Goal: Transaction & Acquisition: Purchase product/service

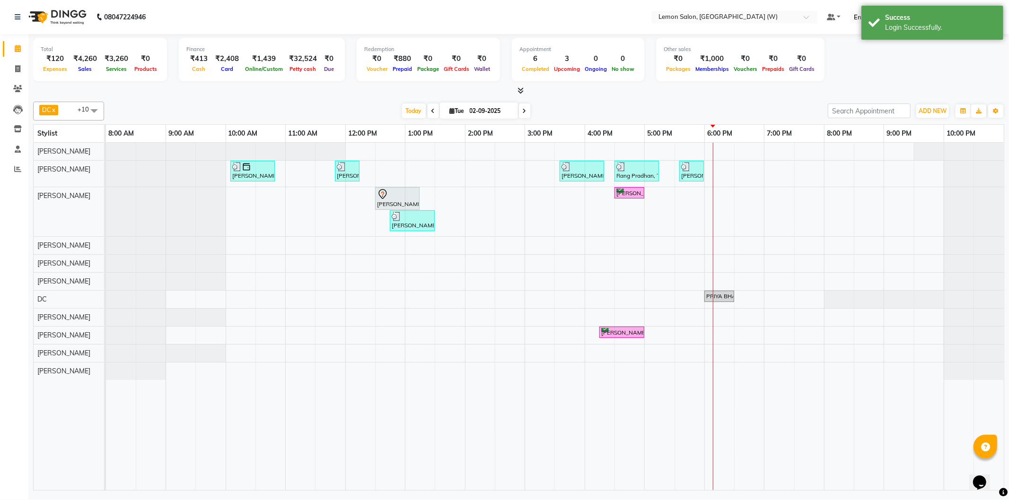
click at [366, 105] on div "Today Tue 02-09-2025" at bounding box center [466, 111] width 714 height 14
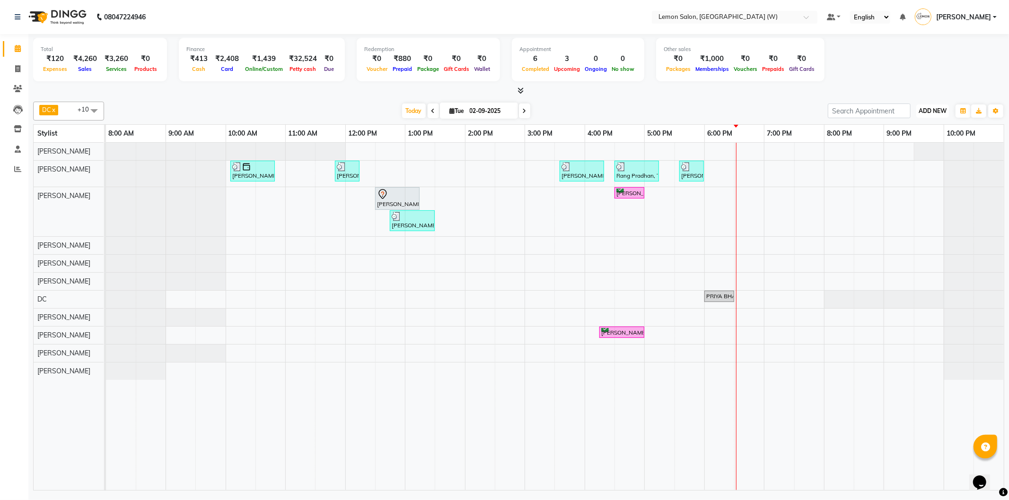
click at [925, 115] on button "ADD NEW Toggle Dropdown" at bounding box center [932, 111] width 33 height 13
click at [905, 166] on link "Add Attendance" at bounding box center [910, 165] width 75 height 12
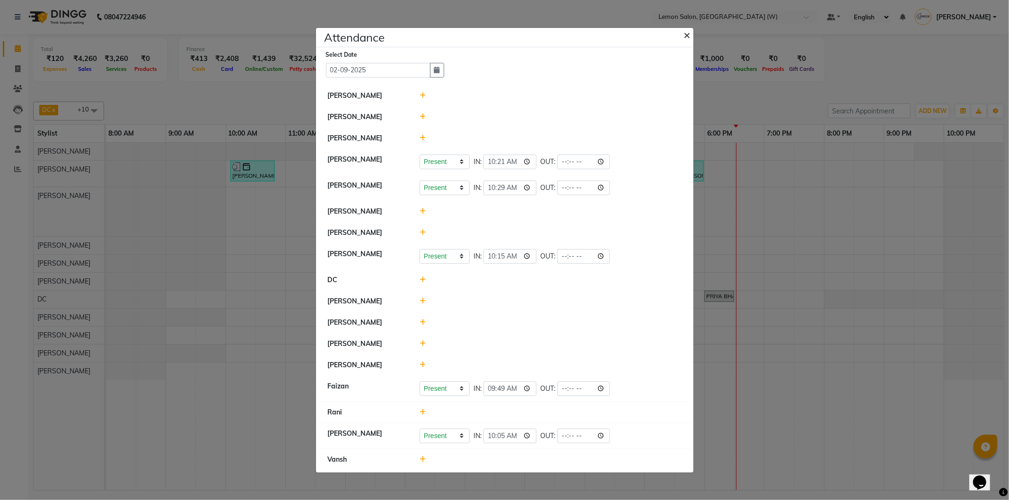
click at [682, 32] on button "×" at bounding box center [688, 34] width 24 height 26
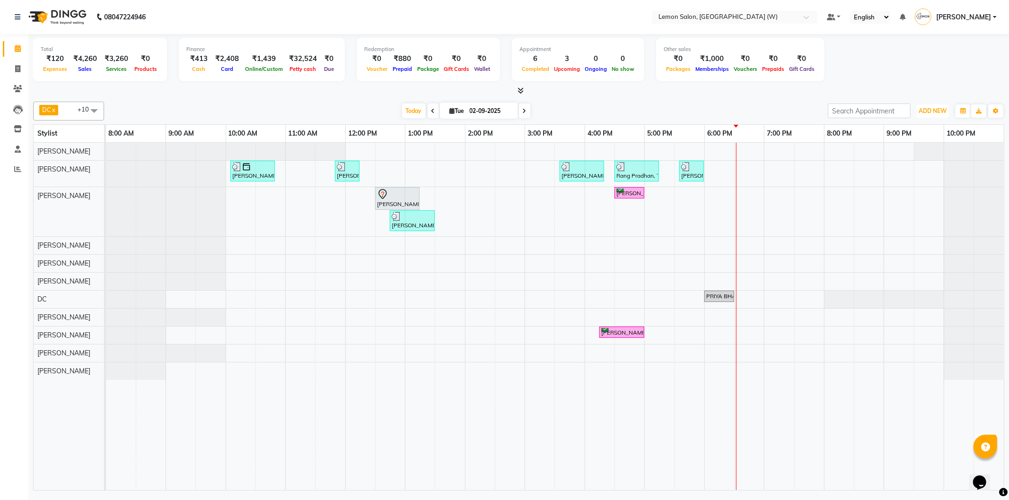
drag, startPoint x: 938, startPoint y: 110, endPoint x: 954, endPoint y: 118, distance: 18.0
click at [954, 118] on div "ADD NEW Toggle Dropdown Add Appointment Add Invoice Add Expense Add Attendance …" at bounding box center [916, 111] width 176 height 15
click at [946, 112] on span "ADD NEW" at bounding box center [932, 110] width 28 height 7
click at [910, 164] on link "Add Attendance" at bounding box center [910, 165] width 75 height 12
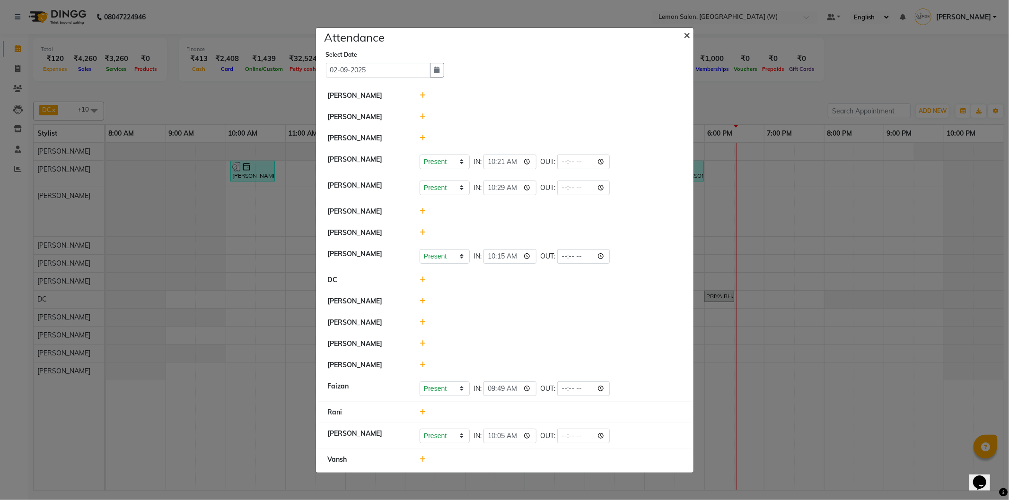
click at [685, 32] on span "×" at bounding box center [687, 34] width 7 height 14
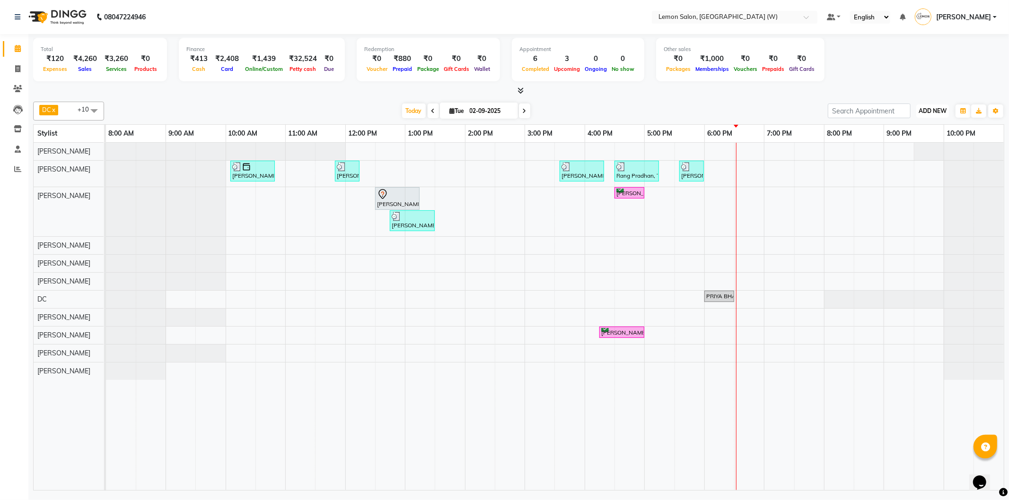
click at [933, 105] on button "ADD NEW Toggle Dropdown" at bounding box center [932, 111] width 33 height 13
click at [916, 151] on link "Add Expense" at bounding box center [910, 153] width 75 height 12
select select "1"
select select "7179"
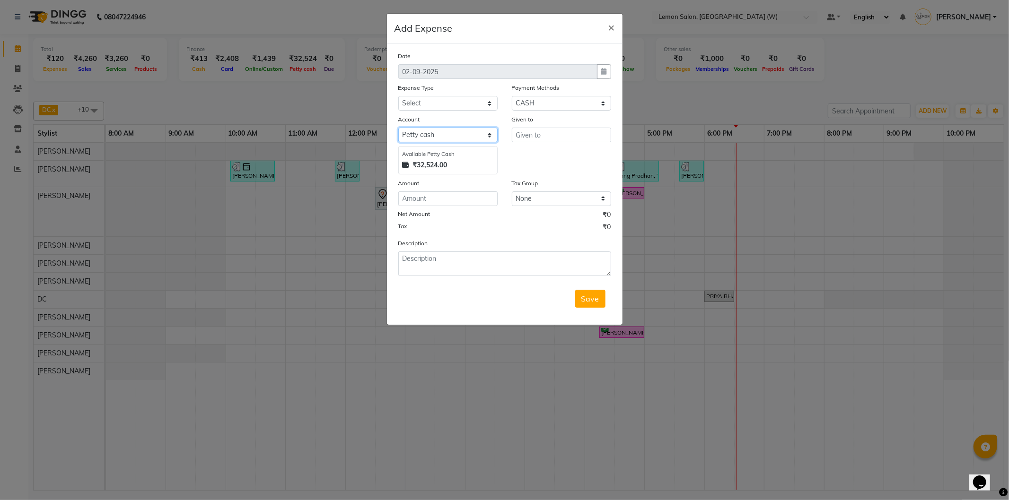
click at [426, 131] on select "Select Petty cash Default account" at bounding box center [447, 135] width 99 height 15
click at [430, 96] on select "Select Advance Cash transfer to hub Laundry Loan Membership Milk Miscellaneous …" at bounding box center [447, 103] width 99 height 15
select select "2686"
click at [398, 96] on select "Select Advance Cash transfer to hub Laundry Loan Membership Milk Miscellaneous …" at bounding box center [447, 103] width 99 height 15
click at [556, 136] on input "text" at bounding box center [561, 135] width 99 height 15
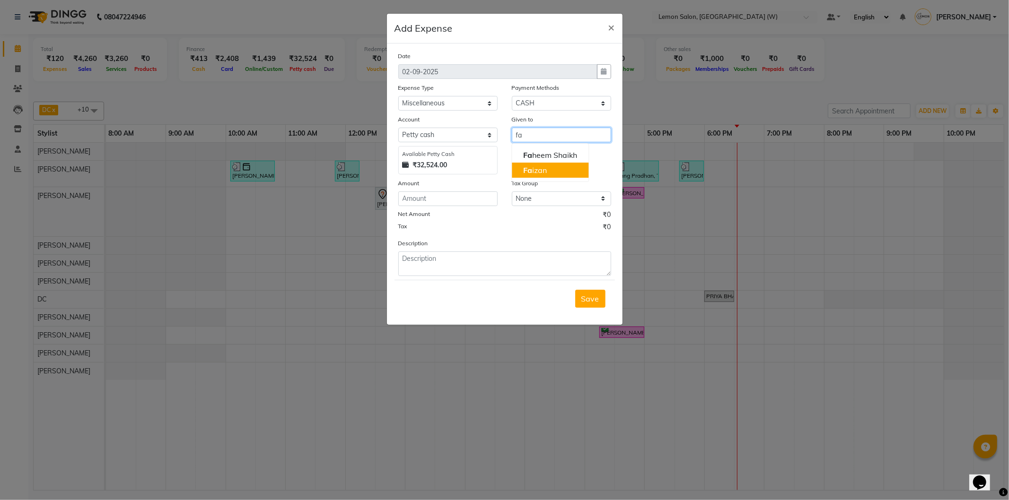
click at [581, 170] on button "Fa izan" at bounding box center [550, 170] width 77 height 15
type input "Faizan"
drag, startPoint x: 460, startPoint y: 199, endPoint x: 465, endPoint y: 191, distance: 10.0
click at [460, 197] on input "number" at bounding box center [447, 199] width 99 height 15
type input "110"
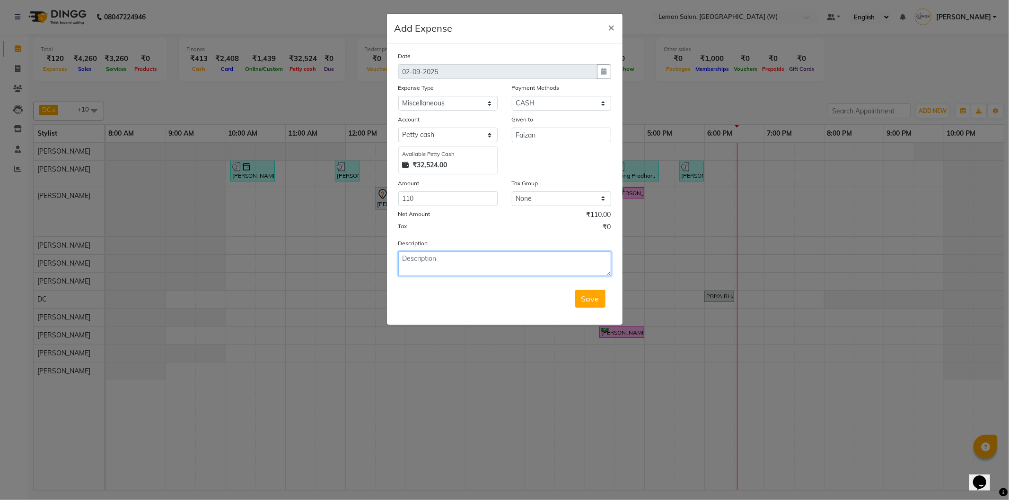
click at [467, 263] on textarea at bounding box center [504, 264] width 213 height 25
type textarea "water 20 ltr"
click at [577, 294] on button "Save" at bounding box center [590, 299] width 30 height 18
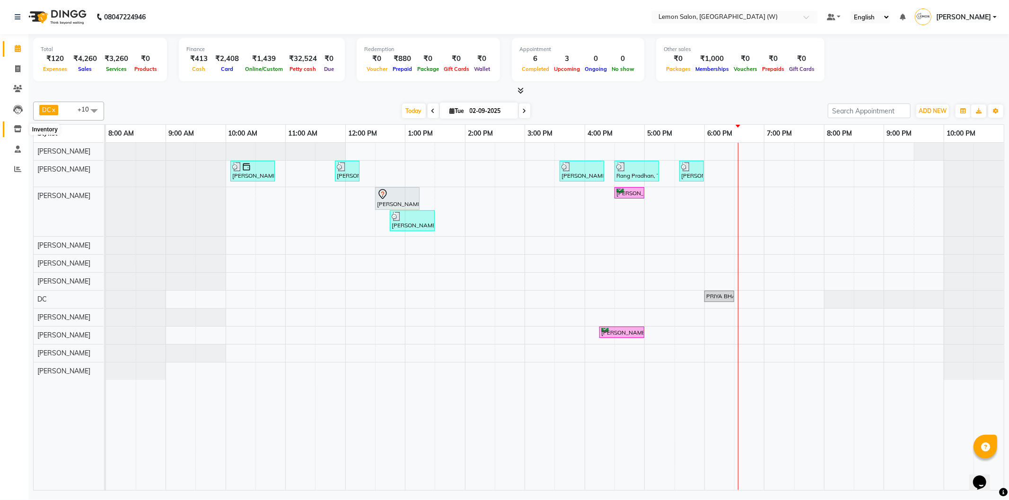
drag, startPoint x: 17, startPoint y: 131, endPoint x: 22, endPoint y: 129, distance: 5.1
click at [17, 131] on icon at bounding box center [18, 128] width 8 height 7
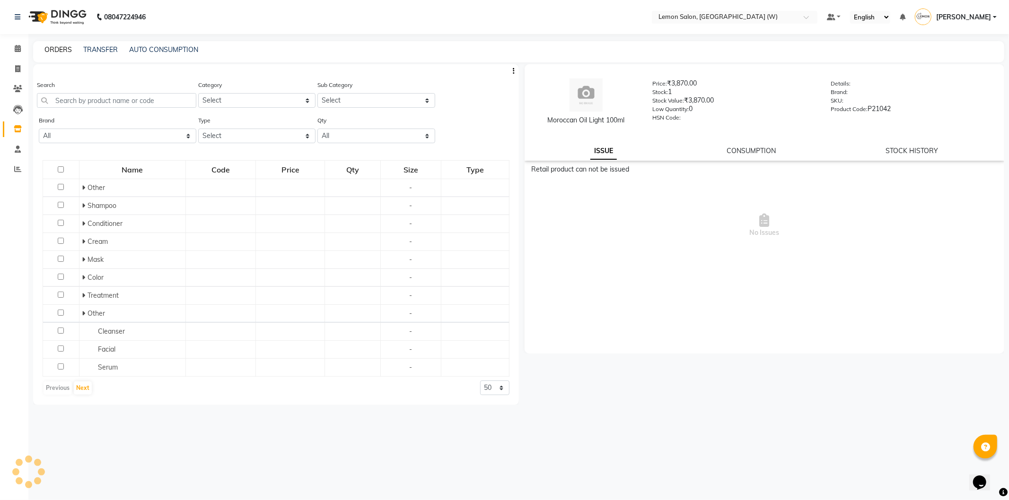
click at [71, 50] on div "ORDERS TRANSFER AUTO CONSUMPTION" at bounding box center [512, 50] width 959 height 10
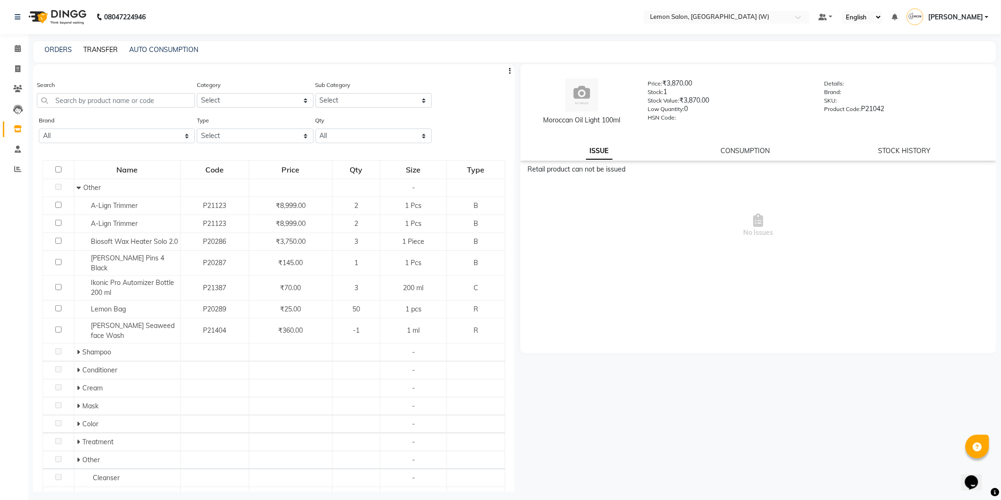
click at [110, 53] on link "TRANSFER" at bounding box center [100, 49] width 35 height 9
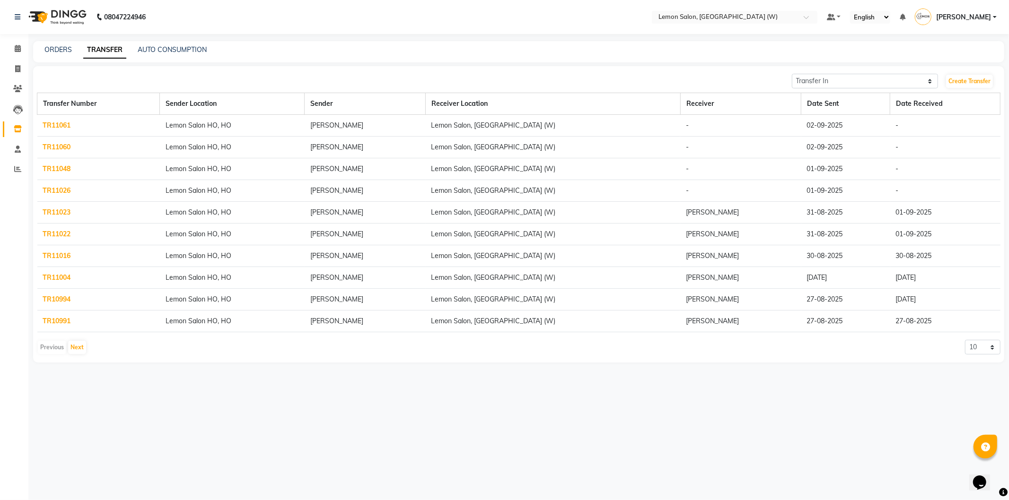
click at [68, 192] on link "TR11026" at bounding box center [57, 190] width 28 height 9
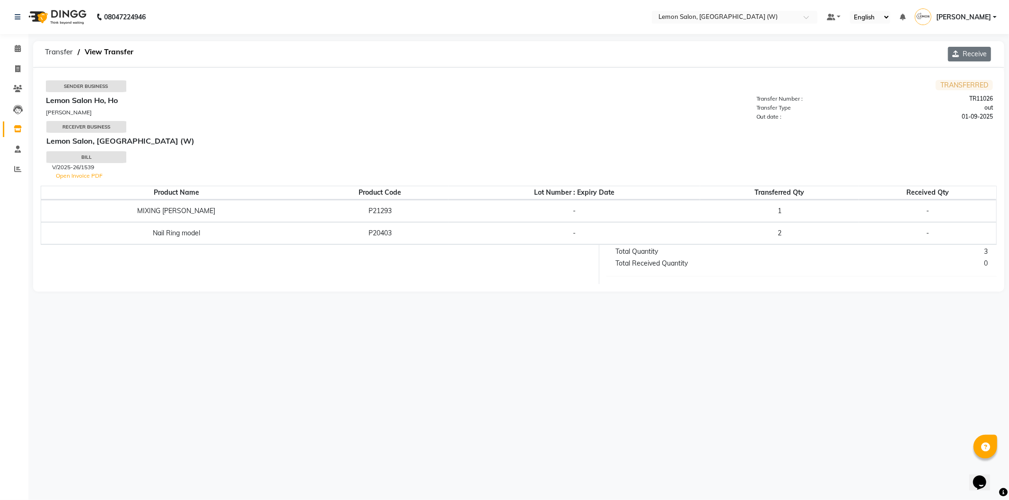
click at [961, 59] on button "Receive" at bounding box center [969, 54] width 43 height 15
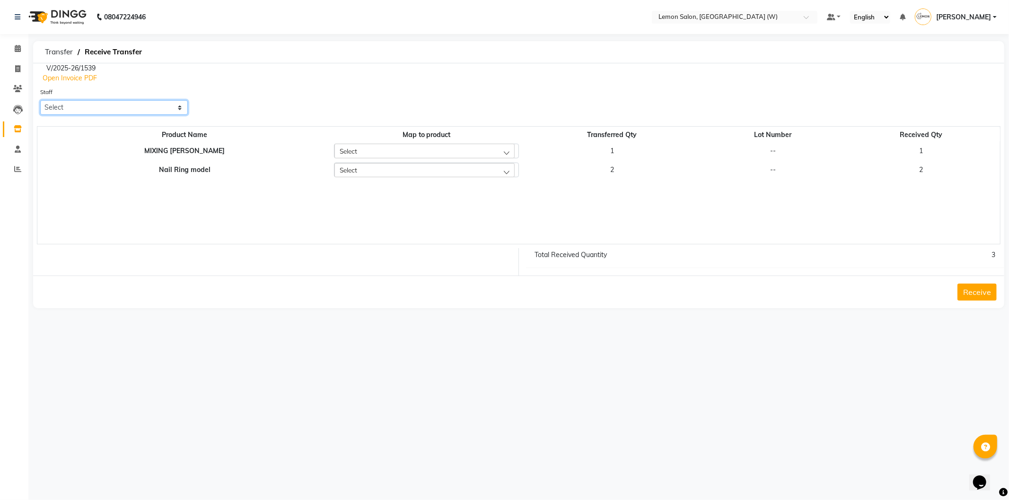
click at [105, 105] on select "Select Akansha Subba Anamta Sayyed DC Faheem Shaikh Faizan Ganesh Motewad Himan…" at bounding box center [114, 107] width 148 height 15
select select "83416"
click at [40, 100] on select "Select Akansha Subba Anamta Sayyed DC Faheem Shaikh Faizan Ganesh Motewad Himan…" at bounding box center [114, 107] width 148 height 15
click at [973, 288] on button "Receive" at bounding box center [976, 292] width 39 height 17
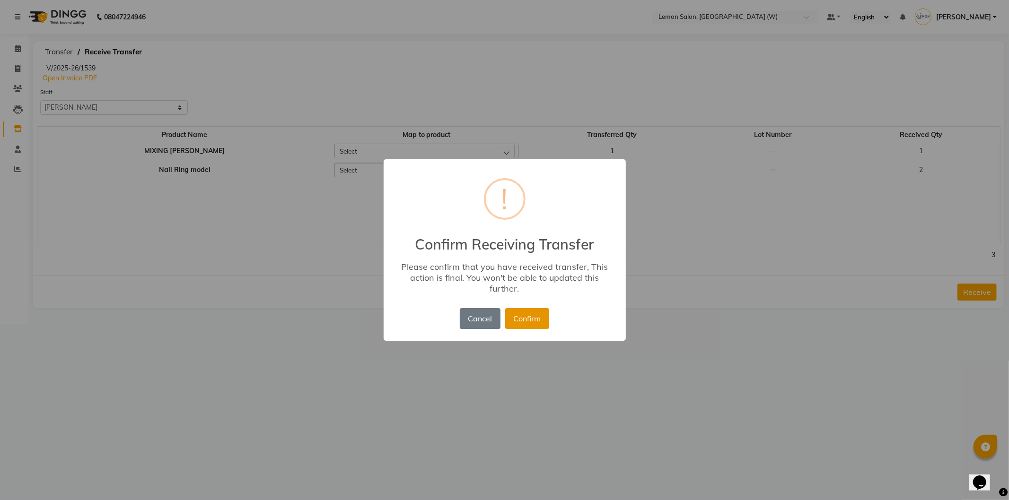
click at [532, 308] on button "Confirm" at bounding box center [527, 318] width 44 height 21
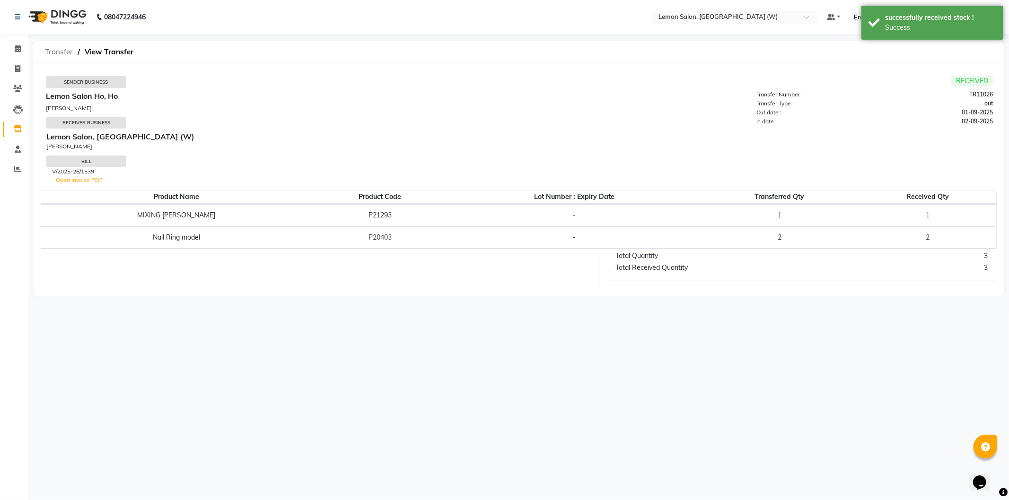
click at [58, 56] on span "Transfer" at bounding box center [58, 52] width 37 height 17
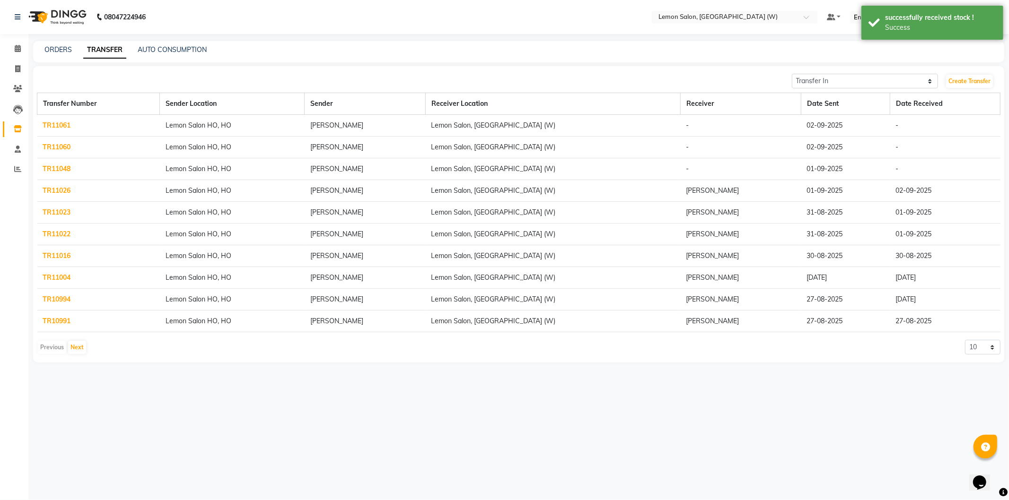
click at [55, 171] on link "TR11048" at bounding box center [57, 169] width 28 height 9
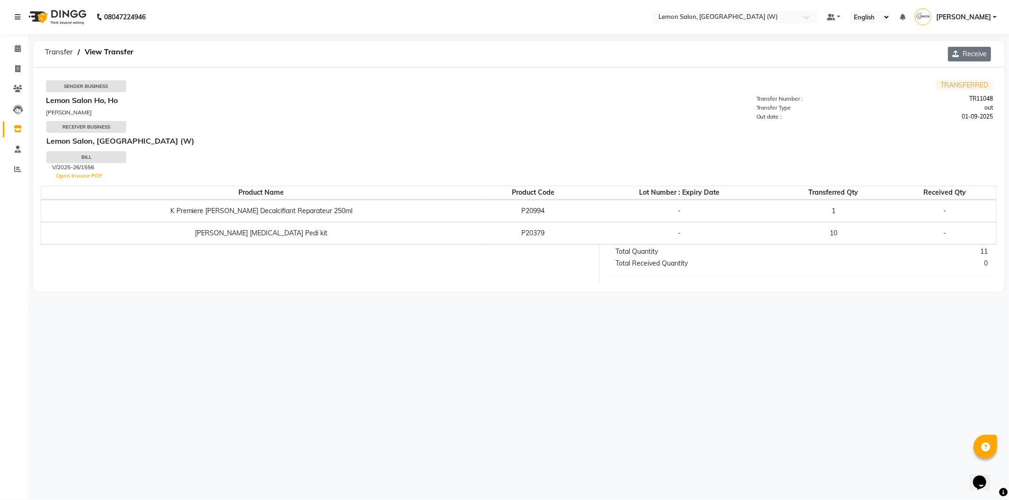
click at [964, 52] on button "Receive" at bounding box center [969, 54] width 43 height 15
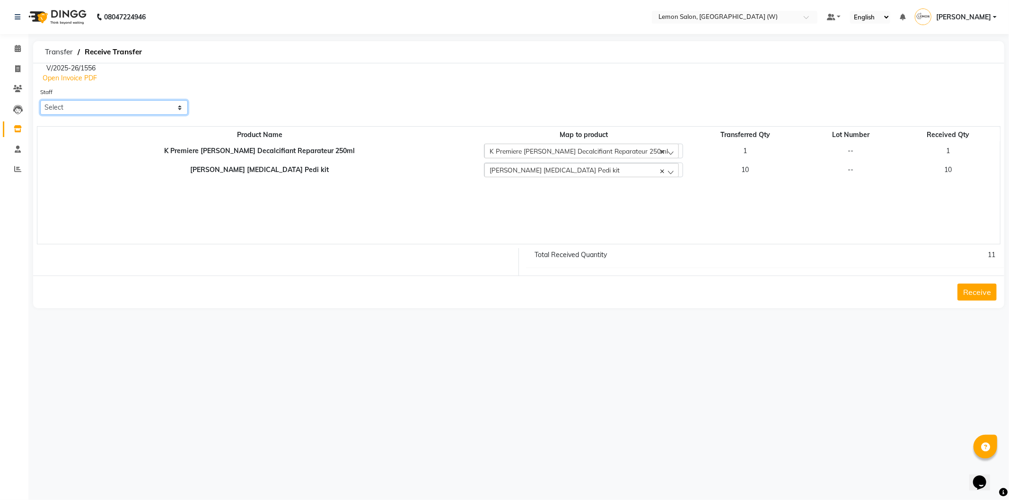
click at [87, 112] on select "Select Akansha Subba Anamta Sayyed DC Faheem Shaikh Faizan Ganesh Motewad Himan…" at bounding box center [114, 107] width 148 height 15
select select "83416"
click at [40, 100] on select "Select Akansha Subba Anamta Sayyed DC Faheem Shaikh Faizan Ganesh Motewad Himan…" at bounding box center [114, 107] width 148 height 15
click at [976, 287] on button "Receive" at bounding box center [976, 292] width 39 height 17
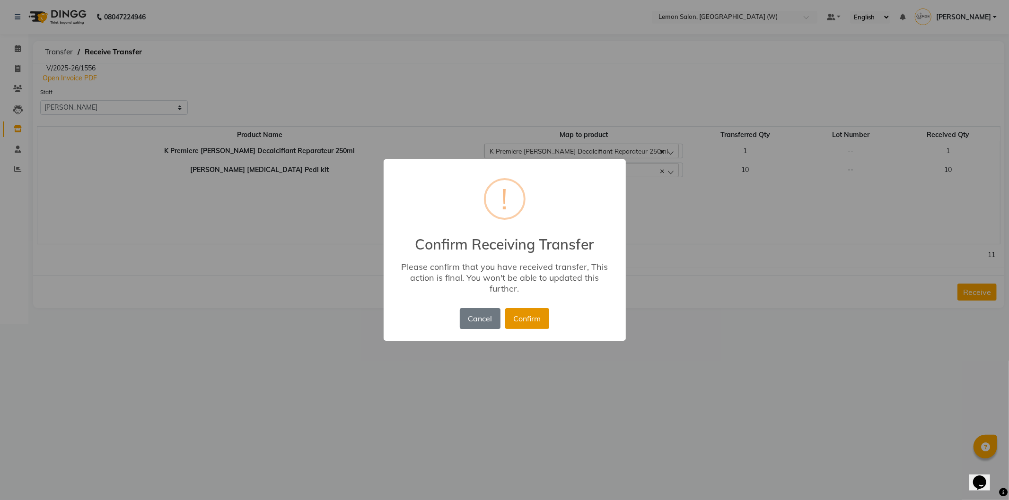
click at [525, 322] on button "Confirm" at bounding box center [527, 318] width 44 height 21
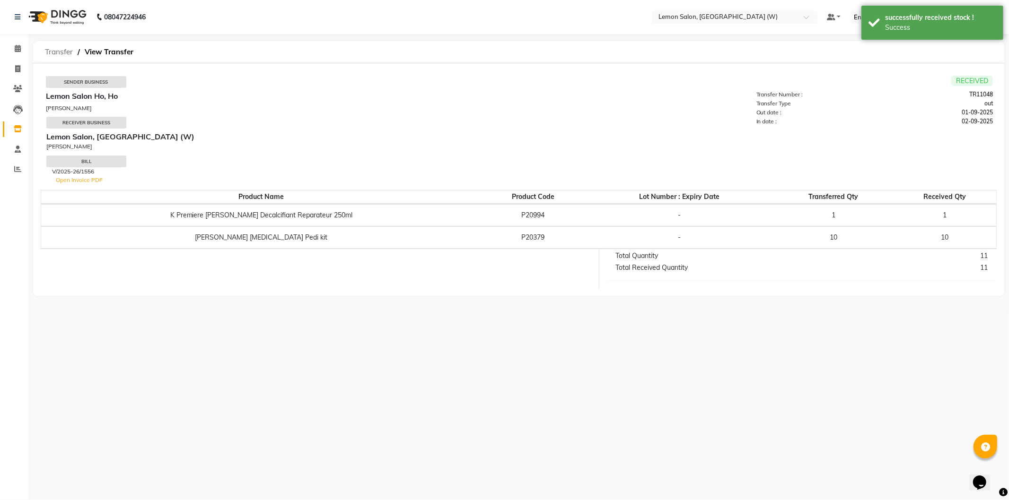
click at [51, 54] on span "Transfer" at bounding box center [58, 52] width 37 height 17
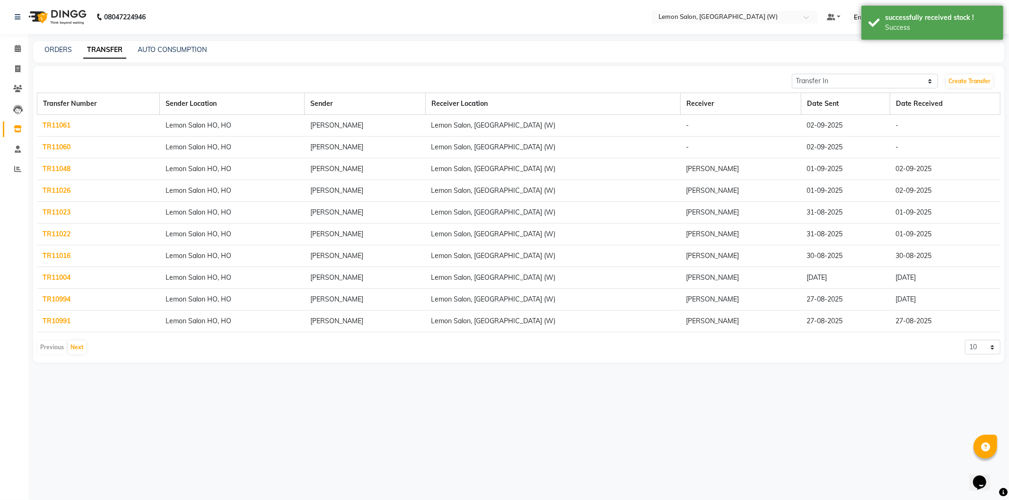
click at [61, 148] on link "TR11060" at bounding box center [57, 147] width 28 height 9
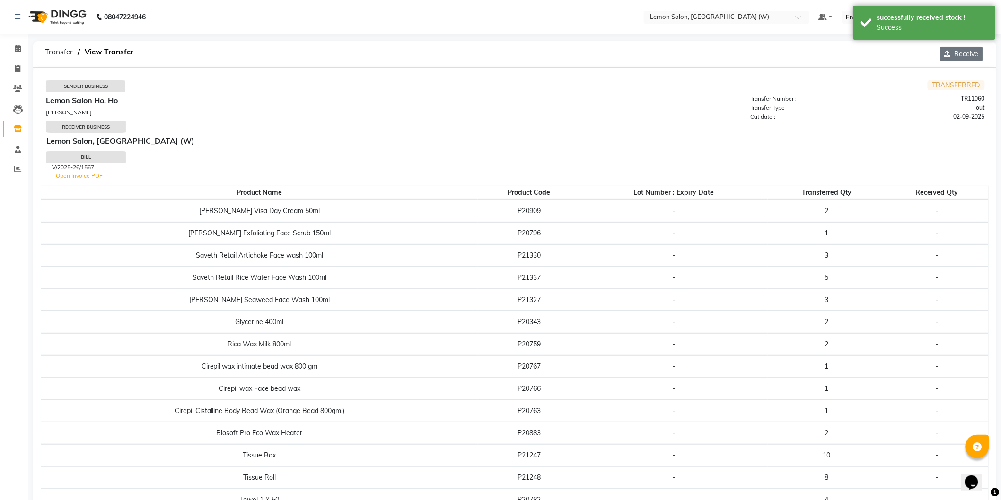
click at [966, 51] on button "Receive" at bounding box center [961, 54] width 43 height 15
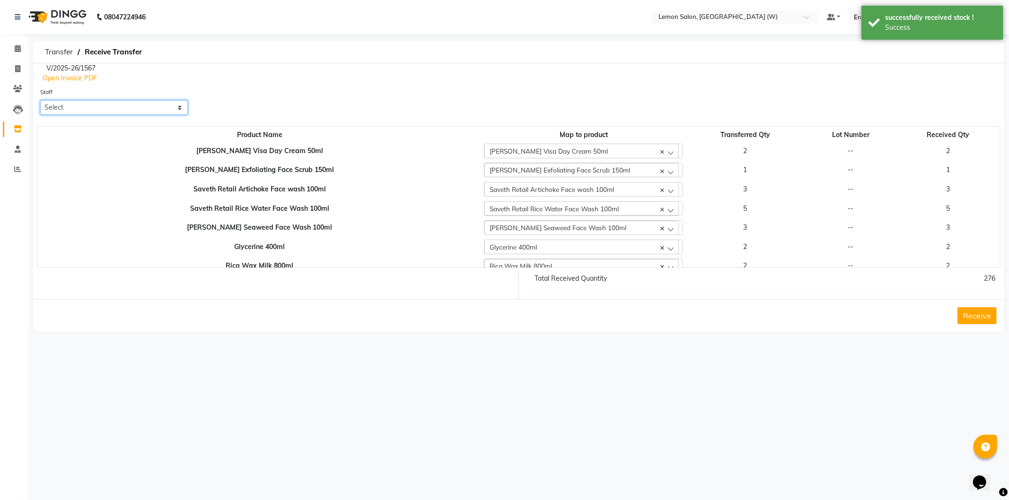
click at [152, 101] on select "Select Akansha Subba Anamta Sayyed DC Faheem Shaikh Faizan Ganesh Motewad Himan…" at bounding box center [114, 107] width 148 height 15
select select "83416"
click at [40, 100] on select "Select Akansha Subba Anamta Sayyed DC Faheem Shaikh Faizan Ganesh Motewad Himan…" at bounding box center [114, 107] width 148 height 15
click at [989, 315] on button "Receive" at bounding box center [976, 315] width 39 height 17
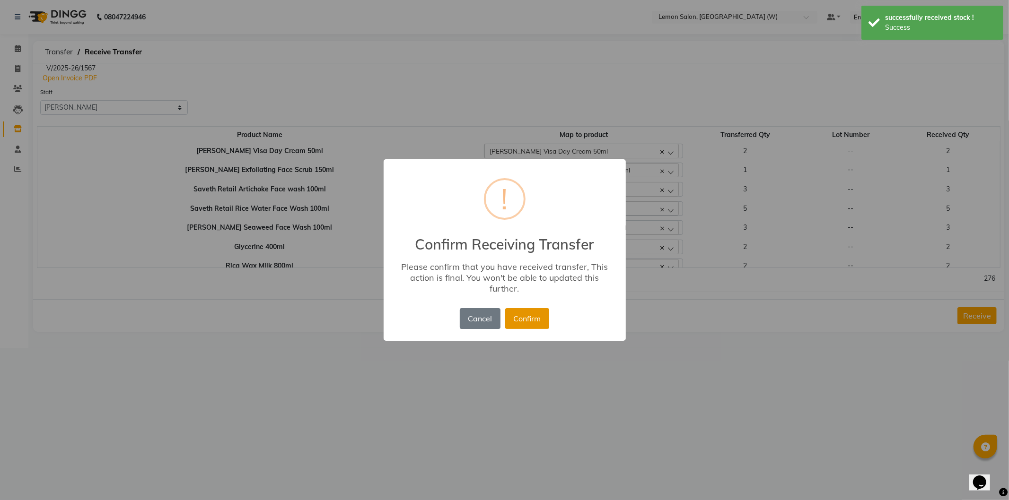
click at [538, 323] on button "Confirm" at bounding box center [527, 318] width 44 height 21
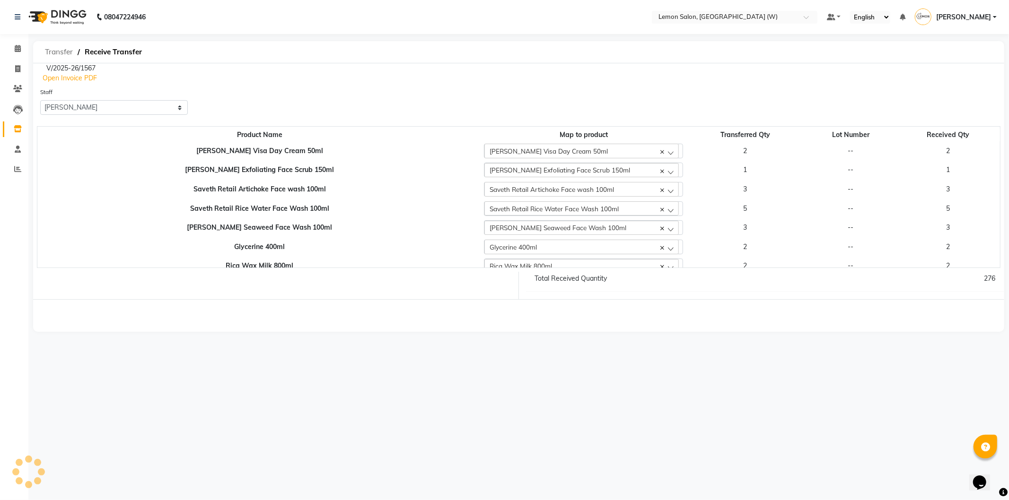
click at [49, 49] on span "Transfer" at bounding box center [58, 52] width 37 height 17
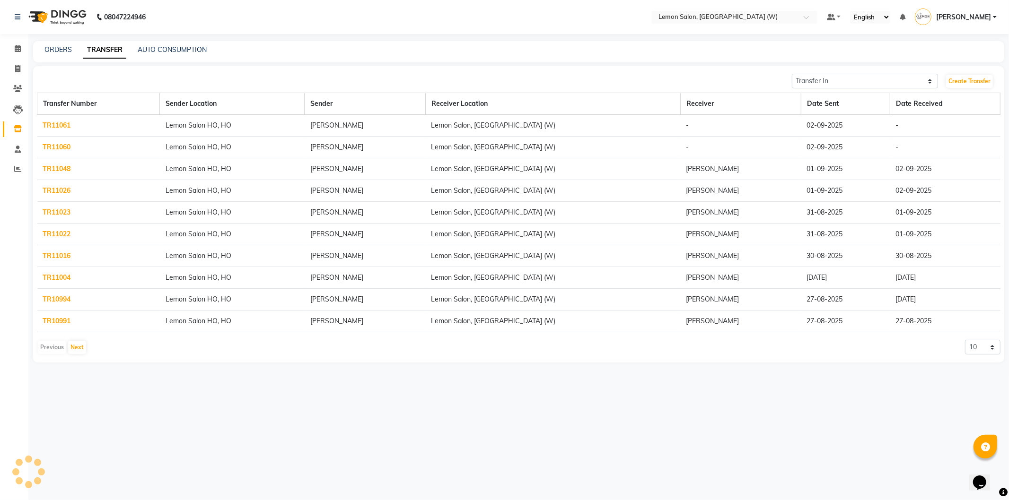
click at [51, 128] on link "TR11061" at bounding box center [57, 125] width 28 height 9
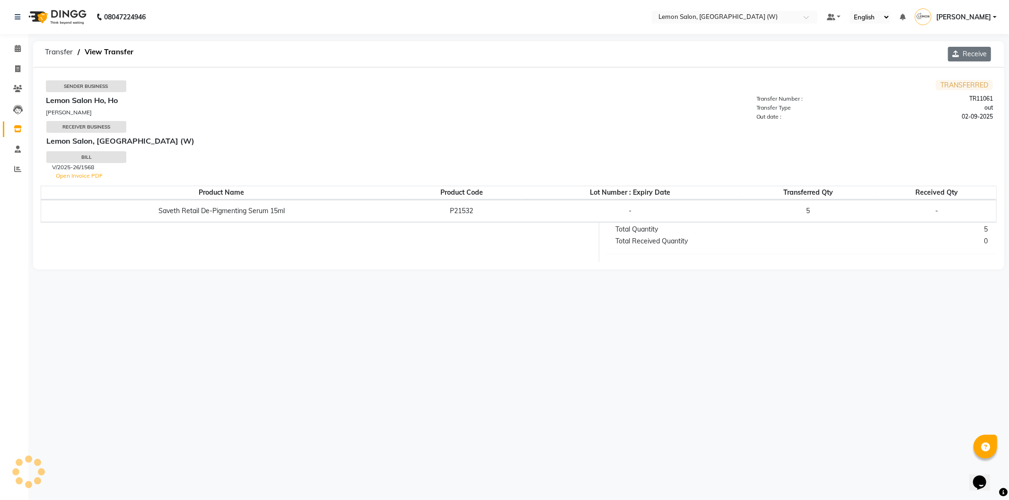
click at [966, 56] on button "Receive" at bounding box center [969, 54] width 43 height 15
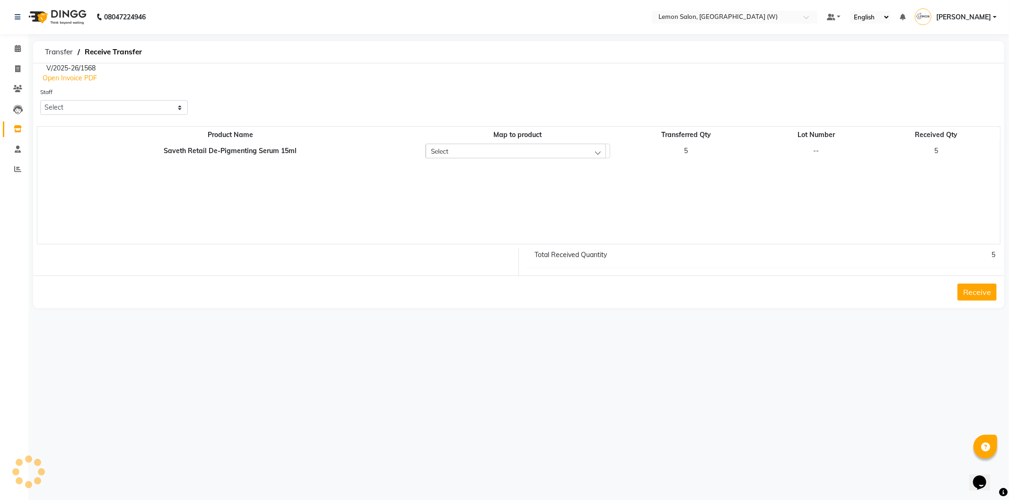
click at [86, 118] on div "Staff Select Akansha Subba Anamta Sayyed DC Faheem Shaikh Faizan Ganesh Motewad…" at bounding box center [114, 104] width 162 height 35
click at [87, 112] on select "Select Akansha Subba Anamta Sayyed DC Faheem Shaikh Faizan Ganesh Motewad Himan…" at bounding box center [114, 107] width 148 height 15
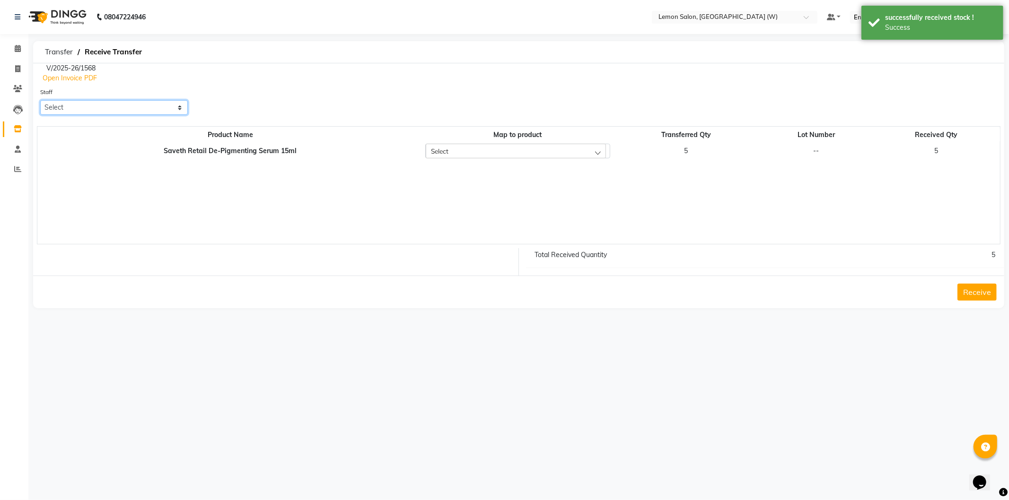
select select "83416"
click at [40, 100] on select "Select Akansha Subba Anamta Sayyed DC Faheem Shaikh Faizan Ganesh Motewad Himan…" at bounding box center [114, 107] width 148 height 15
click at [981, 286] on button "Receive" at bounding box center [976, 292] width 39 height 17
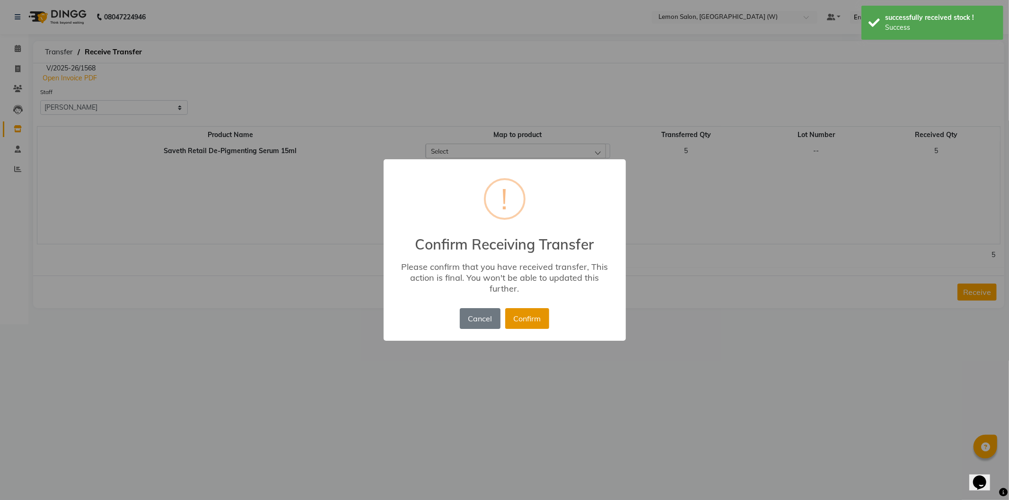
click at [541, 311] on button "Confirm" at bounding box center [527, 318] width 44 height 21
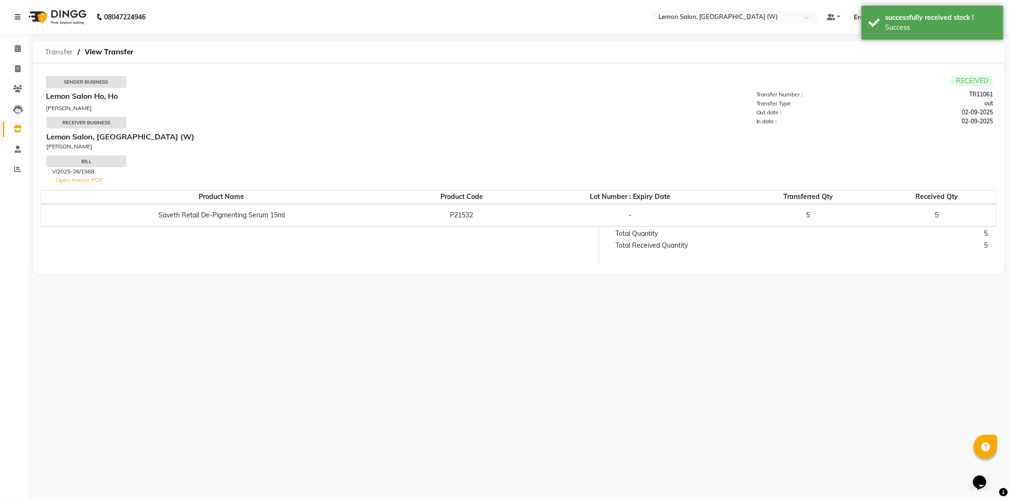
click at [53, 45] on span "Transfer" at bounding box center [58, 52] width 37 height 17
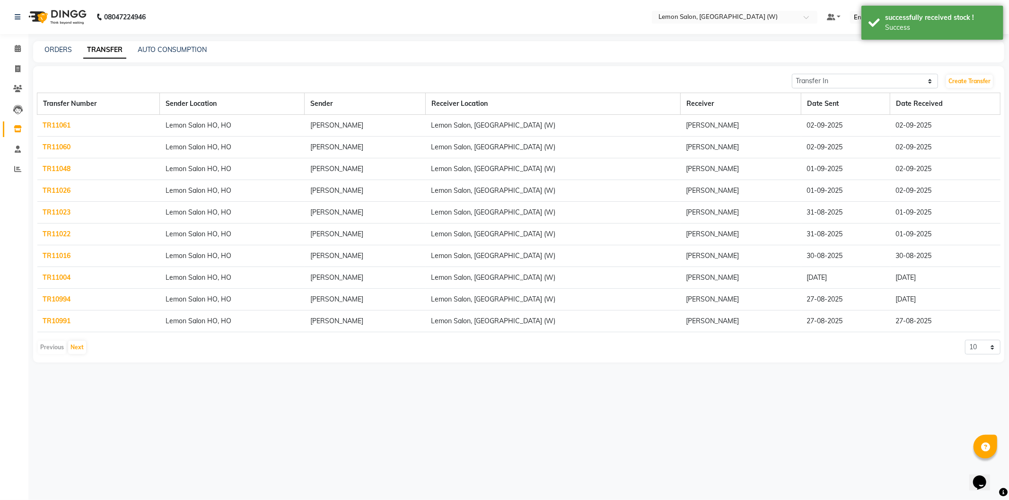
click at [35, 52] on div "ORDERS TRANSFER AUTO CONSUMPTION" at bounding box center [512, 50] width 959 height 10
click at [44, 52] on link "ORDERS" at bounding box center [57, 49] width 27 height 9
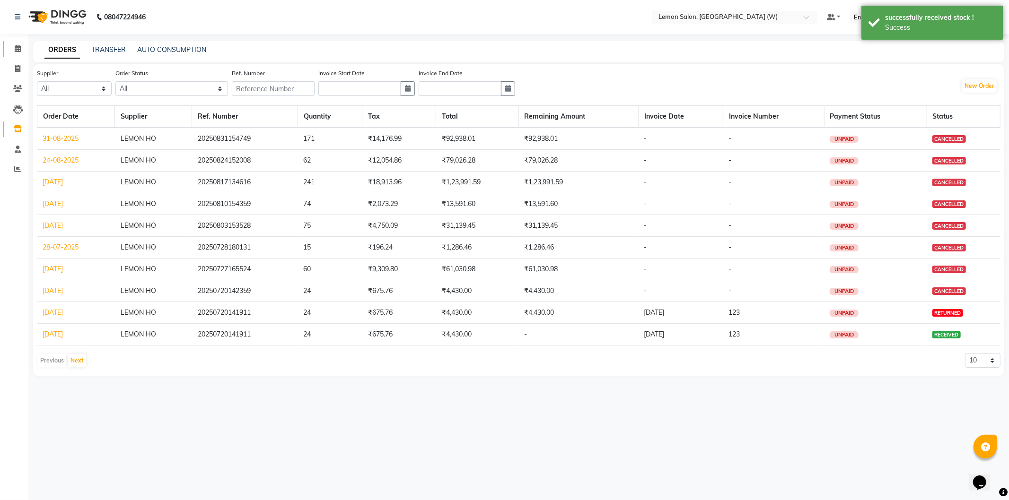
click at [26, 51] on li "Calendar" at bounding box center [14, 49] width 28 height 20
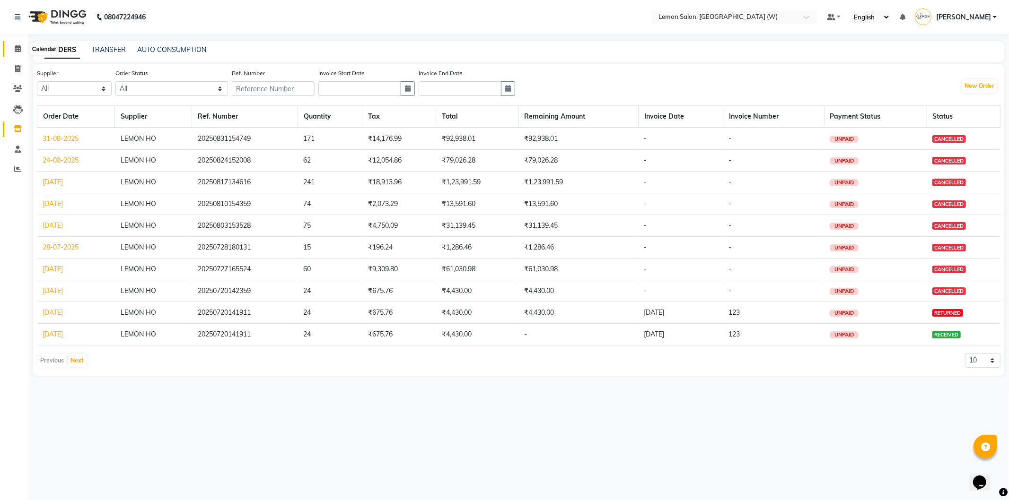
click at [17, 46] on icon at bounding box center [18, 48] width 6 height 7
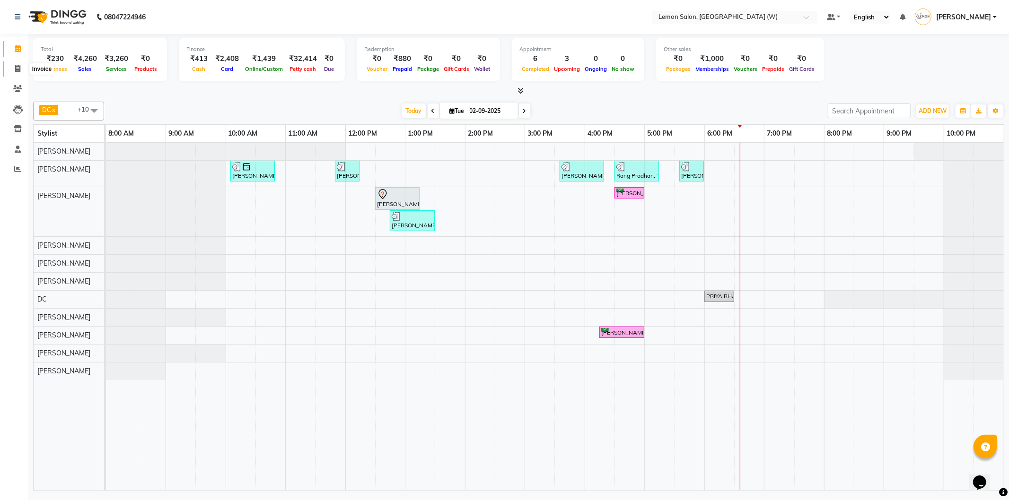
click at [22, 65] on span at bounding box center [17, 69] width 17 height 11
select select "service"
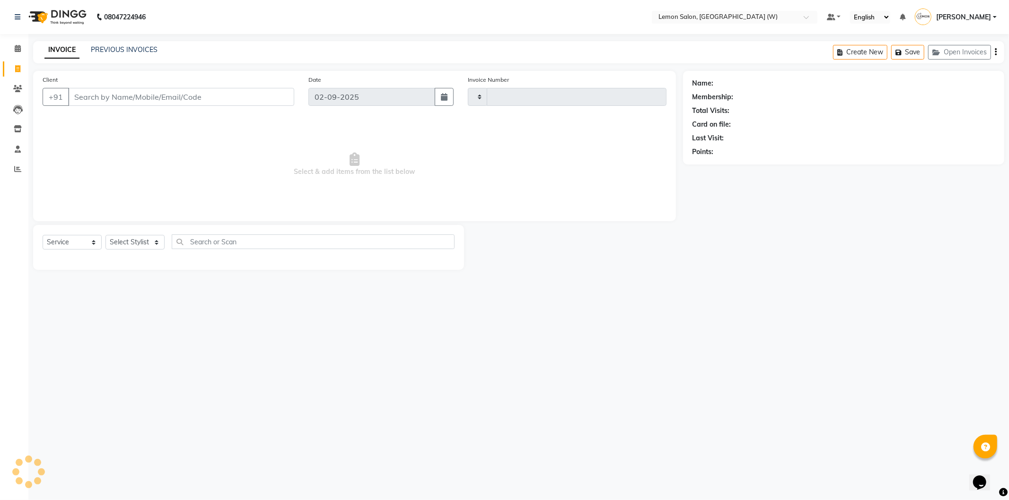
type input "1928"
select select "8053"
select select "membership"
click at [180, 95] on input "Client" at bounding box center [181, 97] width 226 height 18
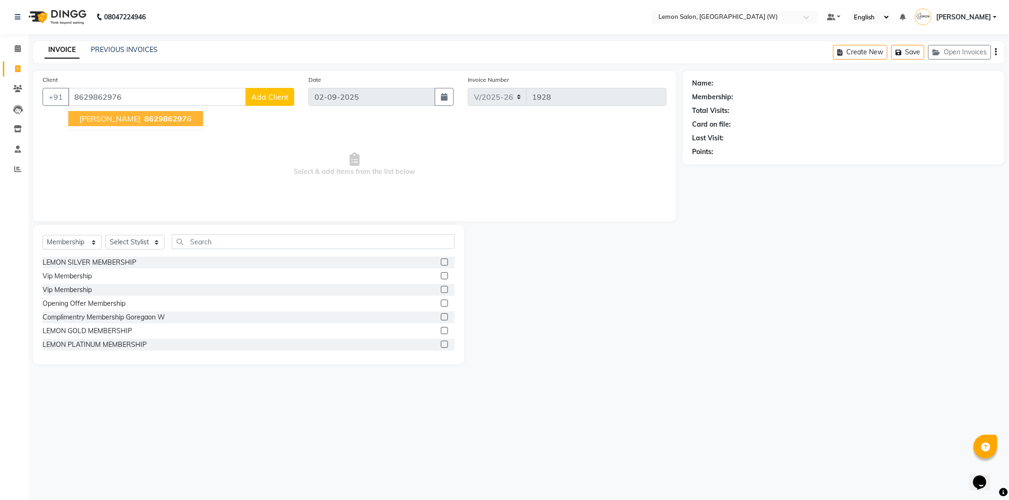
type input "8629862976"
select select "1: Object"
click at [129, 115] on span "Shreepal Rathod" at bounding box center [109, 118] width 61 height 9
select select "1: Object"
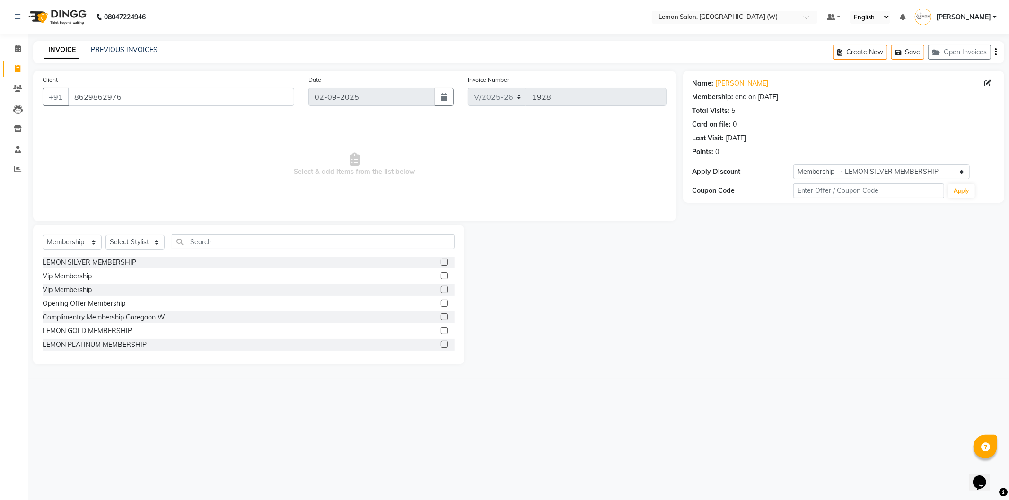
click at [67, 252] on div "Select Service Product Membership Package Voucher Prepaid Gift Card Select Styl…" at bounding box center [249, 246] width 412 height 22
click at [67, 240] on select "Select Service Product Membership Package Voucher Prepaid Gift Card" at bounding box center [72, 242] width 59 height 15
select select "service"
click at [43, 235] on select "Select Service Product Membership Package Voucher Prepaid Gift Card" at bounding box center [72, 242] width 59 height 15
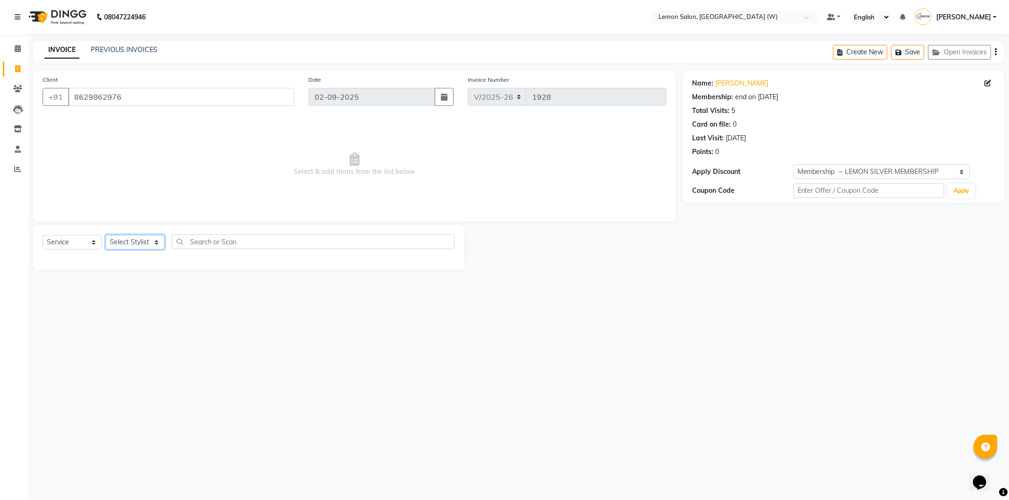
drag, startPoint x: 150, startPoint y: 242, endPoint x: 148, endPoint y: 131, distance: 111.1
click at [151, 241] on select "Select Stylist Akansha Subba Anamta Sayyed DC Faheem Shaikh Faizan Ganesh Motew…" at bounding box center [134, 242] width 59 height 15
select select "49872"
click at [105, 235] on select "Select Stylist Akansha Subba Anamta Sayyed DC Faheem Shaikh Faizan Ganesh Motew…" at bounding box center [134, 242] width 59 height 15
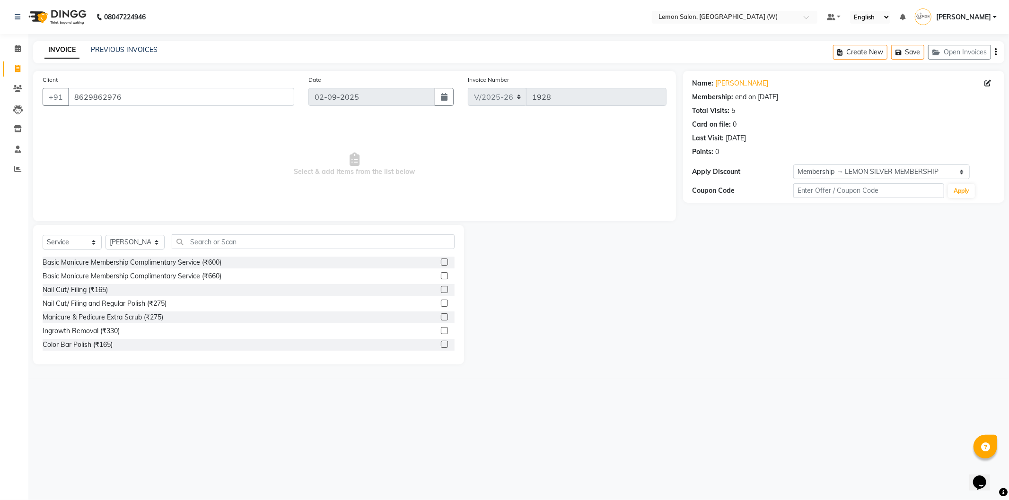
drag, startPoint x: 234, startPoint y: 234, endPoint x: 242, endPoint y: 226, distance: 11.0
click at [236, 229] on div "Select Service Product Membership Package Voucher Prepaid Gift Card Select Styl…" at bounding box center [248, 294] width 431 height 139
click at [220, 243] on input "text" at bounding box center [313, 242] width 283 height 15
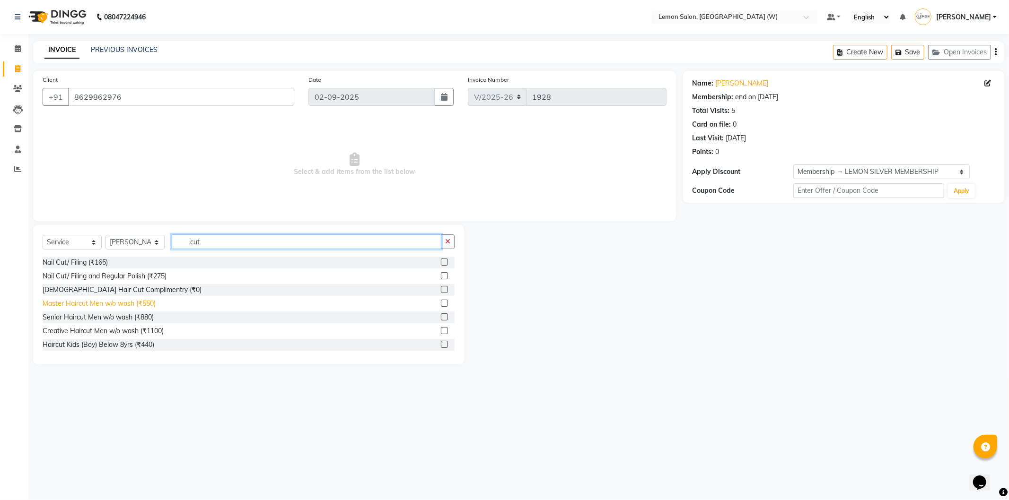
type input "cut"
click at [107, 305] on div "Master Haircut Men w/o wash (₹550)" at bounding box center [99, 304] width 113 height 10
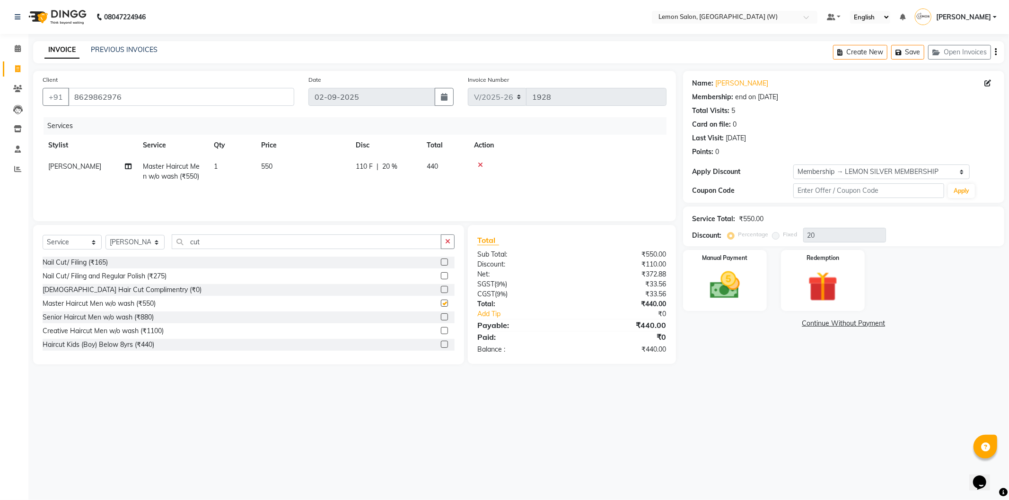
checkbox input "false"
click at [203, 237] on input "cut" at bounding box center [307, 242] width 270 height 15
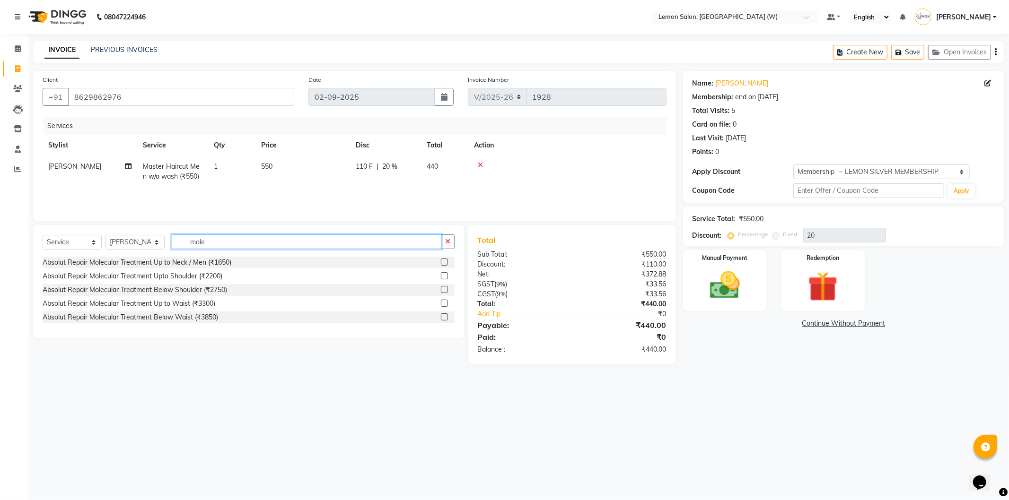
type input "mole"
click at [57, 244] on select "Select Service Product Membership Package Voucher Prepaid Gift Card" at bounding box center [72, 242] width 59 height 15
select select "product"
click at [43, 235] on select "Select Service Product Membership Package Voucher Prepaid Gift Card" at bounding box center [72, 242] width 59 height 15
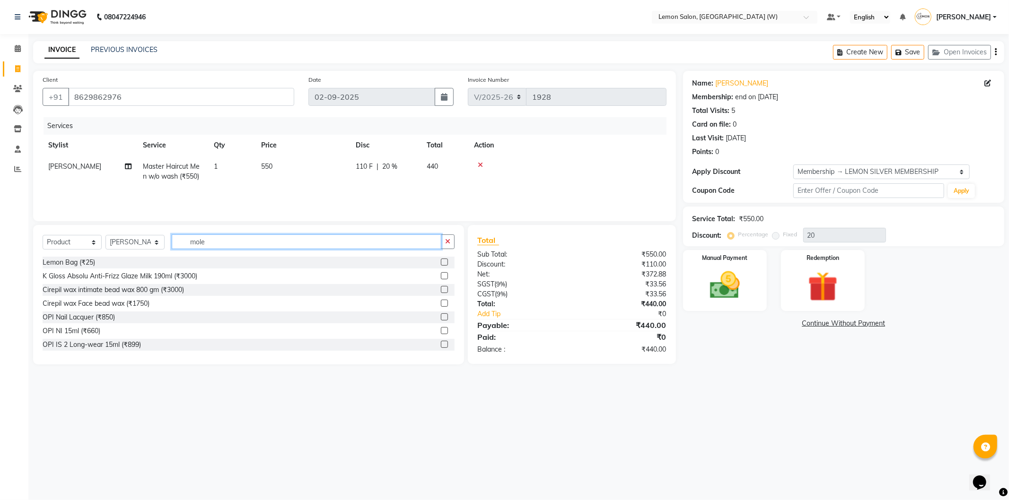
drag, startPoint x: 219, startPoint y: 242, endPoint x: 262, endPoint y: 256, distance: 45.0
click at [230, 246] on input "mole" at bounding box center [307, 242] width 270 height 15
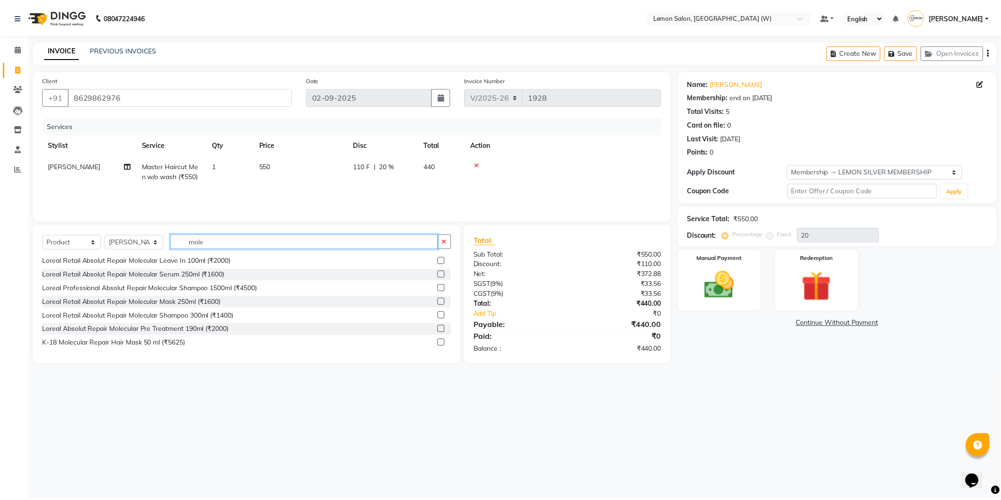
scroll to position [29, 0]
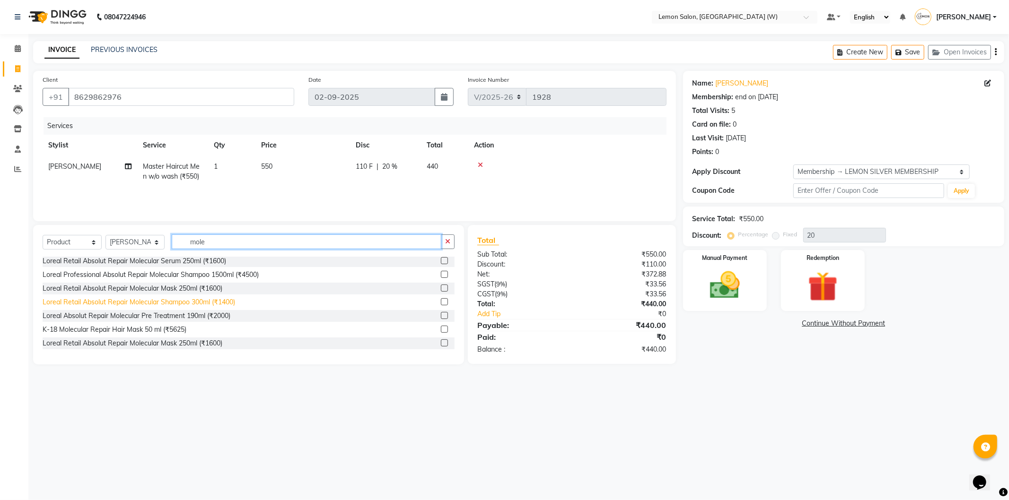
type input "mole"
click at [200, 303] on div "Loreal Retail Absolut Repair Molecular Shampoo 300ml (₹1400)" at bounding box center [139, 302] width 192 height 10
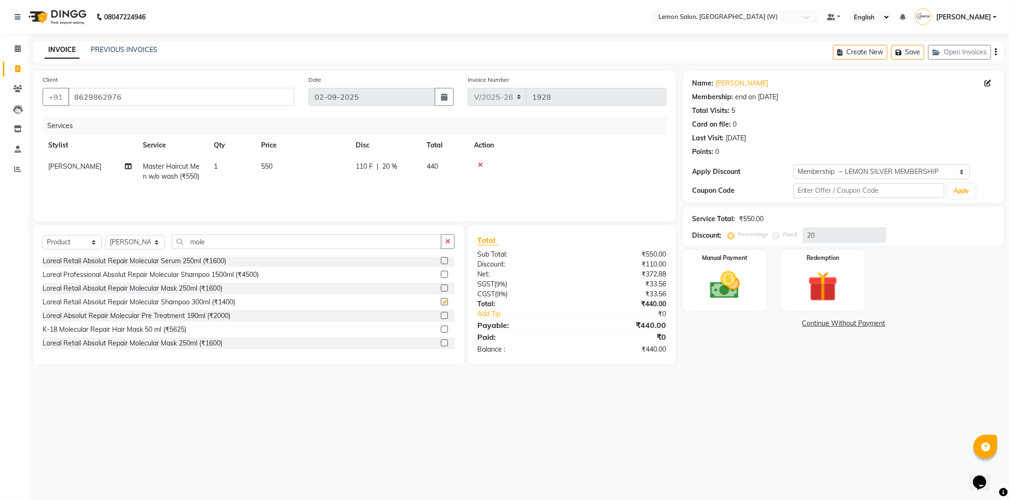
checkbox input "false"
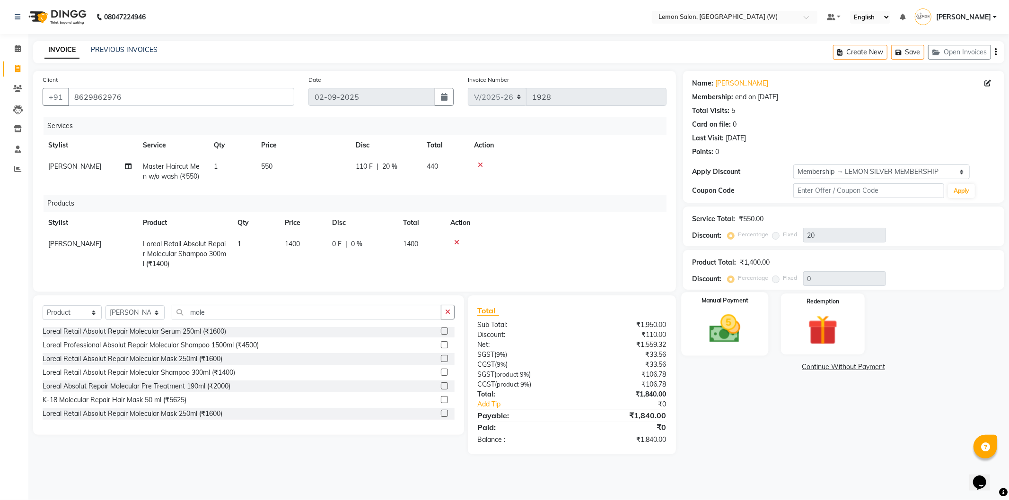
click at [751, 323] on div "Manual Payment" at bounding box center [724, 323] width 87 height 63
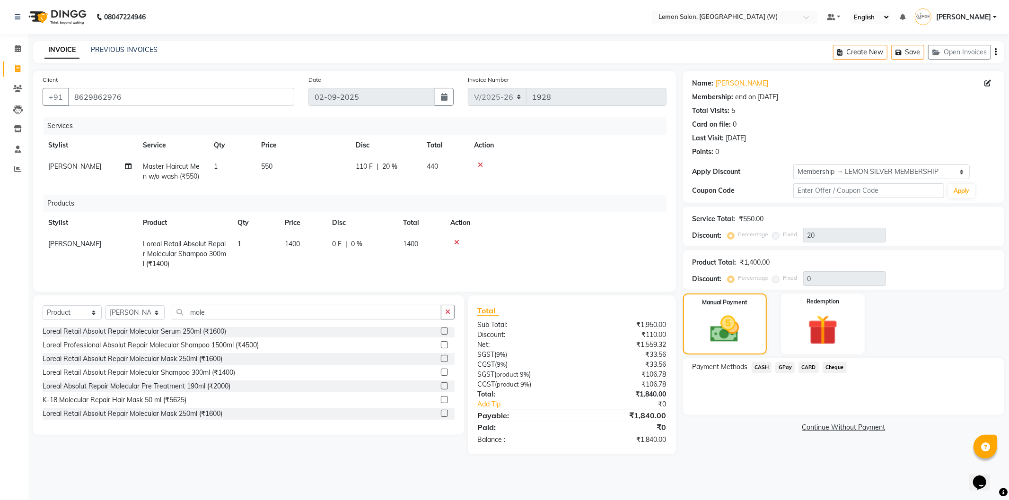
drag, startPoint x: 763, startPoint y: 367, endPoint x: 784, endPoint y: 374, distance: 22.3
click at [764, 367] on span "CASH" at bounding box center [761, 367] width 20 height 11
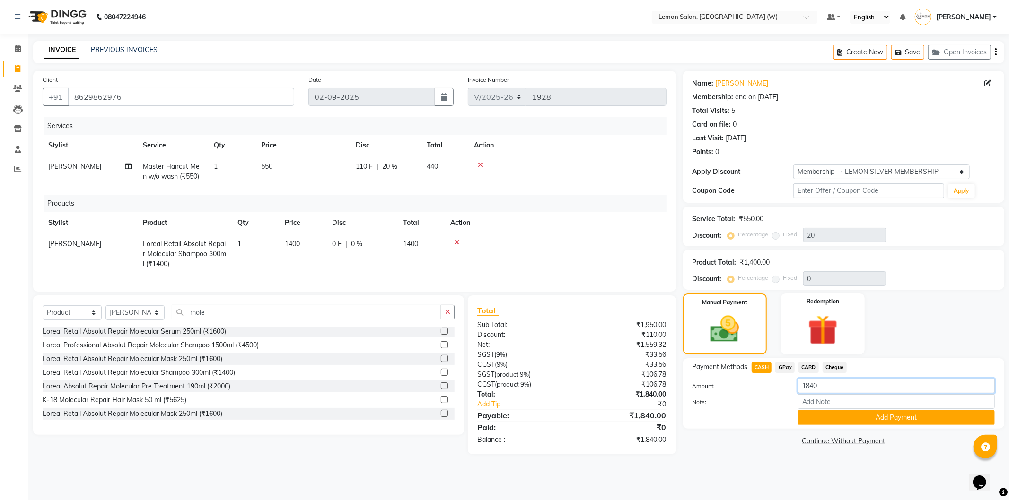
click at [826, 386] on input "1840" at bounding box center [896, 386] width 197 height 15
type input "1"
type input "2000"
click at [856, 416] on button "Add Payment" at bounding box center [896, 417] width 197 height 15
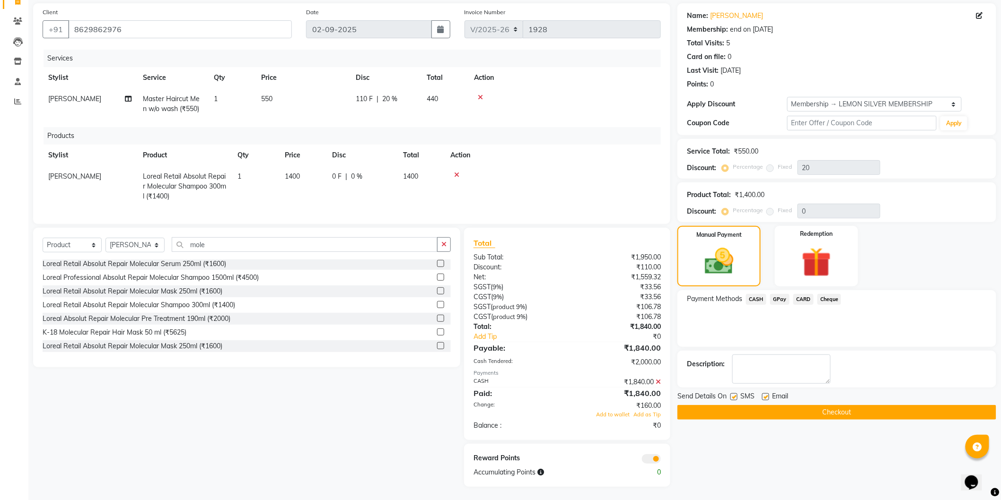
scroll to position [76, 0]
click at [659, 383] on icon at bounding box center [657, 381] width 5 height 7
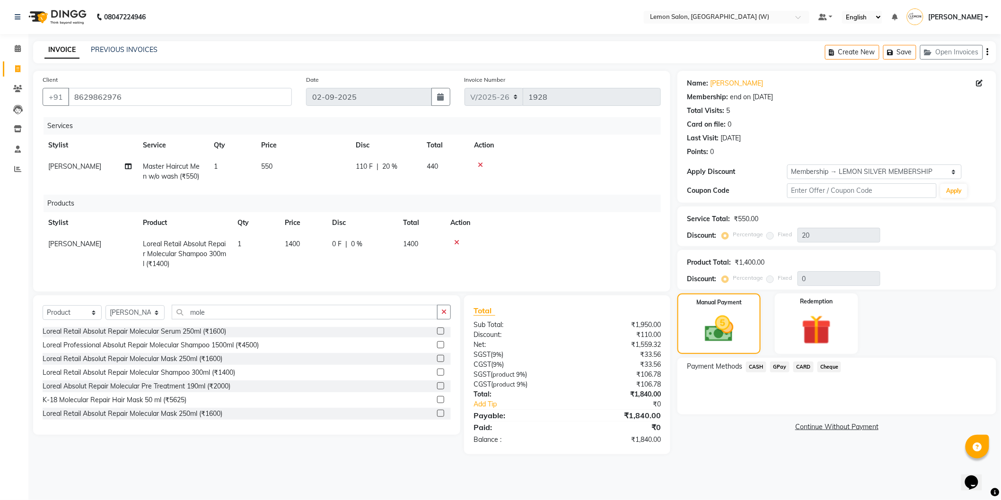
scroll to position [0, 0]
click at [763, 367] on span "CASH" at bounding box center [761, 367] width 20 height 11
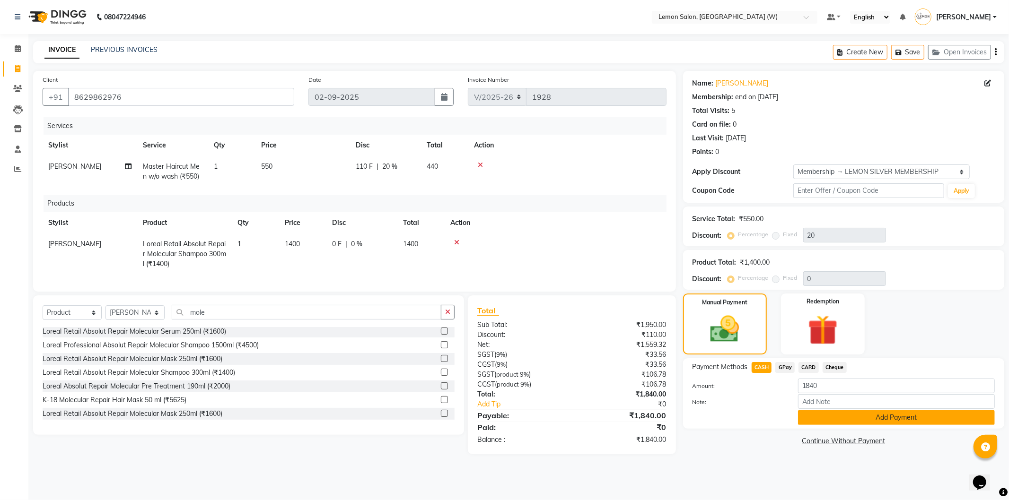
click at [810, 416] on button "Add Payment" at bounding box center [896, 417] width 197 height 15
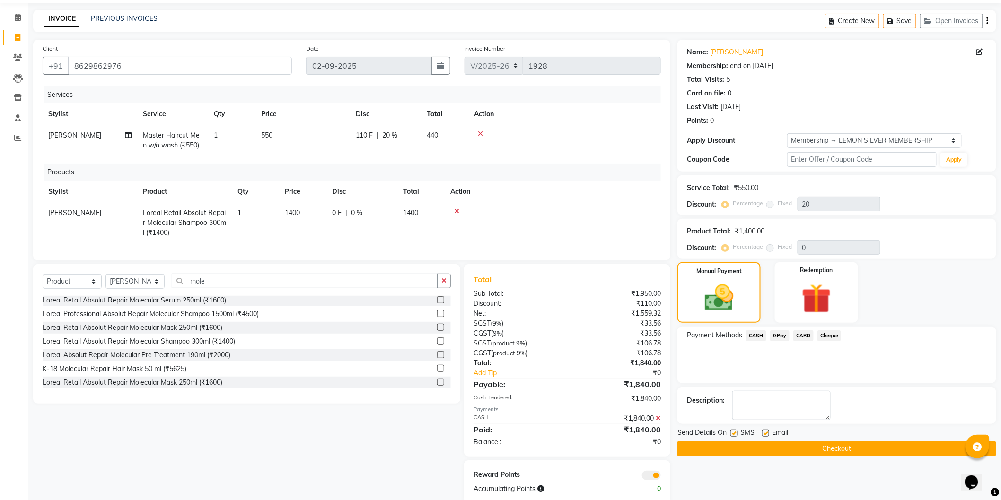
scroll to position [56, 0]
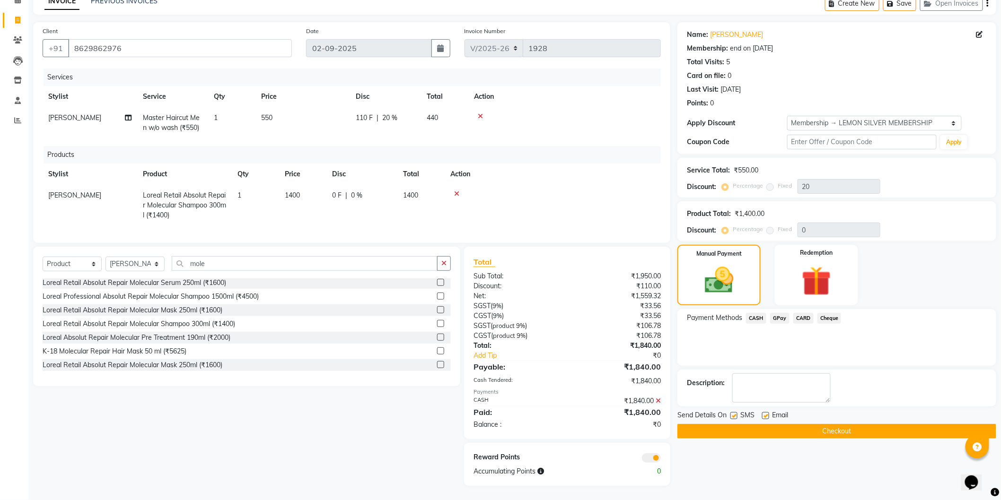
drag, startPoint x: 737, startPoint y: 407, endPoint x: 744, endPoint y: 405, distance: 7.7
click at [739, 410] on div "SMS" at bounding box center [746, 416] width 32 height 12
click at [767, 412] on label at bounding box center [765, 415] width 7 height 7
click at [767, 413] on input "checkbox" at bounding box center [765, 416] width 6 height 6
checkbox input "false"
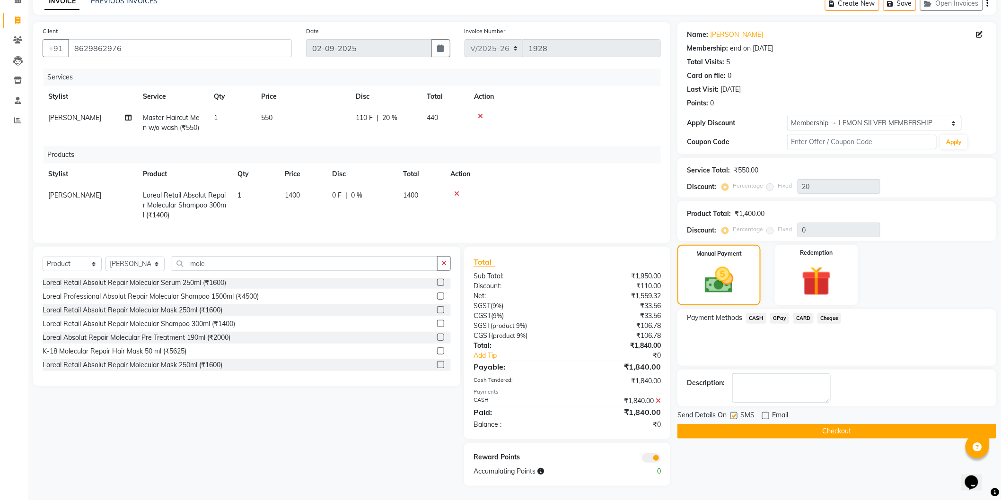
drag, startPoint x: 733, startPoint y: 408, endPoint x: 748, endPoint y: 410, distance: 14.7
click at [735, 412] on label at bounding box center [733, 415] width 7 height 7
click at [735, 413] on input "checkbox" at bounding box center [733, 416] width 6 height 6
checkbox input "false"
click at [763, 428] on button "Checkout" at bounding box center [836, 431] width 319 height 15
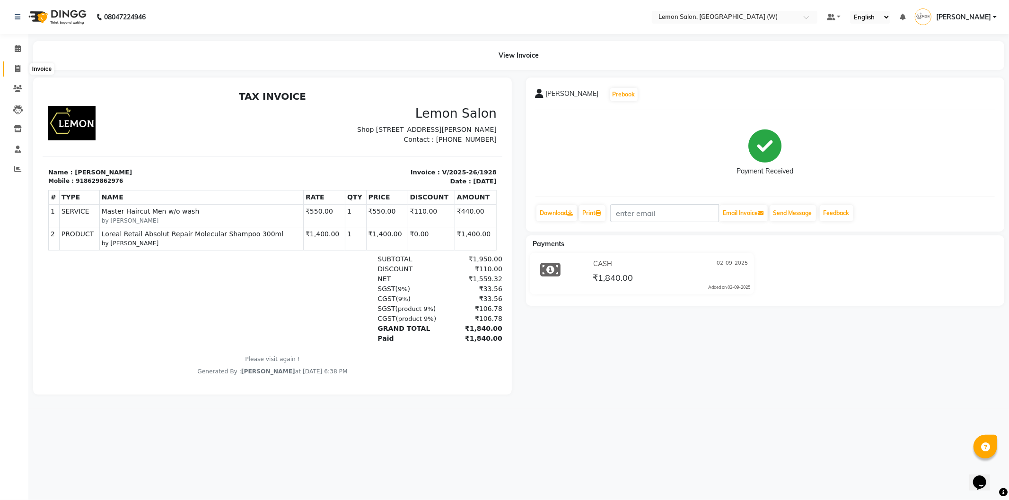
drag, startPoint x: 22, startPoint y: 71, endPoint x: 19, endPoint y: 64, distance: 7.6
click at [22, 70] on span at bounding box center [17, 69] width 17 height 11
select select "8053"
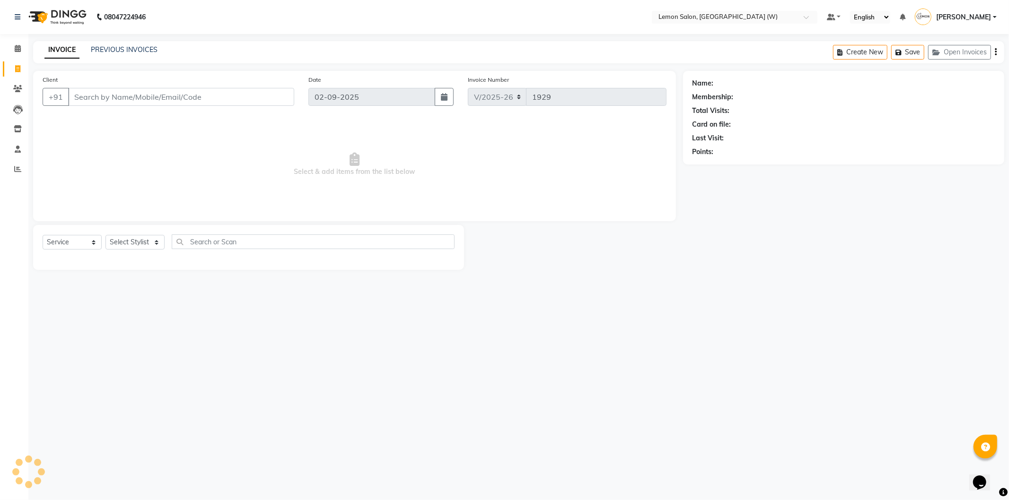
select select "membership"
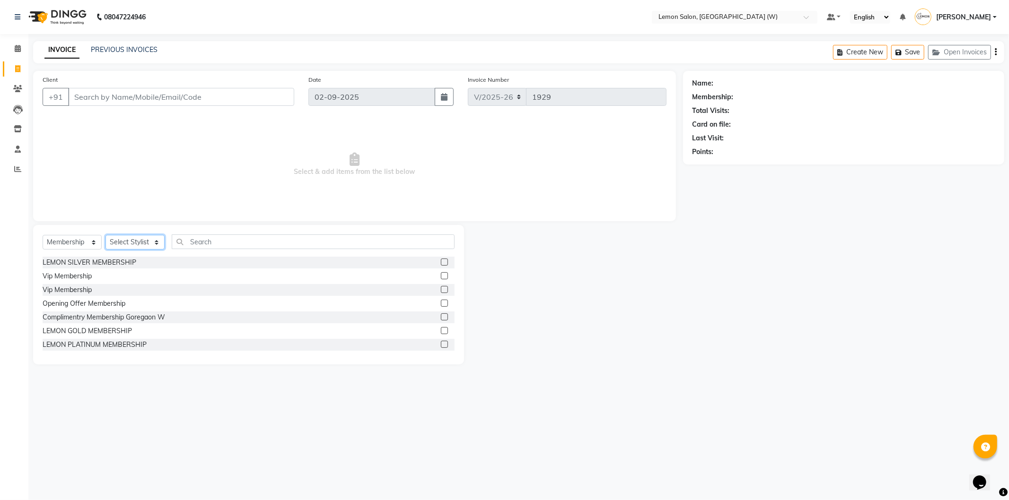
drag, startPoint x: 119, startPoint y: 243, endPoint x: 131, endPoint y: 241, distance: 12.0
click at [120, 243] on select "Select Stylist Akansha Subba Anamta Sayyed DC Faheem Shaikh Faizan Ganesh Motew…" at bounding box center [134, 242] width 59 height 15
select select "75738"
click at [105, 235] on select "Select Stylist Akansha Subba Anamta Sayyed DC Faheem Shaikh Faizan Ganesh Motew…" at bounding box center [134, 242] width 59 height 15
click at [207, 243] on input "text" at bounding box center [313, 242] width 283 height 15
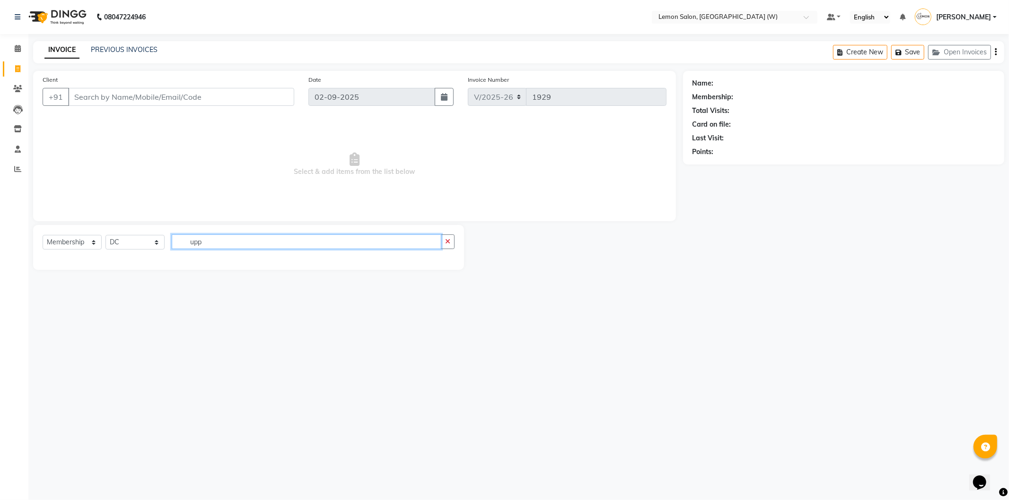
type input "upp"
click at [94, 244] on select "Select Service Product Membership Package Voucher Prepaid Gift Card" at bounding box center [72, 242] width 59 height 15
select select "service"
click at [43, 235] on select "Select Service Product Membership Package Voucher Prepaid Gift Card" at bounding box center [72, 242] width 59 height 15
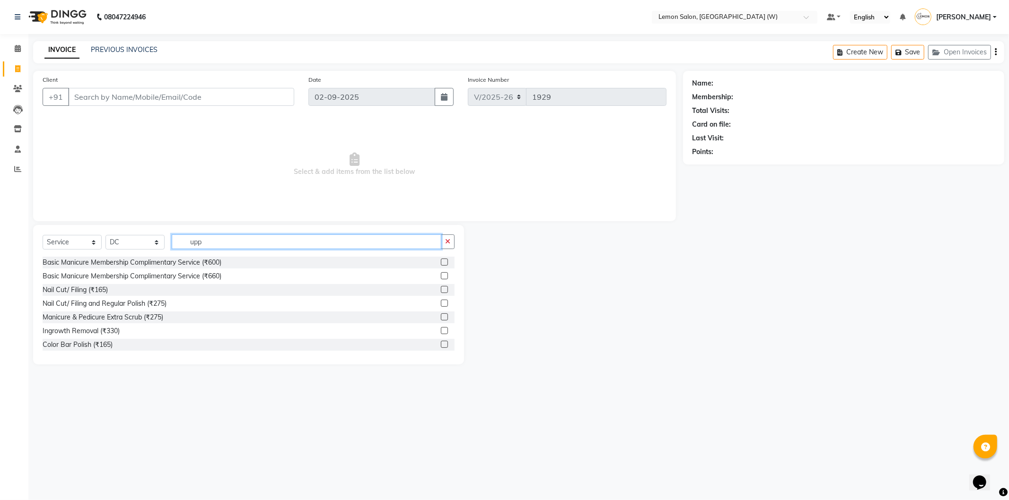
click at [242, 243] on input "upp" at bounding box center [307, 242] width 270 height 15
drag, startPoint x: 125, startPoint y: 240, endPoint x: 130, endPoint y: 242, distance: 4.9
click at [126, 240] on select "Select Stylist Akansha Subba Anamta Sayyed DC Faheem Shaikh Faizan Ganesh Motew…" at bounding box center [134, 242] width 59 height 15
select select "70516"
click at [105, 235] on select "Select Stylist Akansha Subba Anamta Sayyed DC Faheem Shaikh Faizan Ganesh Motew…" at bounding box center [134, 242] width 59 height 15
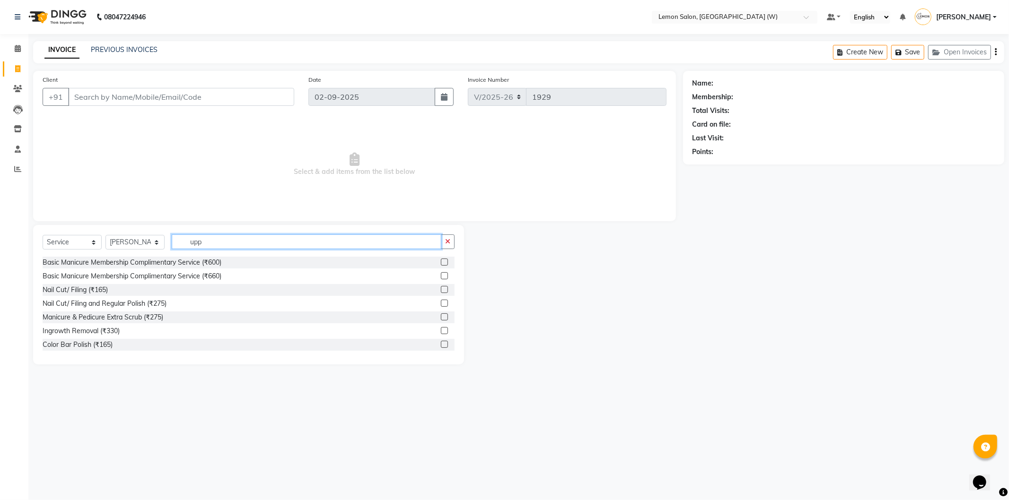
click at [250, 236] on input "upp" at bounding box center [307, 242] width 270 height 15
click at [250, 235] on input "upp" at bounding box center [307, 242] width 270 height 15
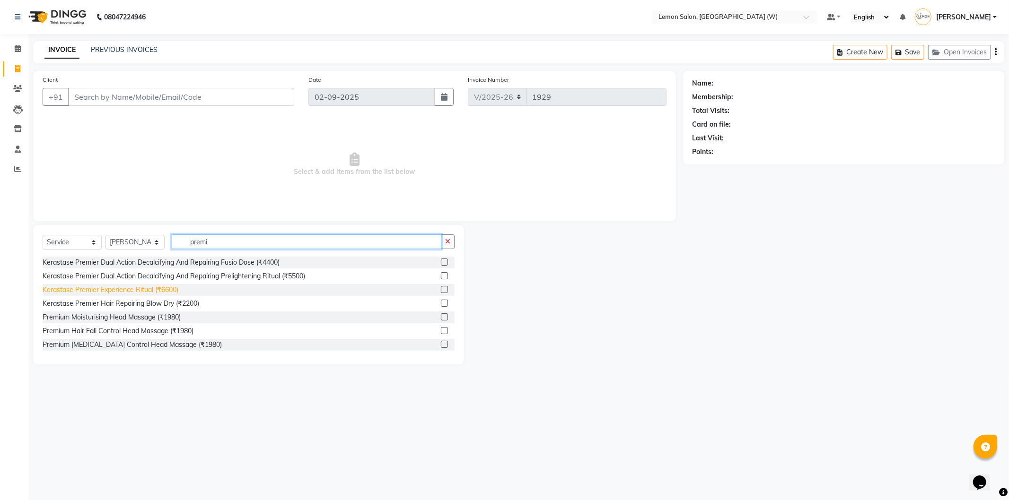
type input "premi"
drag, startPoint x: 163, startPoint y: 291, endPoint x: 158, endPoint y: 288, distance: 6.4
click at [163, 291] on div "Kerastase Premier Experience Ritual (₹6600)" at bounding box center [111, 290] width 136 height 10
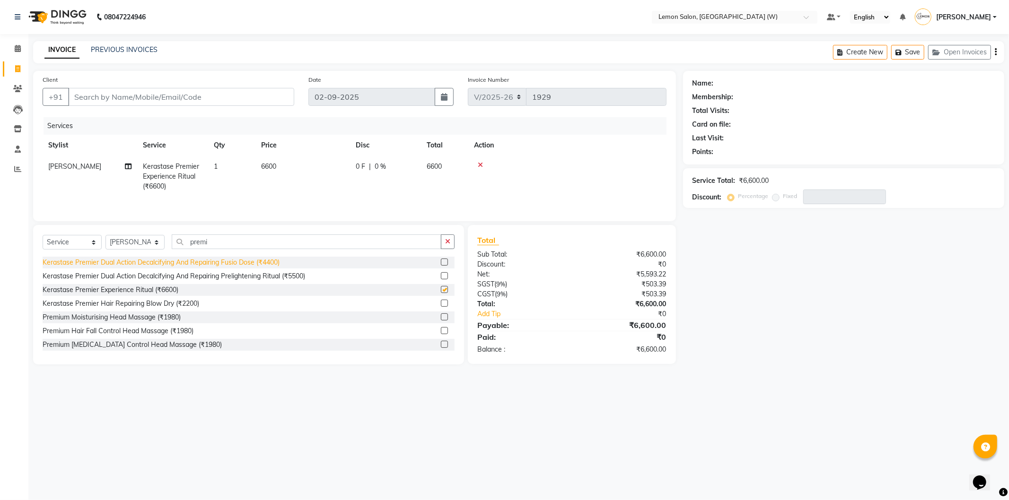
checkbox input "false"
drag, startPoint x: 114, startPoint y: 94, endPoint x: 119, endPoint y: 91, distance: 5.1
click at [115, 93] on input "Client" at bounding box center [181, 97] width 226 height 18
drag, startPoint x: 120, startPoint y: 91, endPoint x: 122, endPoint y: 86, distance: 5.5
click at [122, 88] on input "Client" at bounding box center [181, 97] width 226 height 18
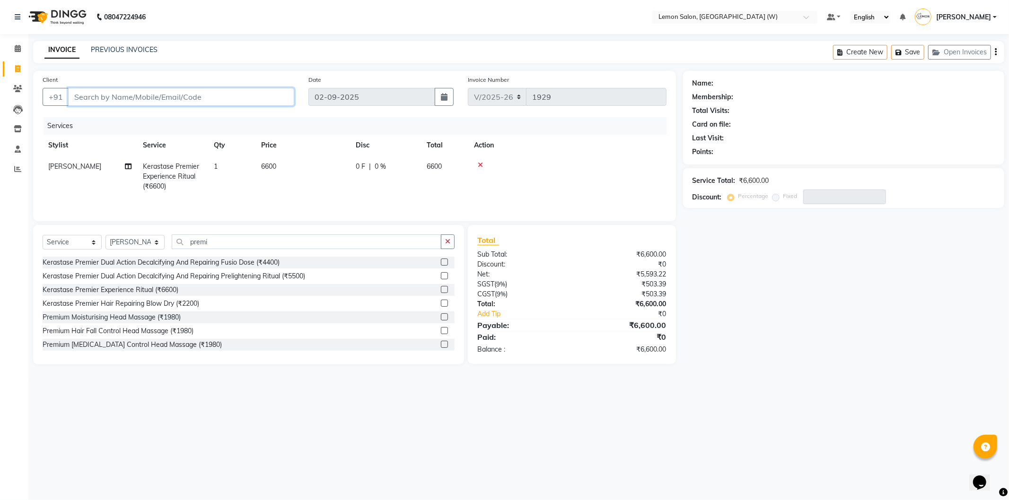
type input "9"
type input "0"
type input "9653629281"
click at [259, 97] on span "Add Client" at bounding box center [269, 96] width 37 height 9
select select "22"
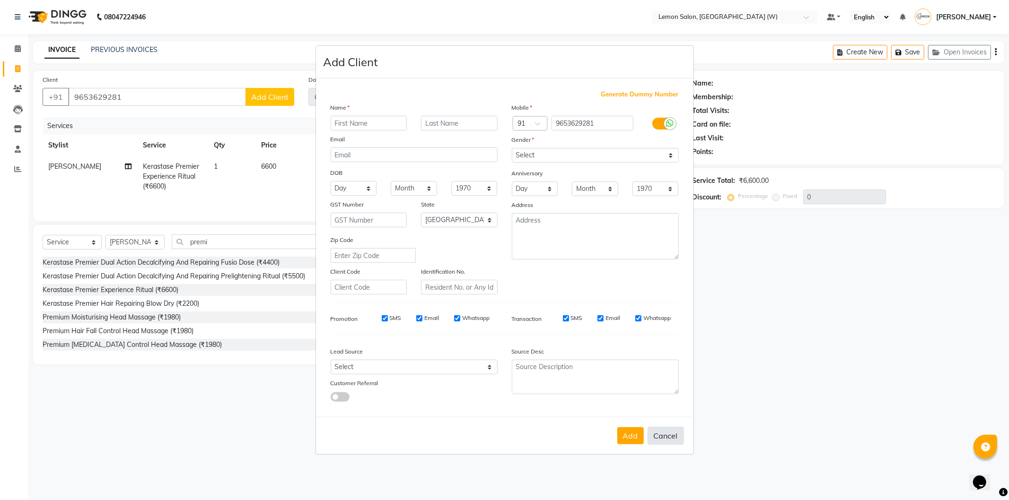
click at [670, 441] on button "Cancel" at bounding box center [665, 436] width 36 height 18
select select
select select "null"
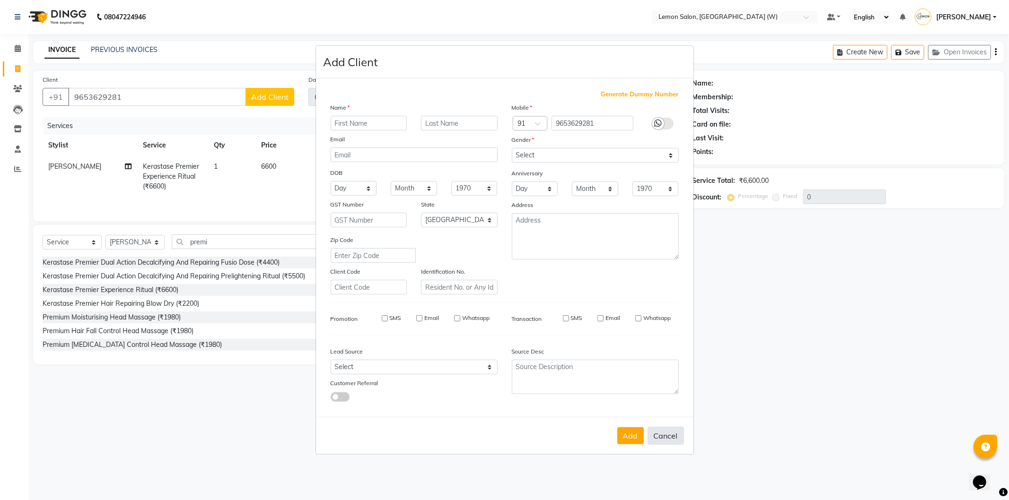
select select
checkbox input "false"
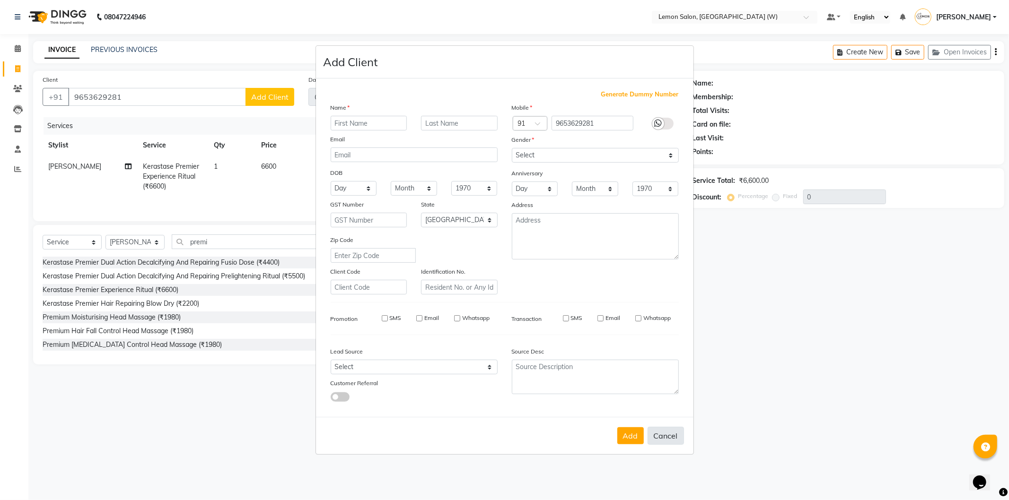
checkbox input "false"
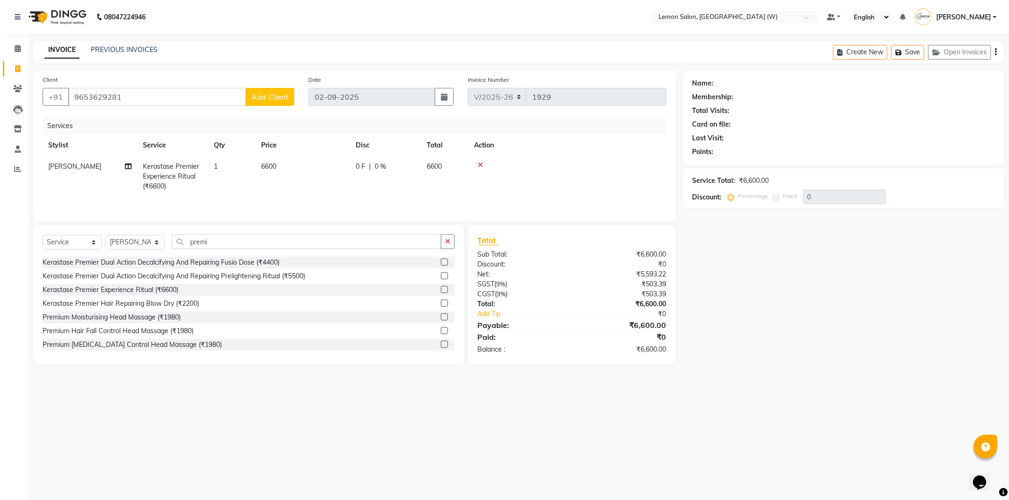
click at [257, 94] on span "Add Client" at bounding box center [269, 96] width 37 height 9
select select "22"
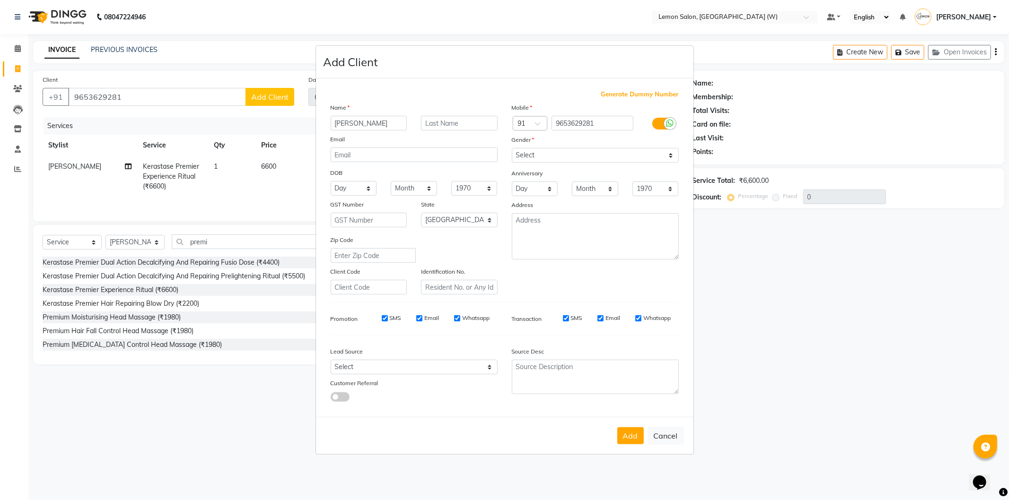
type input "khusbu"
click at [584, 148] on select "Select Male Female Other Prefer Not To Say" at bounding box center [595, 155] width 167 height 15
select select "female"
click at [512, 148] on select "Select Male Female Other Prefer Not To Say" at bounding box center [595, 155] width 167 height 15
click at [632, 432] on button "Add" at bounding box center [630, 435] width 26 height 17
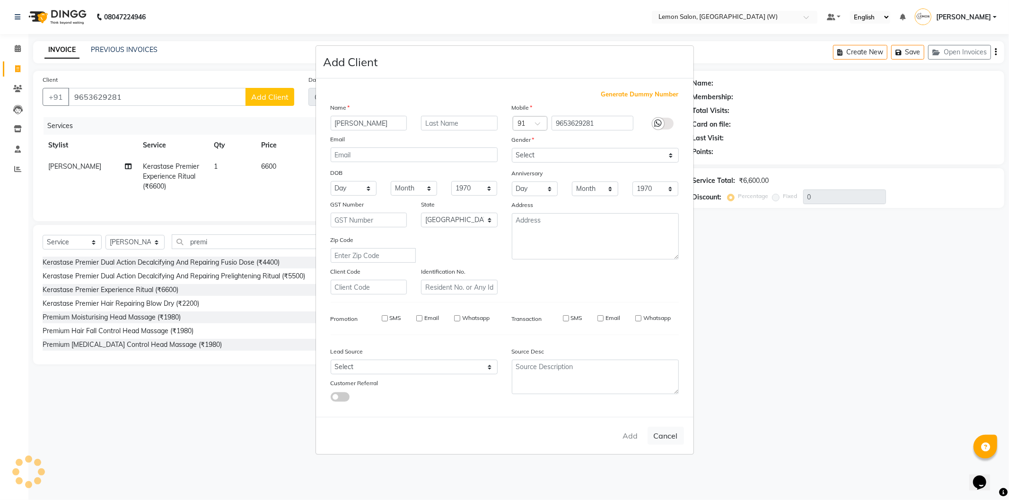
select select
select select "null"
select select
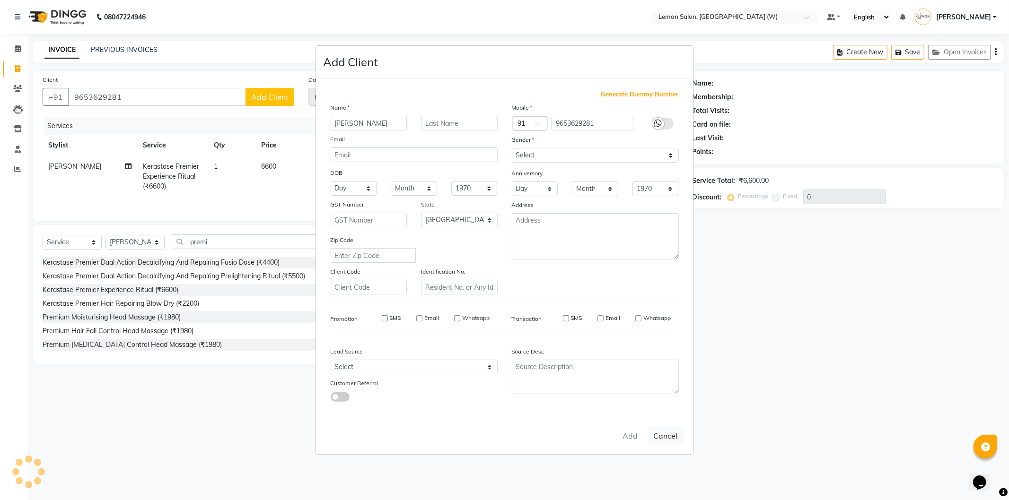
select select
checkbox input "false"
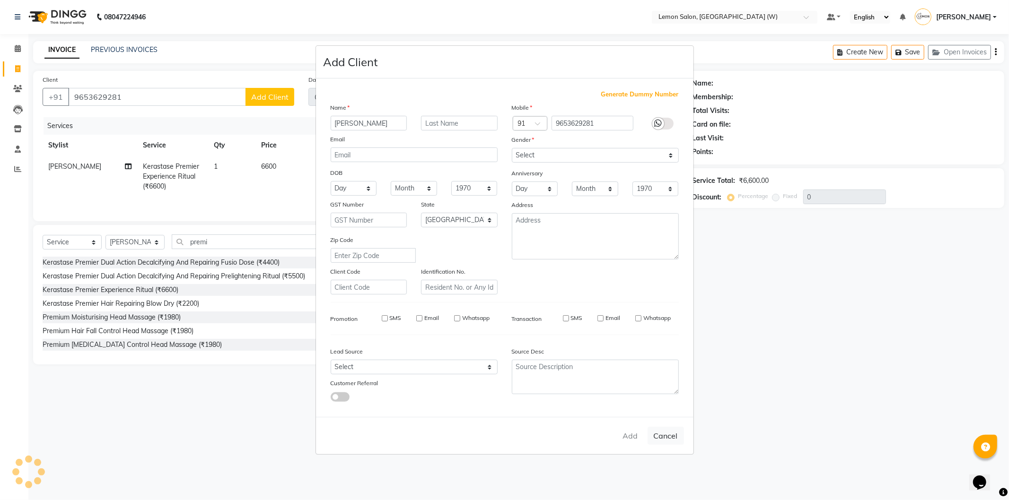
checkbox input "false"
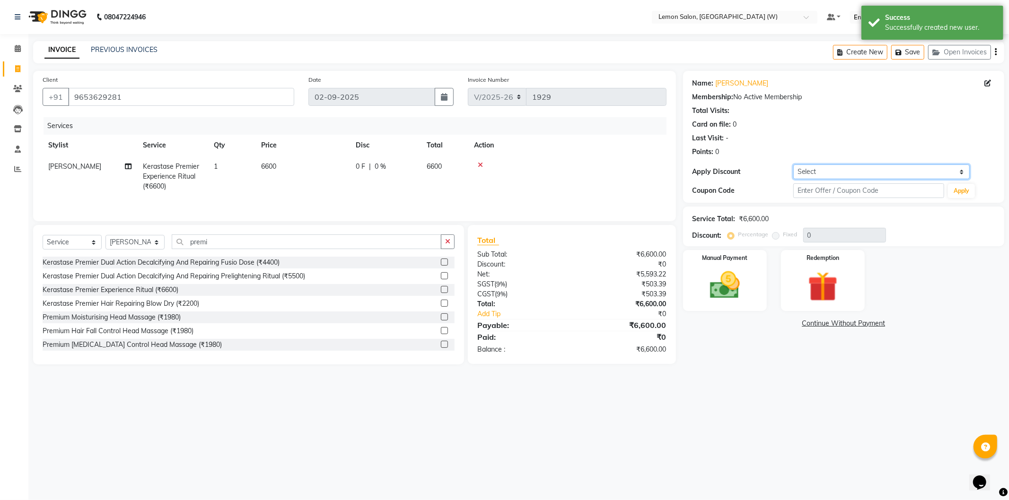
click at [823, 174] on select "Select Coupon → Abc" at bounding box center [881, 172] width 176 height 15
select select "1: Object"
click at [793, 165] on select "Select Coupon → Abc" at bounding box center [881, 172] width 176 height 15
type input "20"
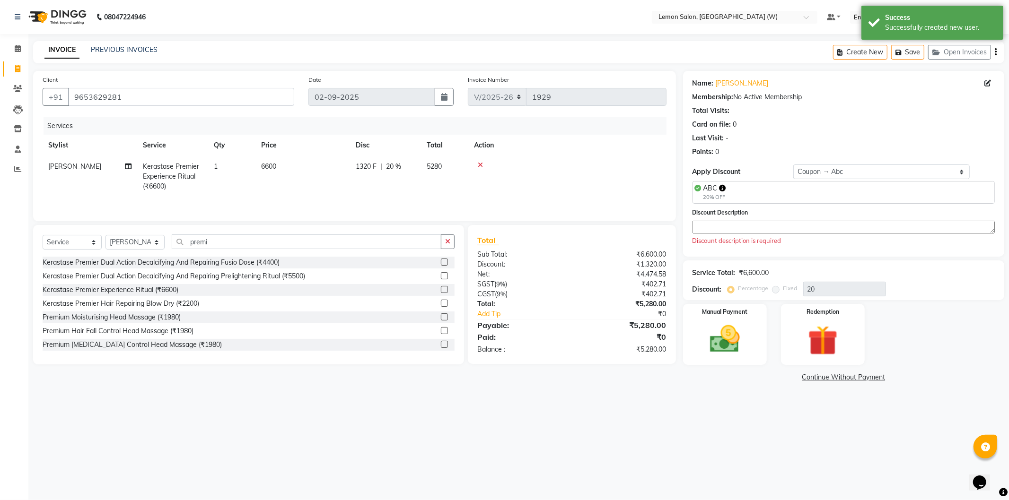
click at [731, 237] on div "Discount description is required" at bounding box center [843, 240] width 302 height 9
click at [729, 227] on textarea at bounding box center [843, 227] width 302 height 13
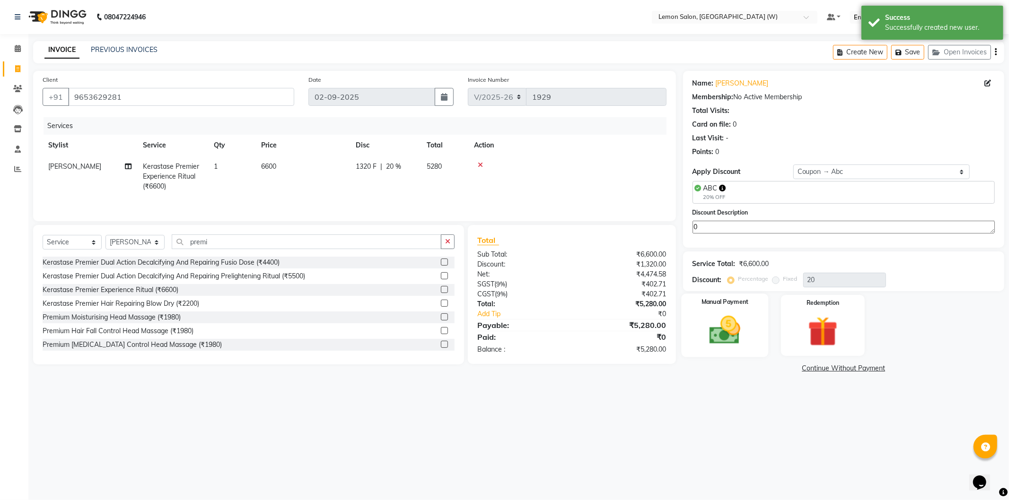
type textarea "0"
click at [734, 314] on img at bounding box center [724, 331] width 51 height 36
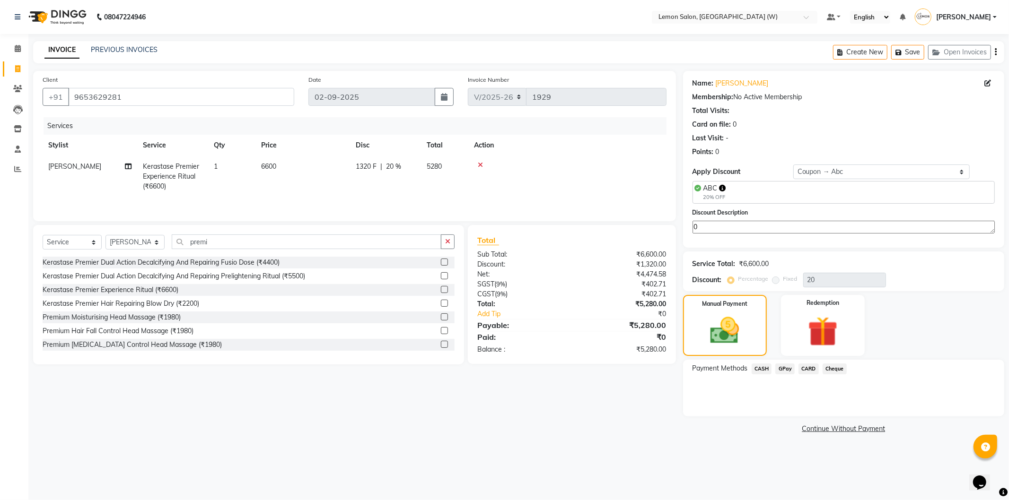
click at [784, 366] on span "GPay" at bounding box center [784, 369] width 19 height 11
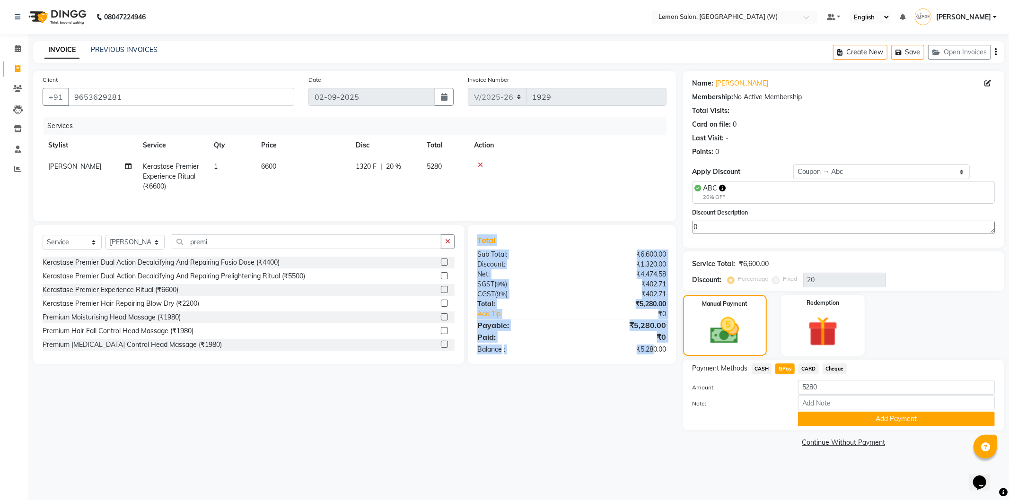
drag, startPoint x: 478, startPoint y: 244, endPoint x: 652, endPoint y: 375, distance: 217.4
click at [652, 375] on div "Client +91 9653629281 Date 02-09-2025 Invoice Number V/2025 V/2025-26 1929 Serv…" at bounding box center [354, 260] width 657 height 379
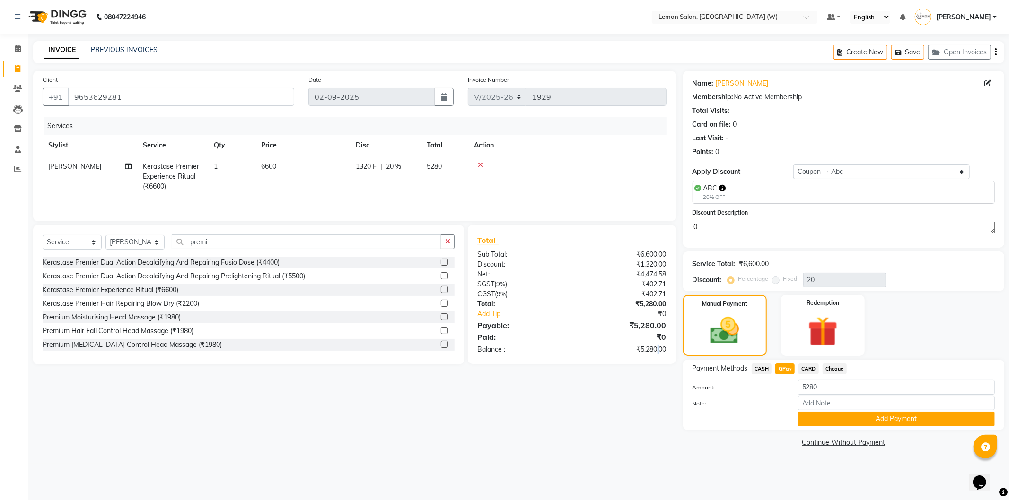
drag, startPoint x: 655, startPoint y: 370, endPoint x: 656, endPoint y: 357, distance: 12.8
click at [658, 360] on div "Client +91 9653629281 Date 02-09-2025 Invoice Number V/2025 V/2025-26 1929 Serv…" at bounding box center [354, 260] width 657 height 379
click at [630, 341] on div "₹0" at bounding box center [623, 336] width 102 height 11
drag, startPoint x: 630, startPoint y: 341, endPoint x: 522, endPoint y: 349, distance: 108.0
click at [658, 359] on div "Total Sub Total: ₹6,600.00 Discount: ₹1,320.00 Net: ₹4,474.58 SGST ( 9% ) ₹402.…" at bounding box center [572, 294] width 208 height 139
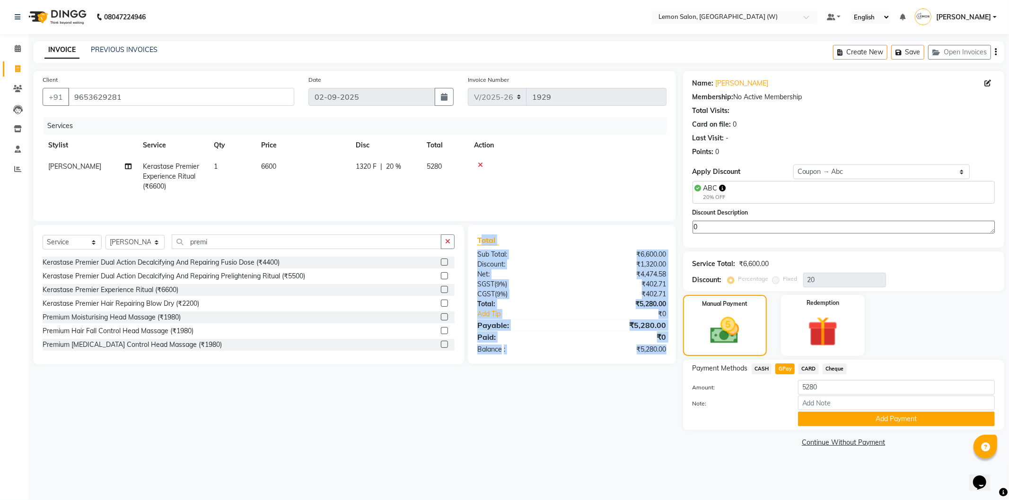
drag, startPoint x: 479, startPoint y: 235, endPoint x: 645, endPoint y: 346, distance: 199.2
click at [660, 352] on div "Total Sub Total: ₹6,600.00 Discount: ₹1,320.00 Net: ₹4,474.58 SGST ( 9% ) ₹402.…" at bounding box center [571, 295] width 189 height 120
click at [488, 240] on span "Total" at bounding box center [488, 240] width 22 height 10
drag, startPoint x: 476, startPoint y: 234, endPoint x: 655, endPoint y: 346, distance: 211.4
click at [663, 360] on div "Total Sub Total: ₹6,600.00 Discount: ₹1,320.00 Net: ₹4,474.58 SGST ( 9% ) ₹402.…" at bounding box center [572, 294] width 208 height 139
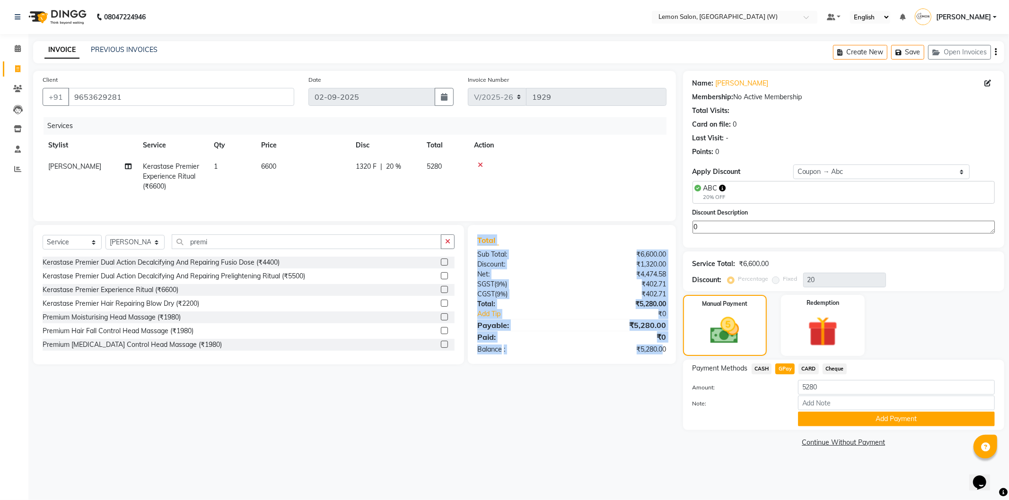
click at [611, 311] on div "₹0" at bounding box center [631, 314] width 85 height 10
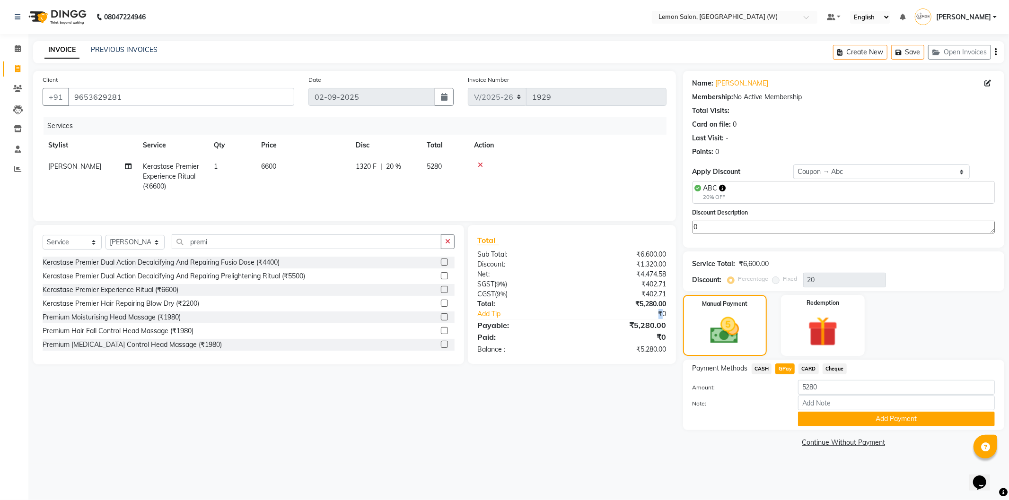
click at [611, 315] on div "₹0" at bounding box center [631, 314] width 85 height 10
click at [643, 314] on div "₹0" at bounding box center [631, 314] width 85 height 10
click at [642, 314] on div "₹0" at bounding box center [631, 314] width 85 height 10
click at [639, 315] on div "₹0" at bounding box center [631, 314] width 85 height 10
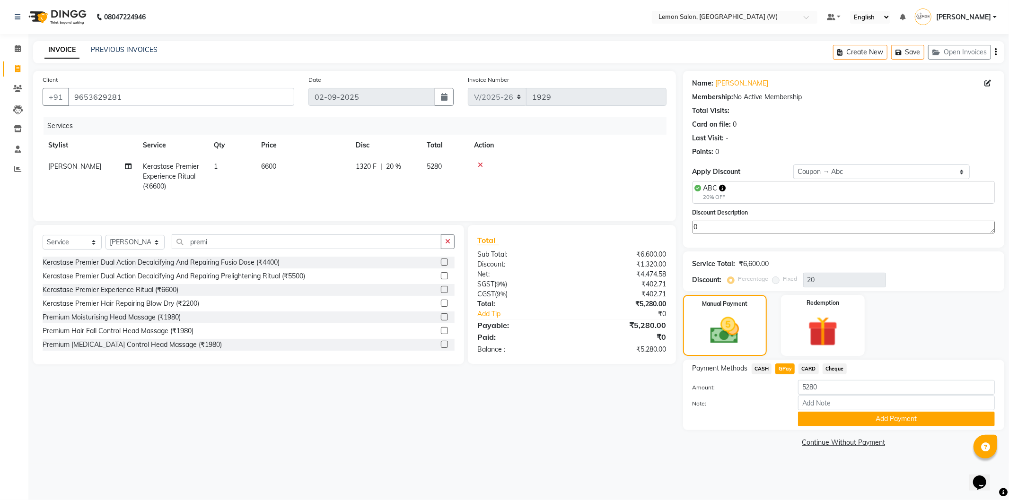
click at [642, 322] on div "₹5,280.00" at bounding box center [623, 325] width 102 height 11
click at [642, 323] on div "₹5,280.00" at bounding box center [623, 325] width 102 height 11
click at [643, 321] on div "₹5,280.00" at bounding box center [623, 325] width 102 height 11
click at [643, 322] on div "₹5,280.00" at bounding box center [623, 325] width 102 height 11
click at [642, 322] on div "₹5,280.00" at bounding box center [623, 325] width 102 height 11
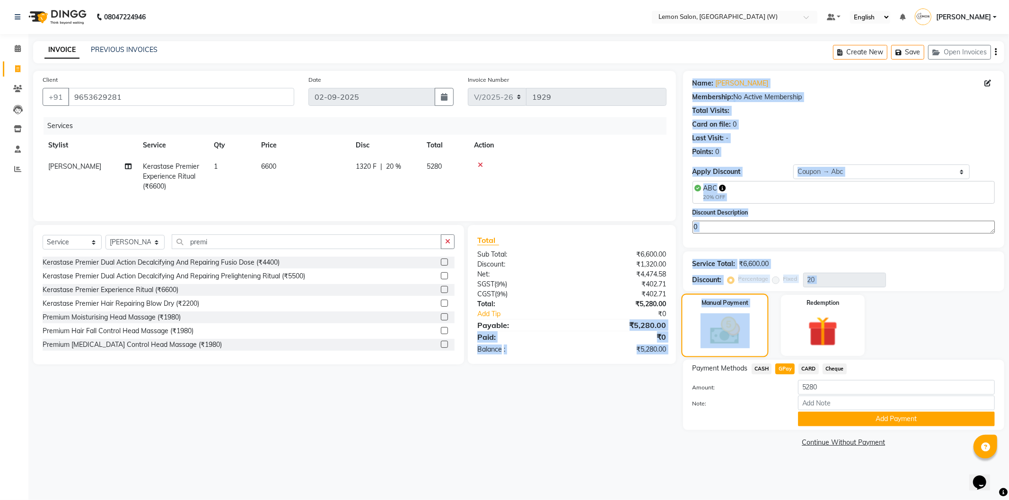
drag, startPoint x: 642, startPoint y: 322, endPoint x: 686, endPoint y: 333, distance: 45.4
click at [686, 333] on div "Client +91 9653629281 Date 02-09-2025 Invoice Number V/2025 V/2025-26 1929 Serv…" at bounding box center [518, 260] width 985 height 379
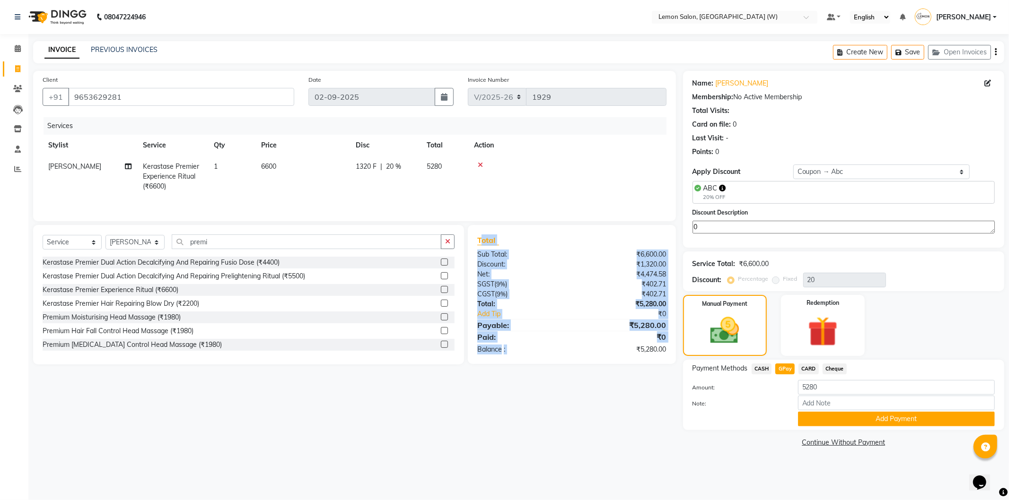
drag, startPoint x: 480, startPoint y: 238, endPoint x: 636, endPoint y: 381, distance: 211.2
click at [629, 436] on div "Client +91 9653629281 Date 02-09-2025 Invoice Number V/2025 V/2025-26 1929 Serv…" at bounding box center [354, 260] width 657 height 379
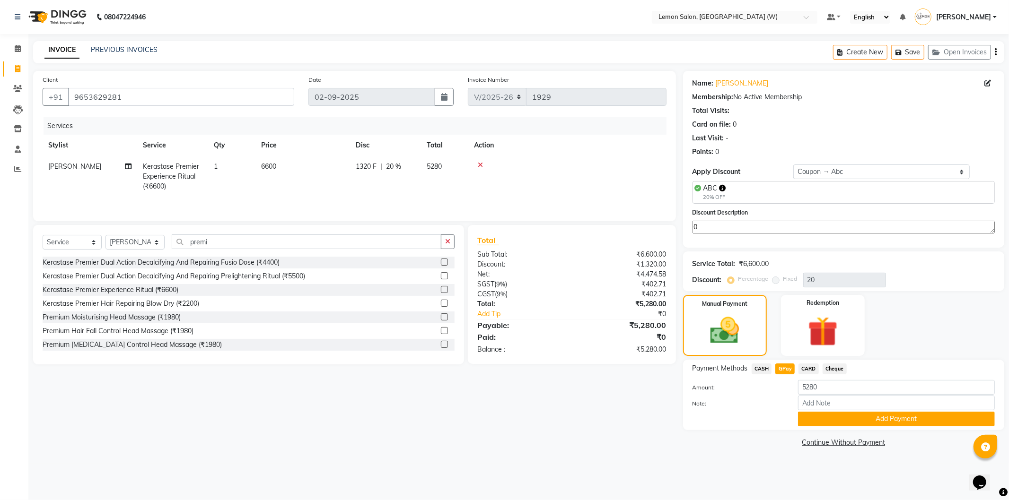
click at [652, 356] on div "Total Sub Total: ₹6,600.00 Discount: ₹1,320.00 Net: ₹4,474.58 SGST ( 9% ) ₹402.…" at bounding box center [572, 294] width 208 height 139
click at [652, 354] on div "₹5,280.00" at bounding box center [623, 350] width 102 height 10
click at [652, 353] on div "₹5,280.00" at bounding box center [623, 350] width 102 height 10
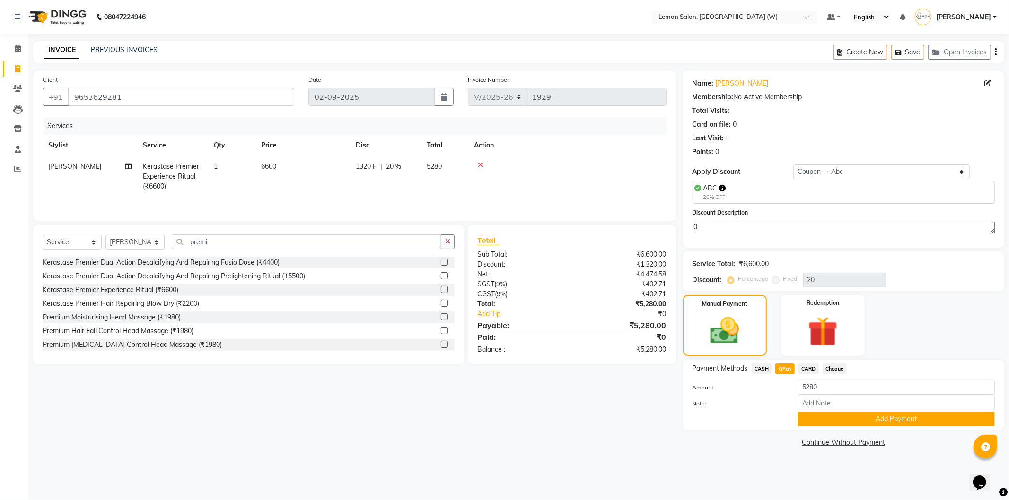
drag, startPoint x: 454, startPoint y: 291, endPoint x: 442, endPoint y: 285, distance: 13.7
click at [442, 285] on div "Select Service Product Membership Package Voucher Prepaid Gift Card Select Styl…" at bounding box center [248, 294] width 431 height 139
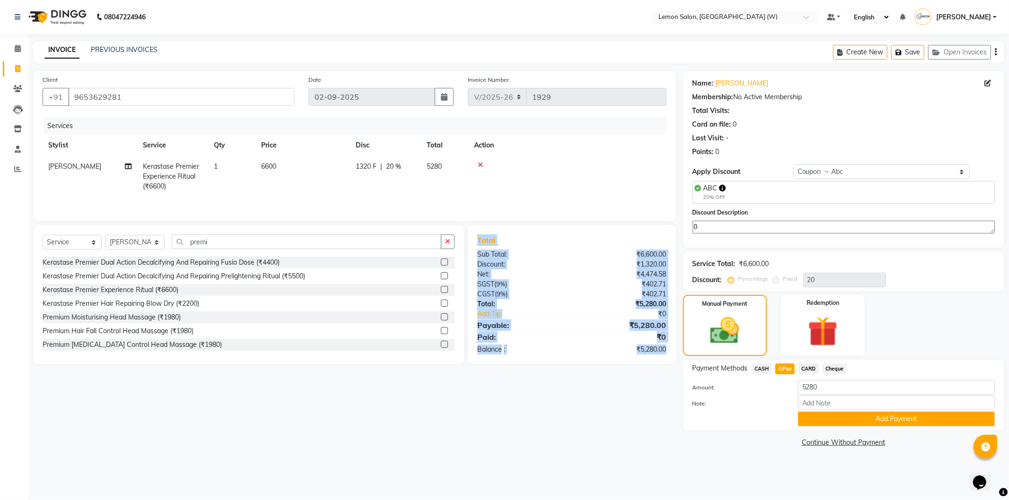
drag, startPoint x: 477, startPoint y: 247, endPoint x: 681, endPoint y: 364, distance: 235.7
click at [681, 364] on div "Total Sub Total: ₹6,600.00 Discount: ₹1,320.00 Net: ₹4,474.58 SGST ( 9% ) ₹402.…" at bounding box center [573, 294] width 219 height 139
drag, startPoint x: 564, startPoint y: 270, endPoint x: 516, endPoint y: 280, distance: 48.8
click at [561, 271] on div "Net:" at bounding box center [521, 275] width 102 height 10
click at [847, 422] on button "Add Payment" at bounding box center [896, 419] width 197 height 15
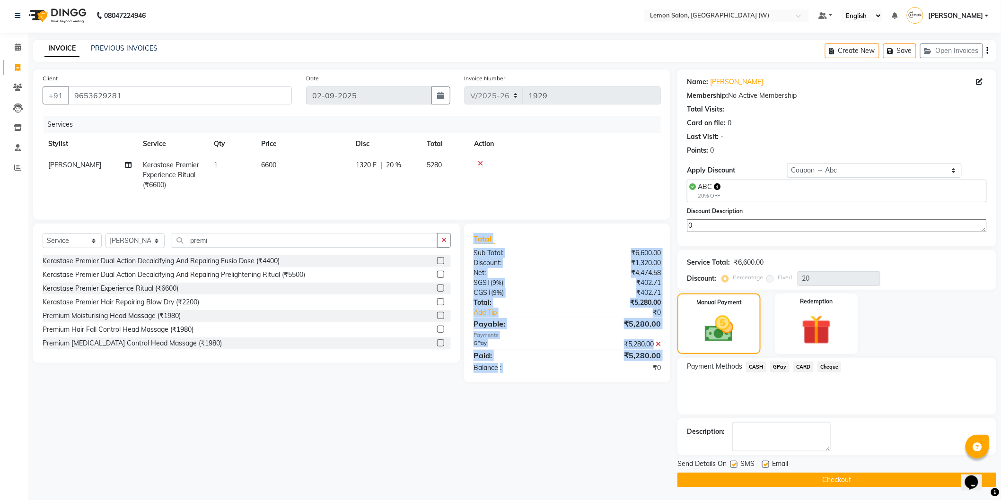
scroll to position [2, 0]
click at [815, 486] on button "Checkout" at bounding box center [836, 479] width 319 height 15
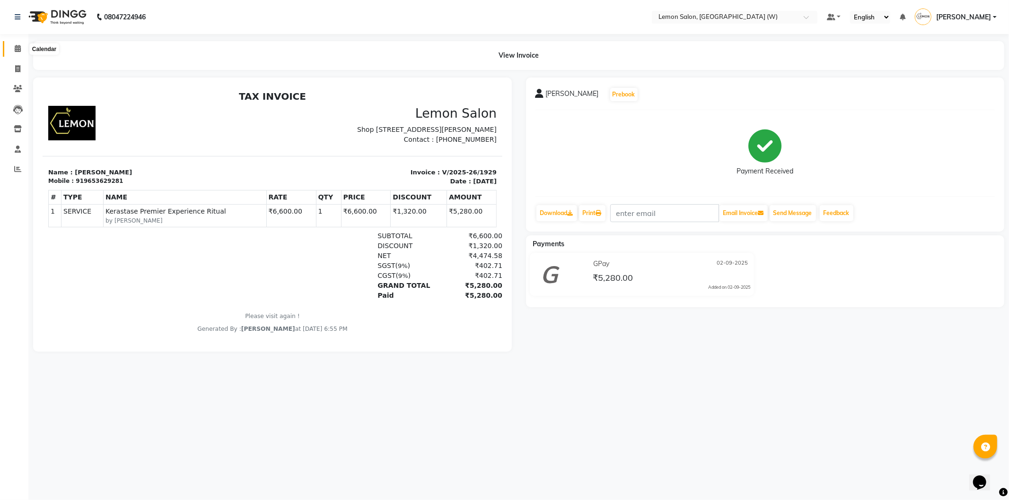
drag, startPoint x: 10, startPoint y: 52, endPoint x: 17, endPoint y: 51, distance: 6.2
click at [11, 52] on span at bounding box center [17, 49] width 17 height 11
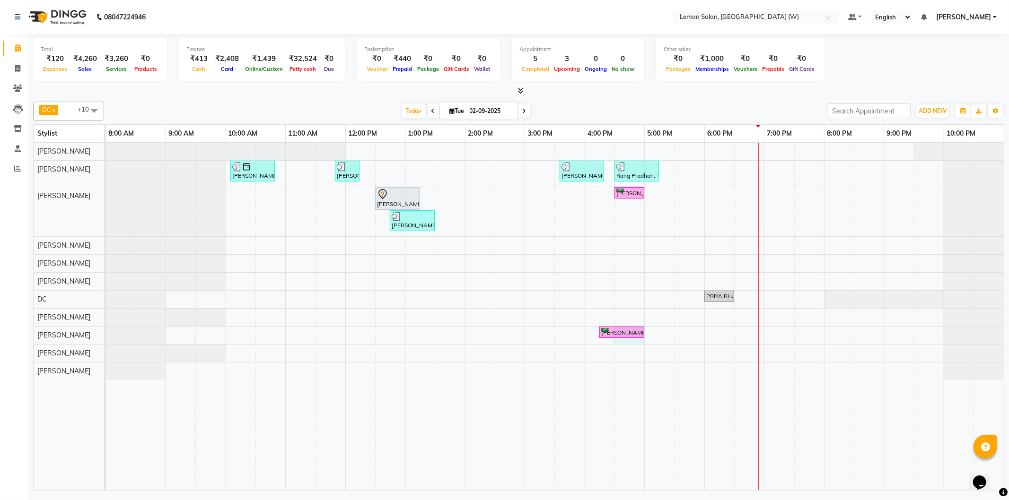
click at [632, 340] on div "RAMKUMAR, TK02, 10:05 AM-10:50 AM, Master Haircut Men w/o wash (₹550) SATARUPA,…" at bounding box center [555, 317] width 898 height 348
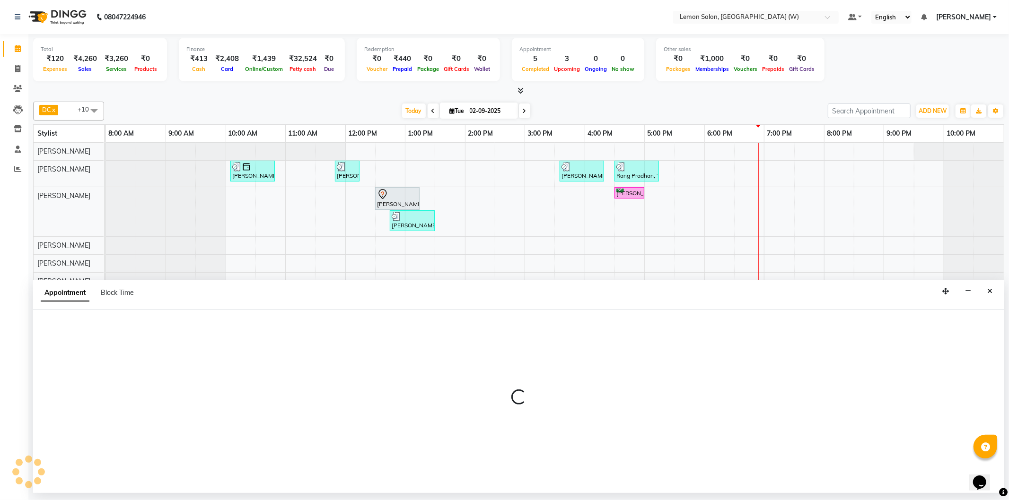
click at [993, 289] on button "Close" at bounding box center [990, 291] width 14 height 15
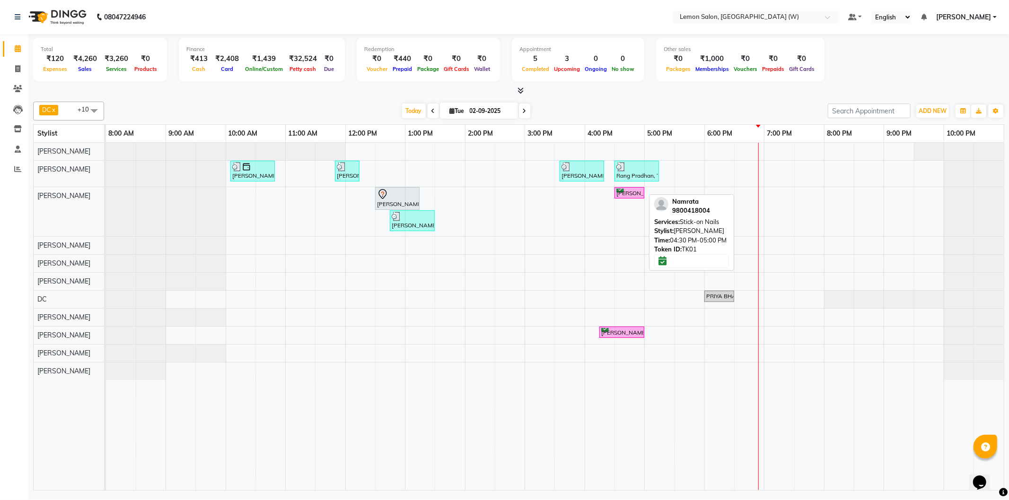
click at [625, 193] on div "[PERSON_NAME], TK01, 04:30 PM-05:00 PM, Stick-on Nails" at bounding box center [629, 193] width 28 height 9
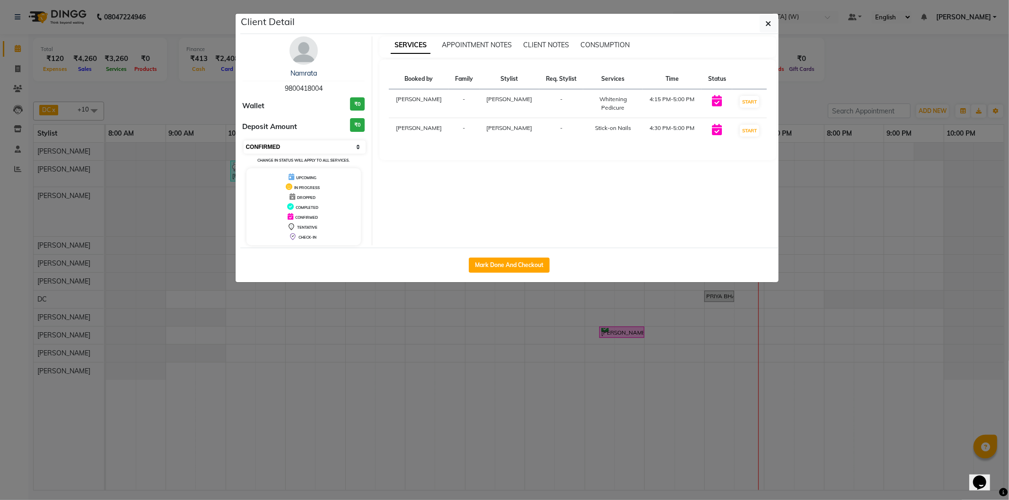
click at [271, 148] on select "Select IN SERVICE CONFIRMED TENTATIVE CHECK IN MARK DONE DROPPED UPCOMING" at bounding box center [305, 146] width 122 height 13
select select "2"
click at [244, 140] on select "Select IN SERVICE CONFIRMED TENTATIVE CHECK IN MARK DONE DROPPED UPCOMING" at bounding box center [305, 146] width 122 height 13
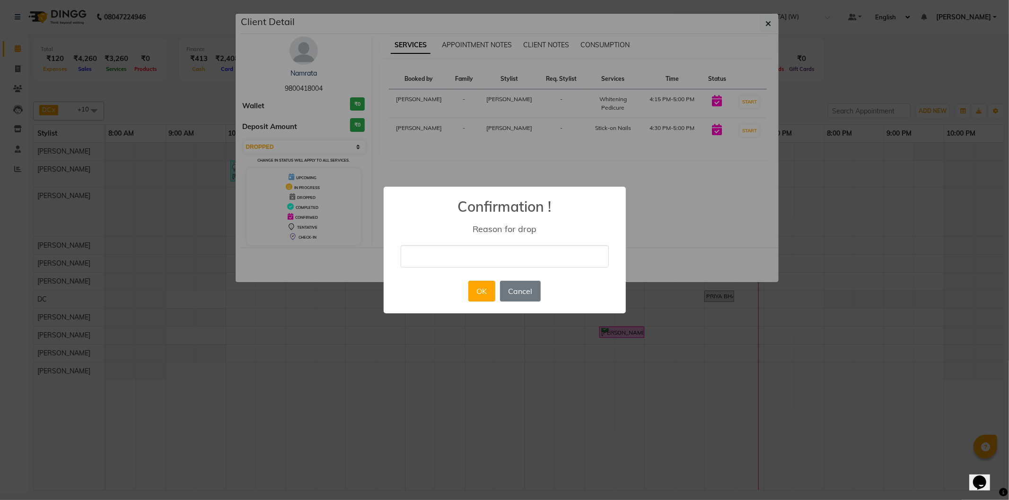
click at [418, 255] on input "text" at bounding box center [505, 256] width 208 height 22
type input "CANCELLED"
click at [473, 300] on button "OK" at bounding box center [481, 291] width 27 height 21
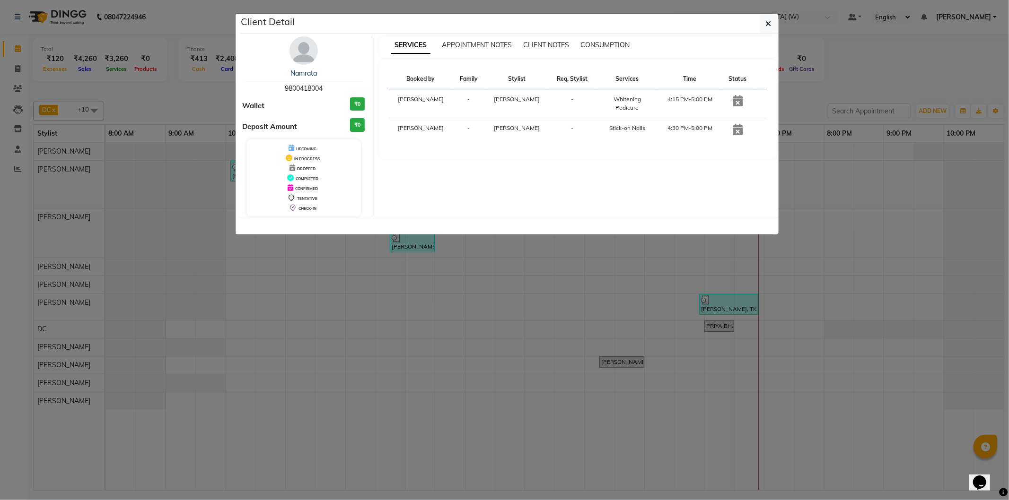
click at [764, 20] on button "button" at bounding box center [768, 24] width 18 height 18
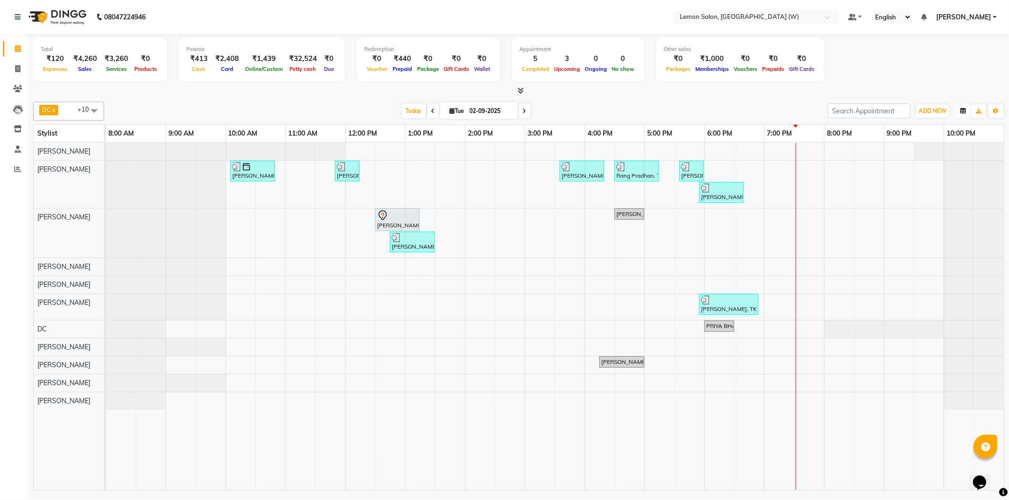
click at [968, 107] on button "button" at bounding box center [962, 111] width 15 height 13
click at [931, 191] on div "Vertical" at bounding box center [927, 193] width 85 height 12
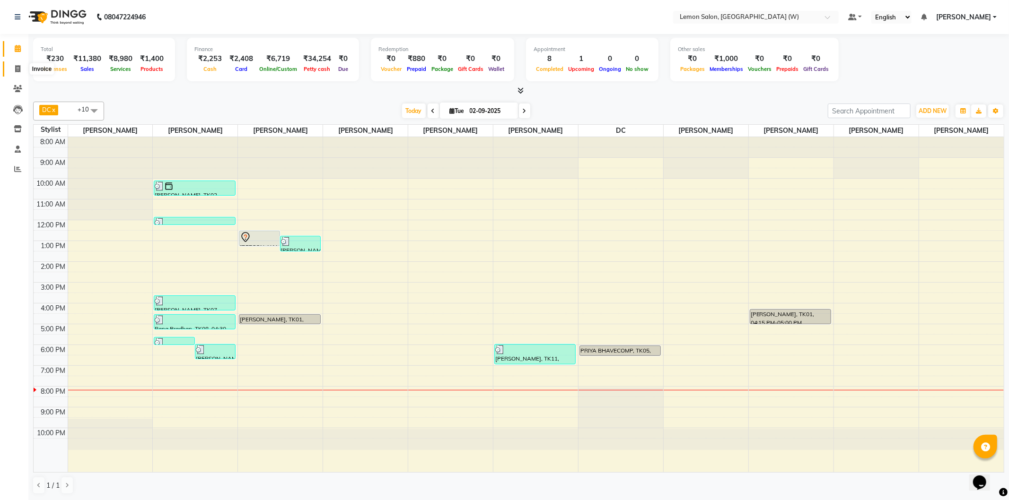
click at [16, 72] on icon at bounding box center [17, 68] width 5 height 7
select select "8053"
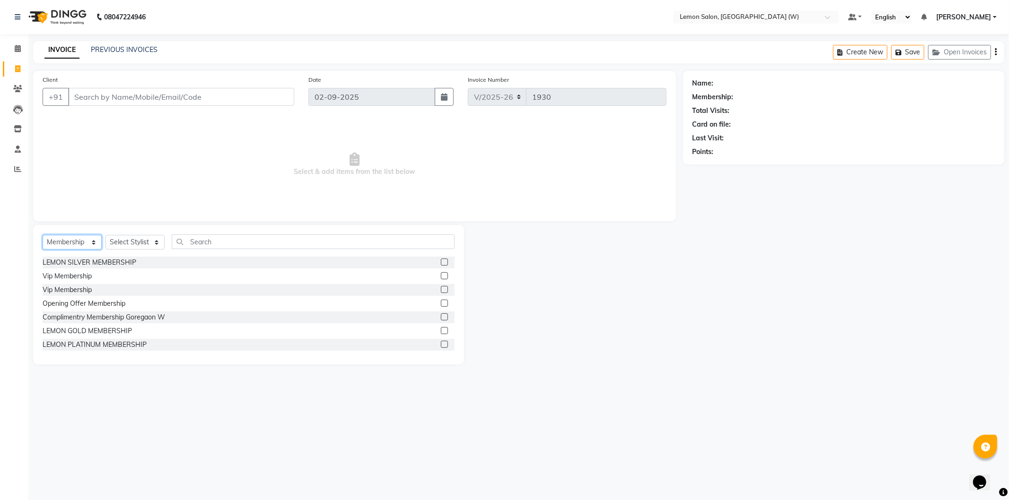
click at [74, 241] on select "Select Service Product Membership Package Voucher Prepaid Gift Card" at bounding box center [72, 242] width 59 height 15
select select "service"
click at [43, 235] on select "Select Service Product Membership Package Voucher Prepaid Gift Card" at bounding box center [72, 242] width 59 height 15
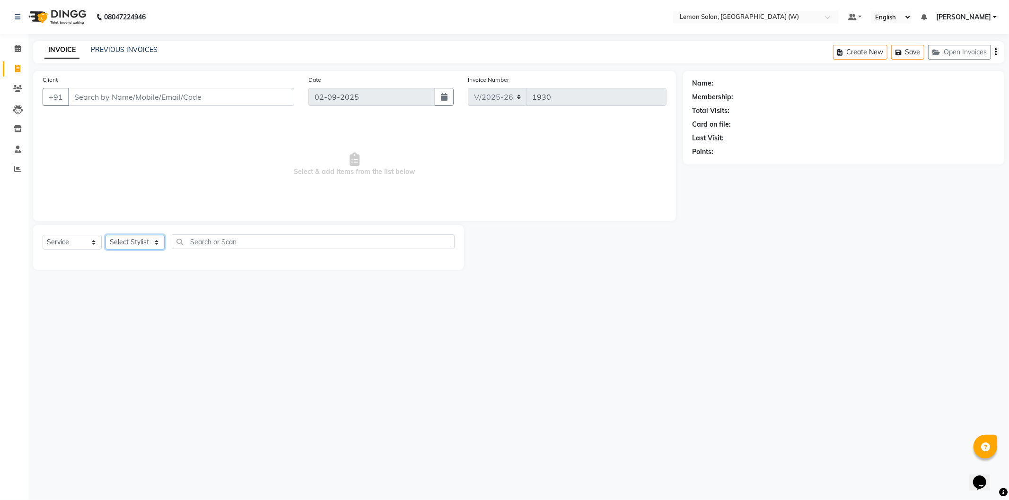
click at [135, 244] on select "Select Stylist [PERSON_NAME] [PERSON_NAME] DC [PERSON_NAME] [PERSON_NAME] [PERS…" at bounding box center [134, 242] width 59 height 15
drag, startPoint x: 306, startPoint y: 142, endPoint x: 295, endPoint y: 116, distance: 28.6
click at [300, 134] on span "Select & add items from the list below" at bounding box center [355, 164] width 624 height 95
click at [25, 51] on span at bounding box center [17, 49] width 17 height 11
click at [78, 244] on select "Select Service Product Membership Package Voucher Prepaid Gift Card" at bounding box center [72, 242] width 59 height 15
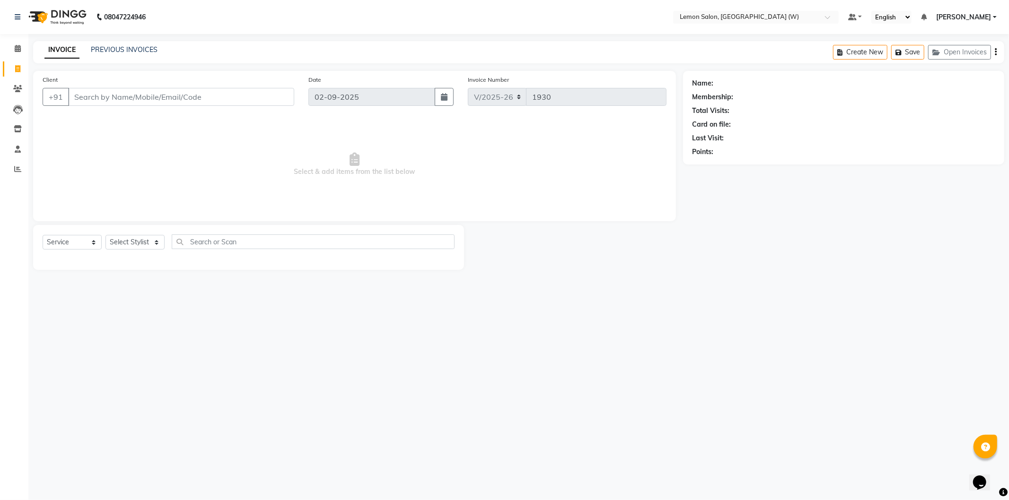
drag, startPoint x: 168, startPoint y: 280, endPoint x: 122, endPoint y: 258, distance: 51.0
click at [164, 278] on main "INVOICE PREVIOUS INVOICES Create New Save Open Invoices Client +91 Date 02-09-2…" at bounding box center [518, 162] width 980 height 243
click at [131, 241] on select "Select Stylist [PERSON_NAME] [PERSON_NAME] DC [PERSON_NAME] [PERSON_NAME] [PERS…" at bounding box center [134, 242] width 59 height 15
select select "89750"
click at [105, 235] on select "Select Stylist [PERSON_NAME] [PERSON_NAME] DC [PERSON_NAME] [PERSON_NAME] [PERS…" at bounding box center [134, 242] width 59 height 15
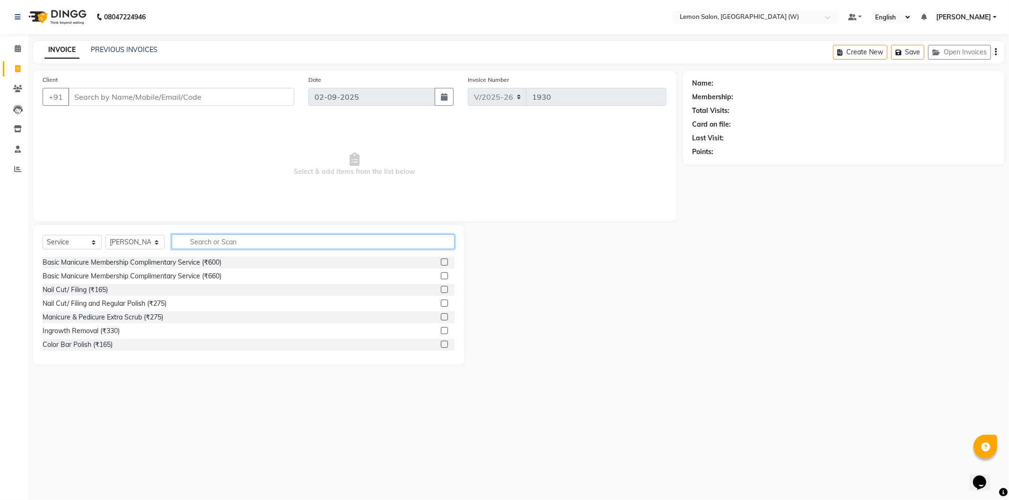
click at [291, 240] on input "text" at bounding box center [313, 242] width 283 height 15
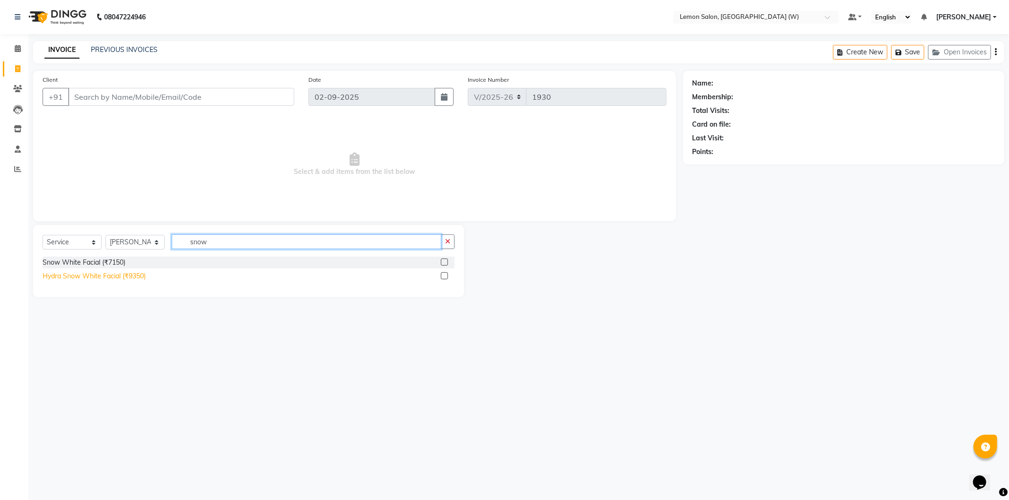
type input "snow"
click at [107, 280] on div "Hydra Snow White Facial (₹9350)" at bounding box center [94, 276] width 103 height 10
checkbox input "false"
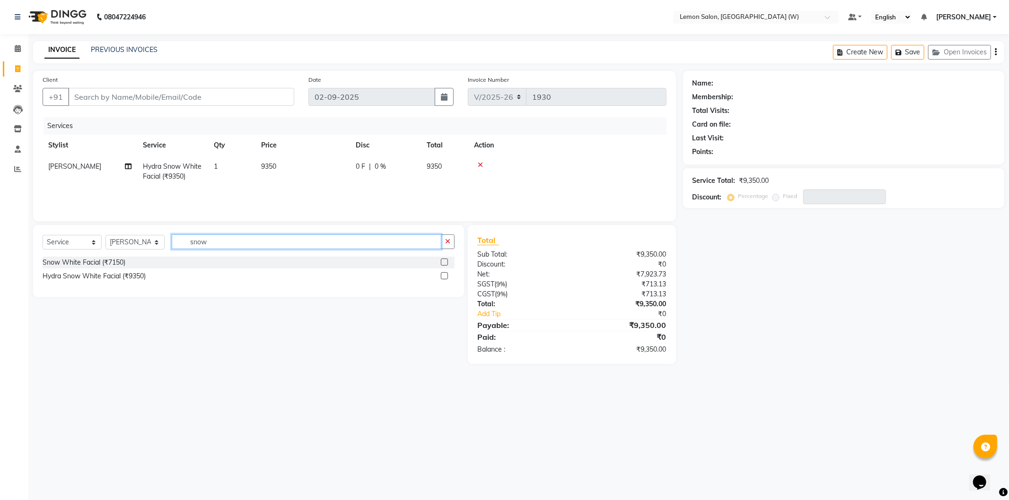
click at [224, 242] on input "snow" at bounding box center [307, 242] width 270 height 15
click at [217, 238] on input "snow" at bounding box center [307, 242] width 270 height 15
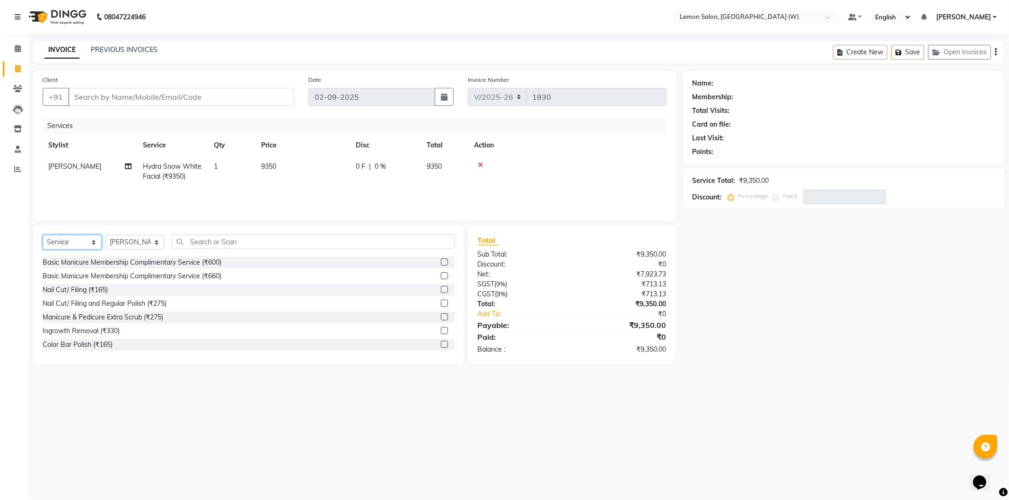
click at [69, 244] on select "Select Service Product Membership Package Voucher Prepaid Gift Card" at bounding box center [72, 242] width 59 height 15
click at [43, 235] on select "Select Service Product Membership Package Voucher Prepaid Gift Card" at bounding box center [72, 242] width 59 height 15
click at [140, 241] on select "Select Stylist Akansha Subba Anamta Sayyed DC Faheem Shaikh Faizan Ganesh Motew…" at bounding box center [134, 242] width 59 height 15
select select "75738"
click at [105, 235] on select "Select Stylist Akansha Subba Anamta Sayyed DC Faheem Shaikh Faizan Ganesh Motew…" at bounding box center [134, 242] width 59 height 15
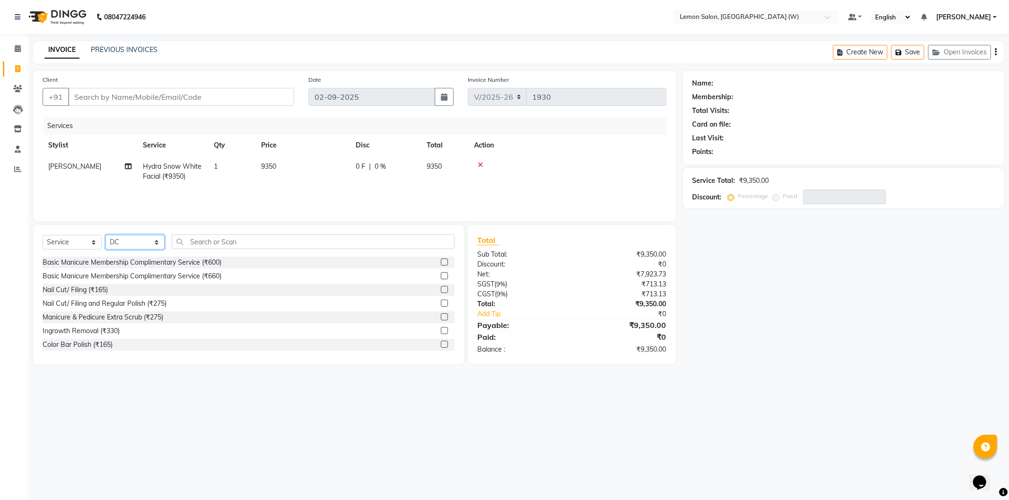
click at [148, 243] on select "Select Stylist Akansha Subba Anamta Sayyed DC Faheem Shaikh Faizan Ganesh Motew…" at bounding box center [134, 242] width 59 height 15
click at [138, 230] on div "Select Service Product Membership Package Voucher Prepaid Gift Card Select Styl…" at bounding box center [248, 294] width 431 height 139
click at [139, 244] on select "Select Stylist Akansha Subba Anamta Sayyed DC Faheem Shaikh Faizan Ganesh Motew…" at bounding box center [134, 242] width 59 height 15
click at [105, 235] on select "Select Stylist Akansha Subba Anamta Sayyed DC Faheem Shaikh Faizan Ganesh Motew…" at bounding box center [134, 242] width 59 height 15
click at [152, 237] on select "Select Stylist Akansha Subba Anamta Sayyed DC Faheem Shaikh Faizan Ganesh Motew…" at bounding box center [134, 242] width 59 height 15
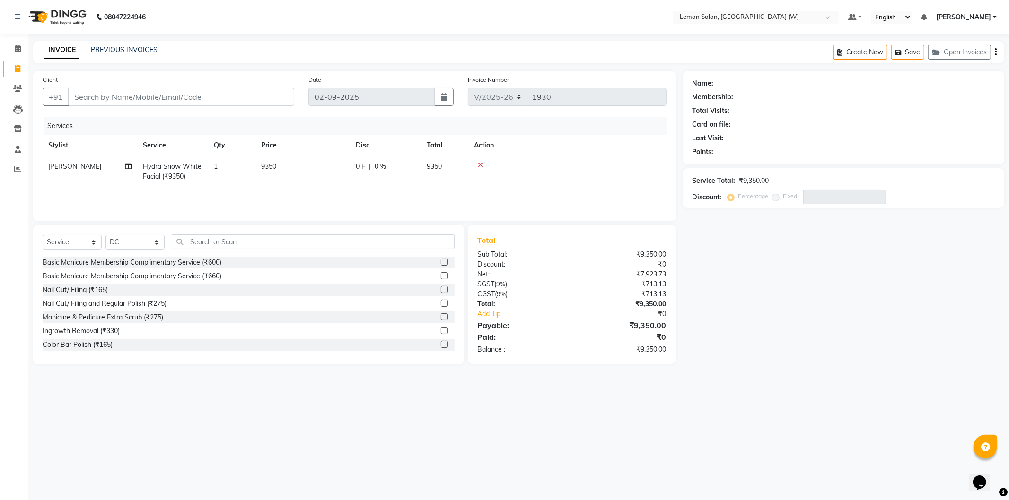
click at [139, 223] on div "Client +91 Date 02-09-2025 Invoice Number V/2025 V/2025-26 1930 Services Stylis…" at bounding box center [354, 218] width 657 height 294
select select "8053"
select select "service"
click at [129, 241] on select "Select Stylist [PERSON_NAME] [PERSON_NAME] DC [PERSON_NAME] [PERSON_NAME] [PERS…" at bounding box center [134, 242] width 59 height 15
select select "89750"
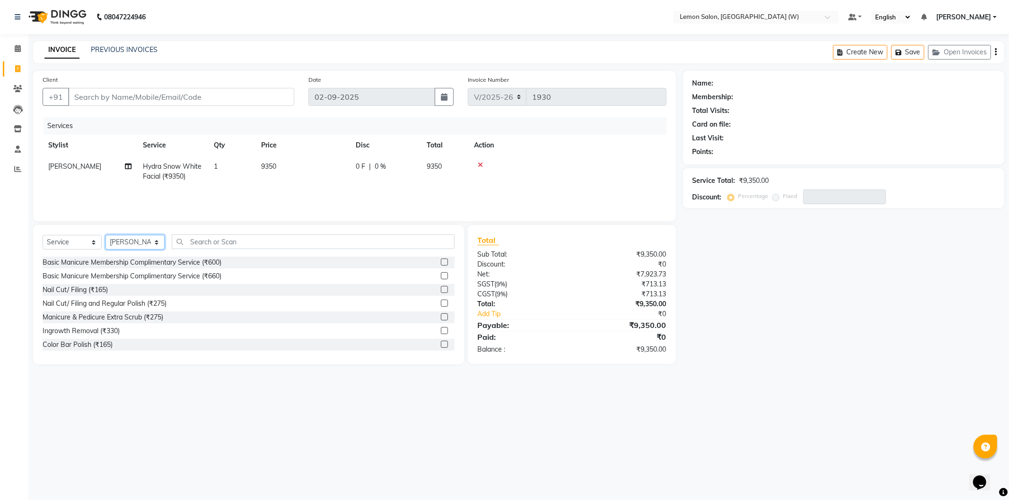
click at [105, 235] on select "Select Stylist [PERSON_NAME] [PERSON_NAME] DC [PERSON_NAME] [PERSON_NAME] [PERS…" at bounding box center [134, 242] width 59 height 15
click at [215, 240] on input "text" at bounding box center [313, 242] width 283 height 15
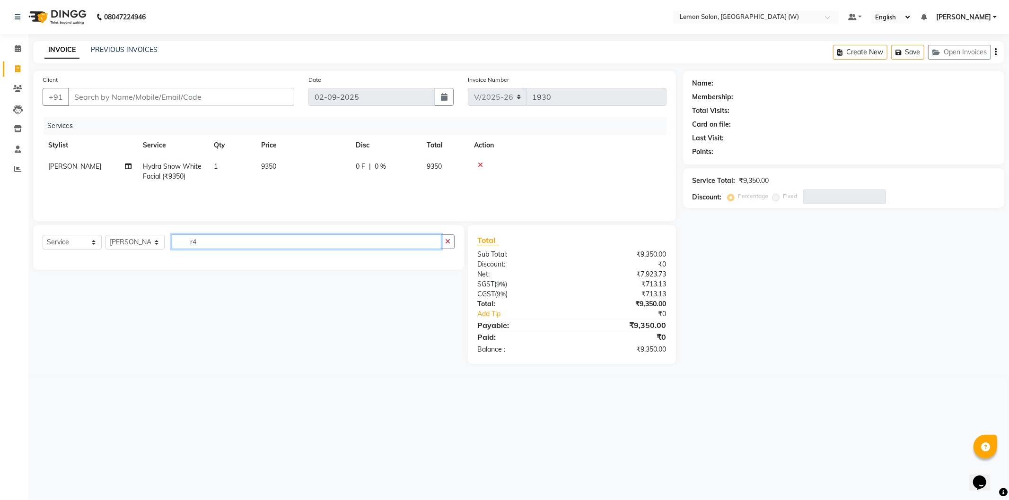
type input "r"
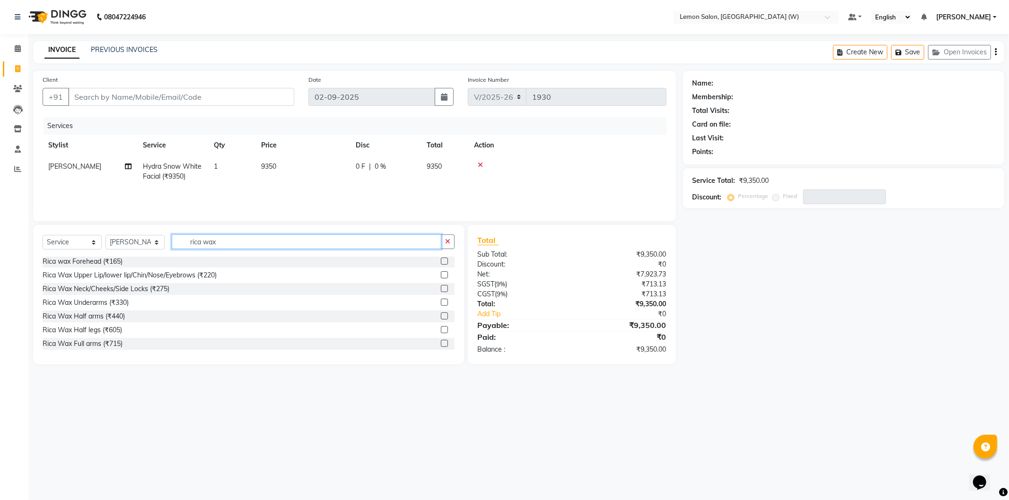
scroll to position [52, 0]
type input "rica wax"
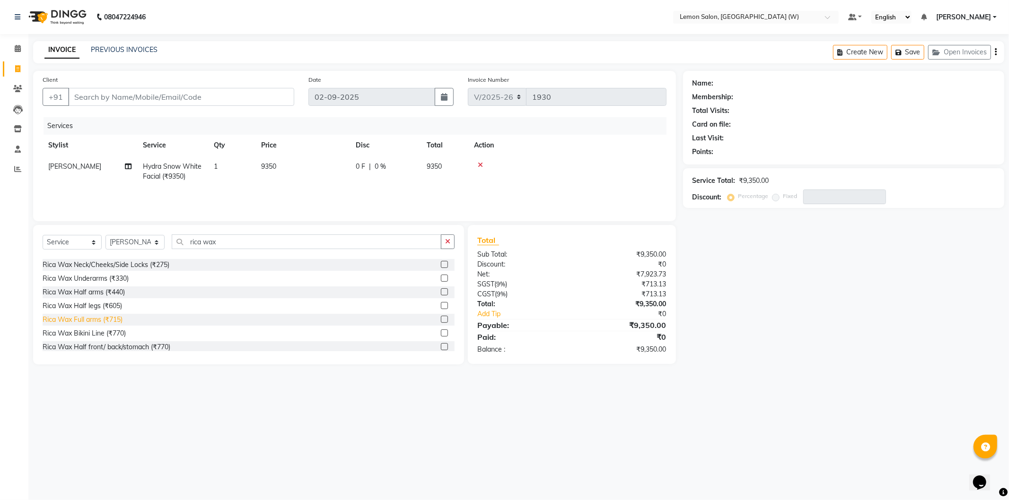
click at [105, 322] on div "Rica Wax Full arms (₹715)" at bounding box center [83, 320] width 80 height 10
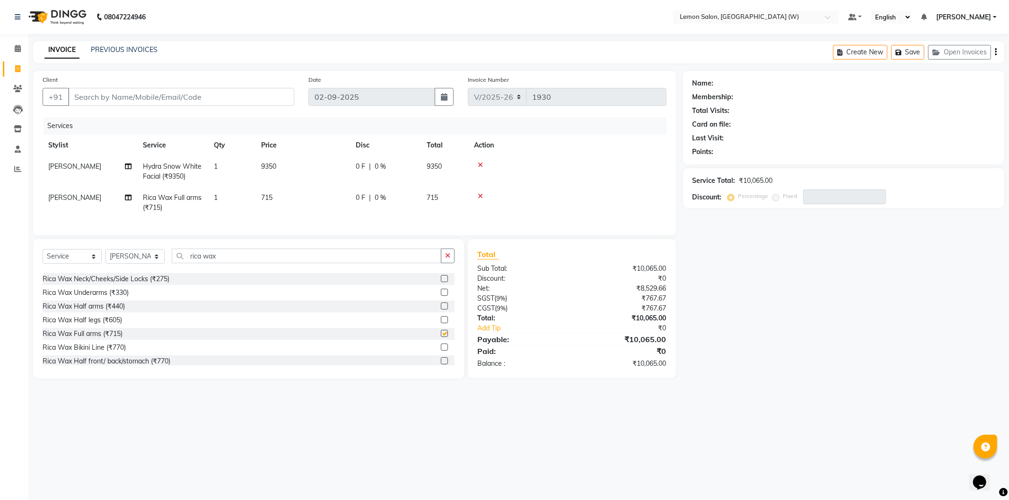
checkbox input "false"
click at [109, 341] on div "Rica Wax Full legs (₹990)" at bounding box center [81, 336] width 77 height 10
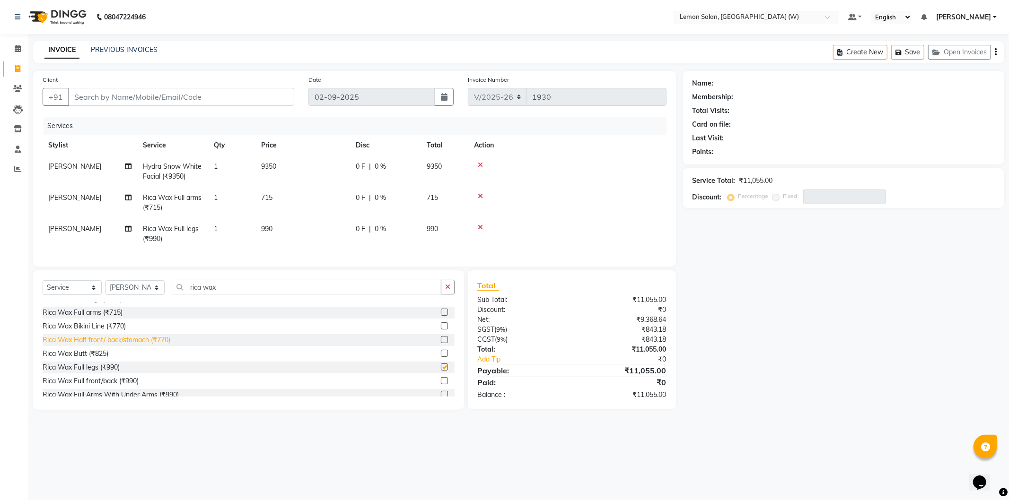
checkbox input "false"
click at [480, 226] on icon at bounding box center [480, 227] width 5 height 7
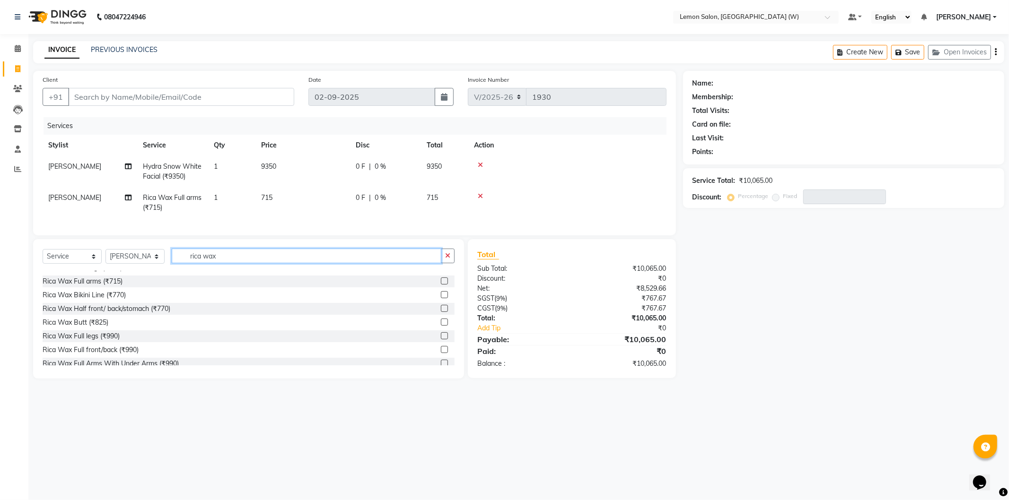
click at [306, 262] on input "rica wax" at bounding box center [307, 256] width 270 height 15
click at [305, 262] on input "rica wax" at bounding box center [307, 256] width 270 height 15
type input "d tan"
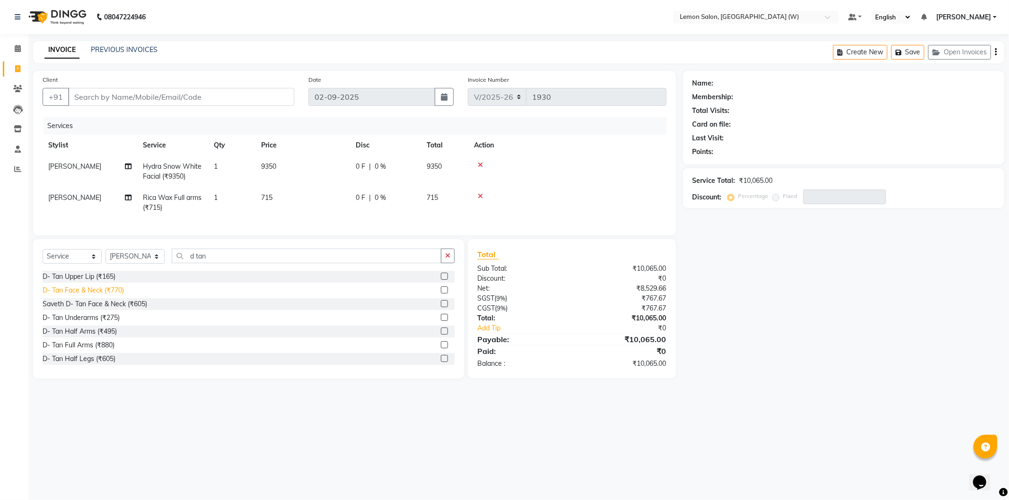
click at [78, 296] on div "D- Tan Face & Neck (₹770)" at bounding box center [83, 291] width 81 height 10
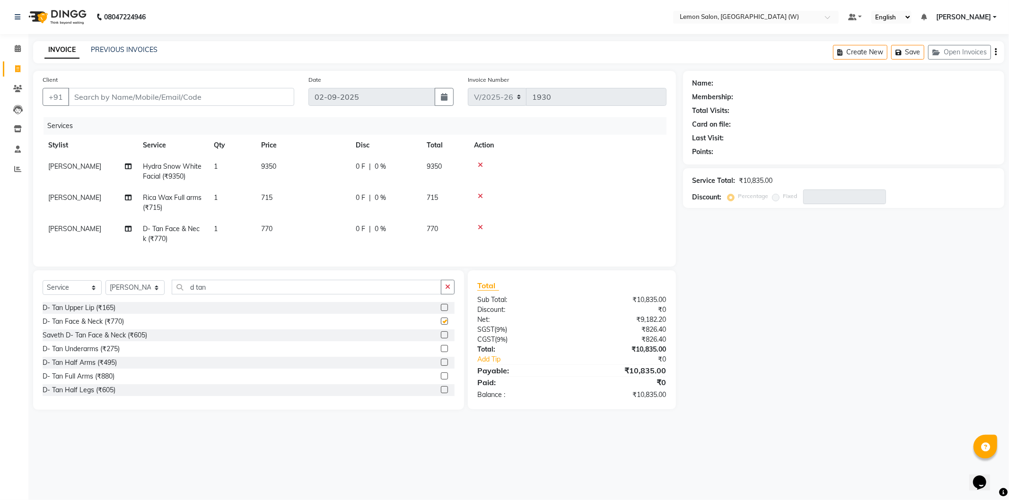
checkbox input "false"
click at [194, 93] on input "Client" at bounding box center [181, 97] width 226 height 18
click at [217, 94] on input "Client" at bounding box center [181, 97] width 226 height 18
drag, startPoint x: 213, startPoint y: 101, endPoint x: 207, endPoint y: 96, distance: 8.1
click at [213, 102] on input "Client" at bounding box center [181, 97] width 226 height 18
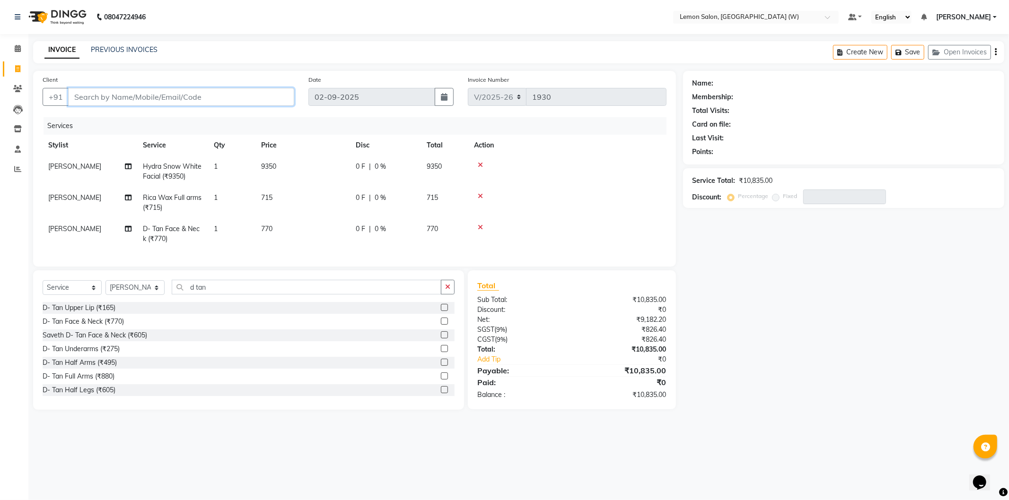
click at [211, 96] on input "Client" at bounding box center [181, 97] width 226 height 18
type input "9"
type input "0"
click at [176, 117] on ngb-highlight "986751382 1" at bounding box center [166, 118] width 49 height 9
type input "9867513821"
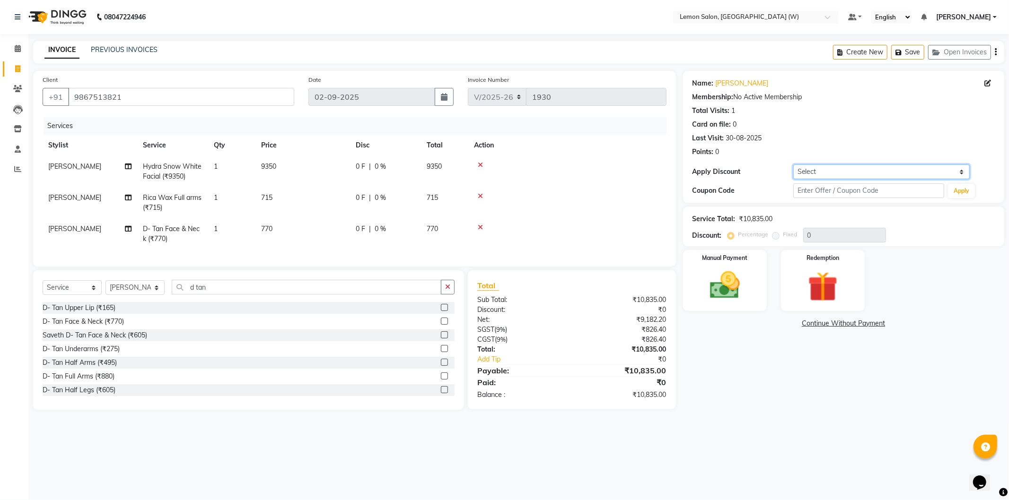
click at [864, 168] on select "Select Coupon → Abc" at bounding box center [881, 172] width 176 height 15
select select "1: Object"
click at [793, 165] on select "Select Coupon → Abc" at bounding box center [881, 172] width 176 height 15
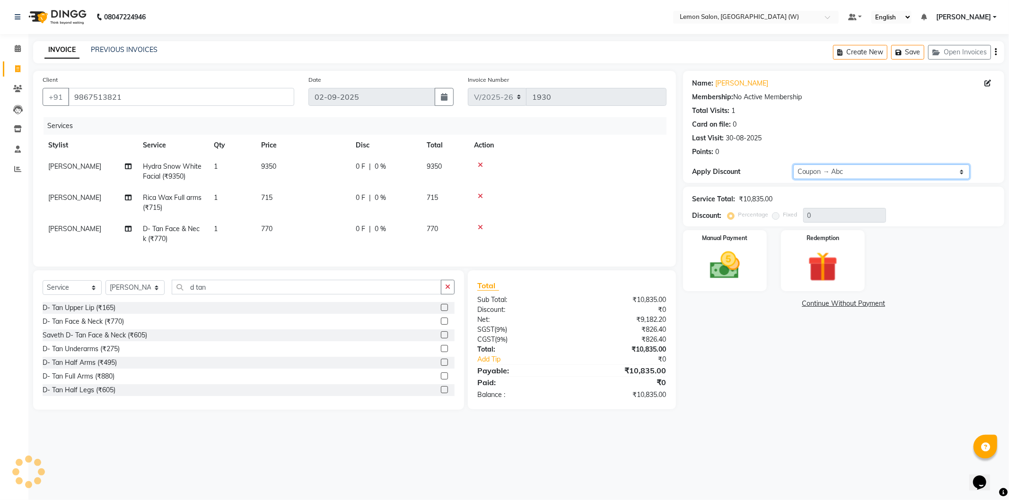
type input "20"
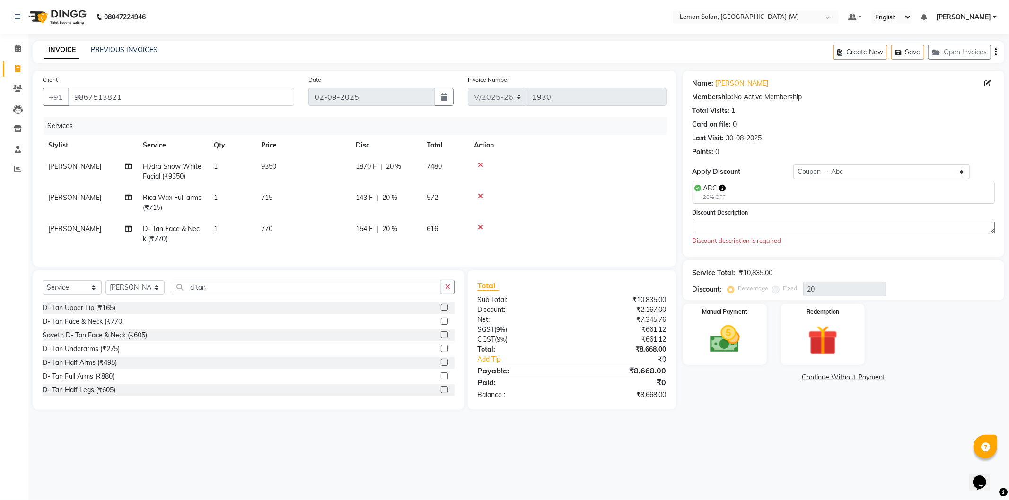
click at [759, 220] on div "Discount Description Discount description is required" at bounding box center [843, 227] width 302 height 38
drag, startPoint x: 762, startPoint y: 224, endPoint x: 730, endPoint y: 196, distance: 42.6
click at [762, 225] on textarea at bounding box center [843, 227] width 302 height 13
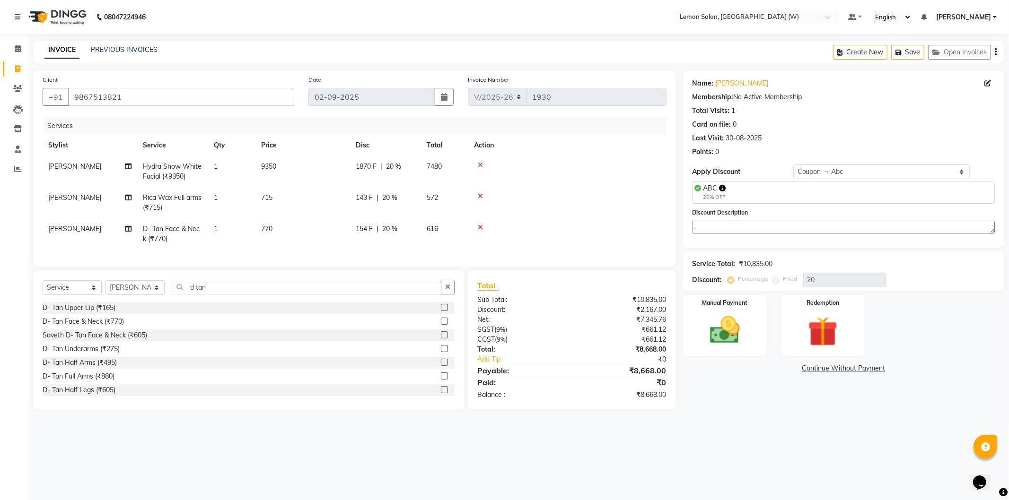
type textarea "."
click at [853, 130] on div "Name: [PERSON_NAME] Membership: No Active Membership Total Visits: 1 Card on fi…" at bounding box center [843, 116] width 302 height 82
click at [709, 340] on img at bounding box center [724, 331] width 51 height 36
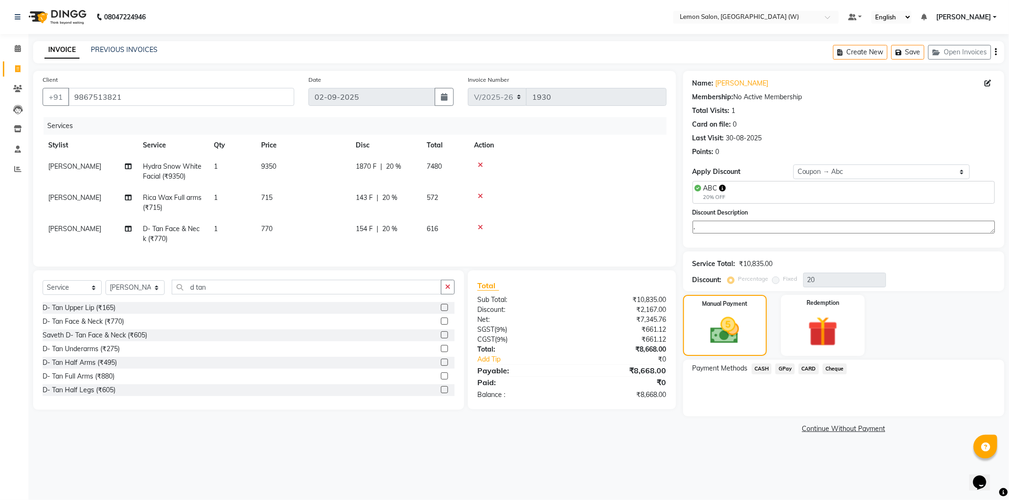
click at [756, 374] on span "CASH" at bounding box center [761, 369] width 20 height 11
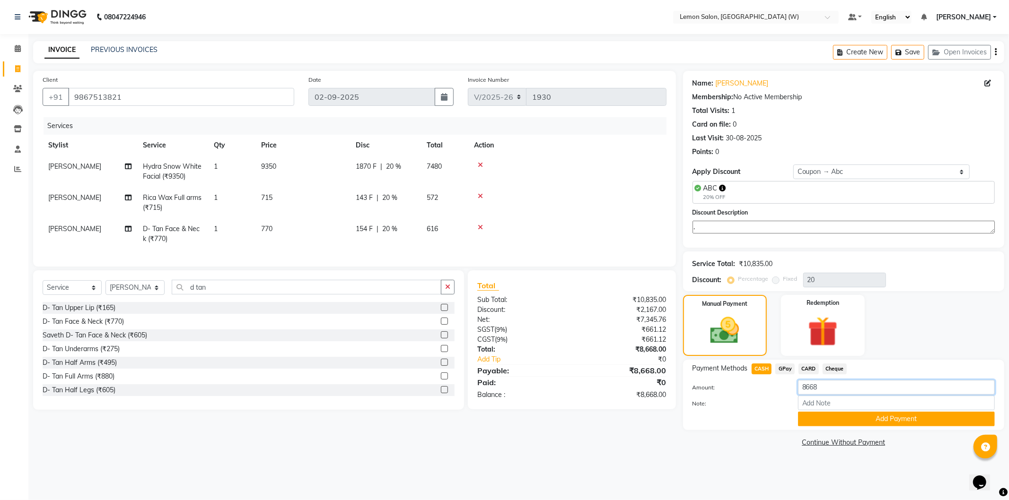
click at [826, 390] on input "8668" at bounding box center [896, 387] width 197 height 15
type input "8"
click at [909, 423] on button "Add Payment" at bounding box center [896, 419] width 197 height 15
click at [810, 365] on span "CARD" at bounding box center [808, 369] width 20 height 11
type input "8668"
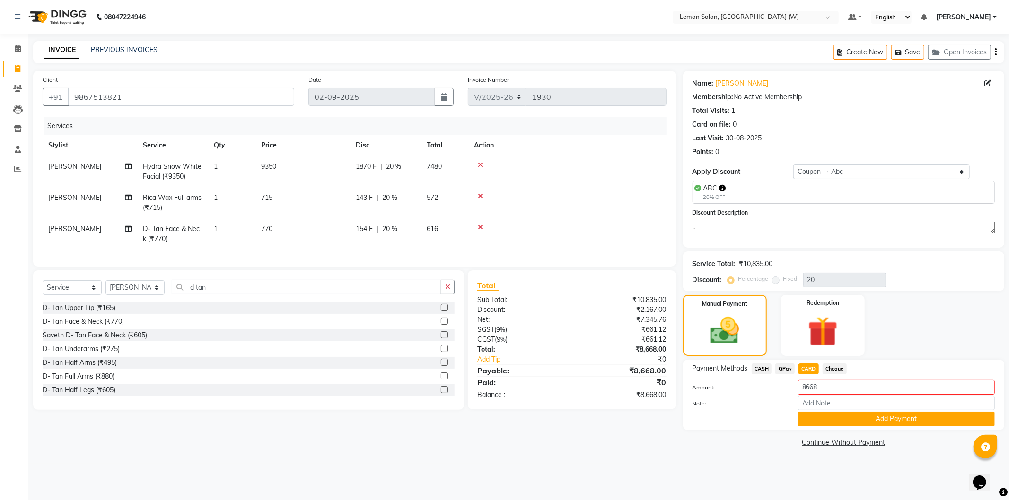
drag, startPoint x: 786, startPoint y: 366, endPoint x: 777, endPoint y: 367, distance: 9.2
click at [786, 366] on span "GPay" at bounding box center [784, 369] width 19 height 11
click at [760, 366] on span "CASH" at bounding box center [761, 369] width 20 height 11
click at [828, 421] on button "Add Payment" at bounding box center [896, 419] width 197 height 15
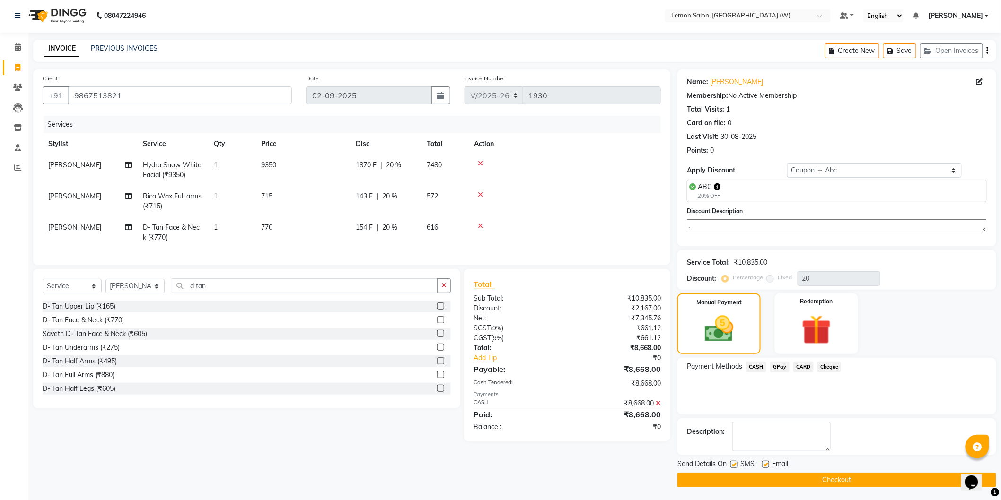
scroll to position [2, 0]
drag, startPoint x: 732, startPoint y: 465, endPoint x: 754, endPoint y: 464, distance: 22.2
click at [733, 465] on label at bounding box center [733, 464] width 7 height 7
click at [733, 465] on input "checkbox" at bounding box center [733, 465] width 6 height 6
checkbox input "false"
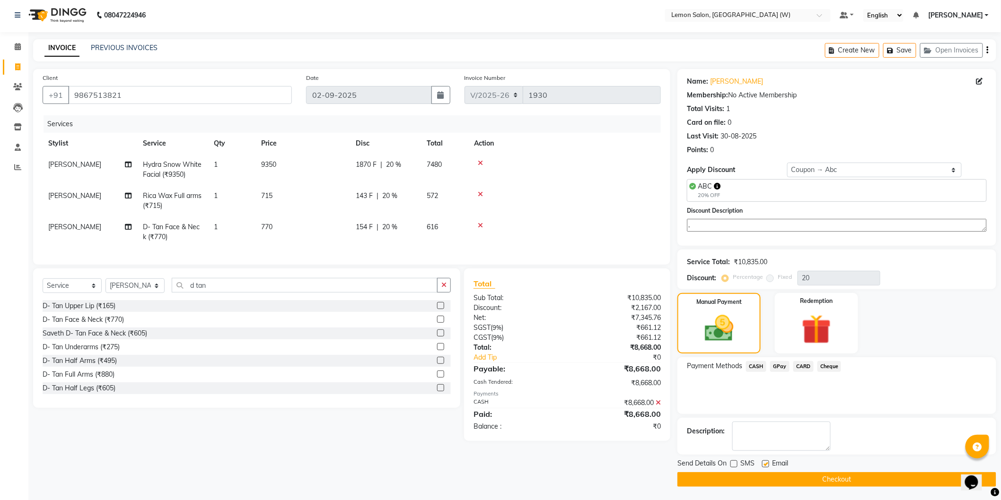
click at [766, 462] on label at bounding box center [765, 464] width 7 height 7
click at [766, 462] on input "checkbox" at bounding box center [765, 465] width 6 height 6
checkbox input "false"
drag, startPoint x: 762, startPoint y: 476, endPoint x: 768, endPoint y: 469, distance: 9.1
click at [764, 474] on button "Checkout" at bounding box center [836, 479] width 319 height 15
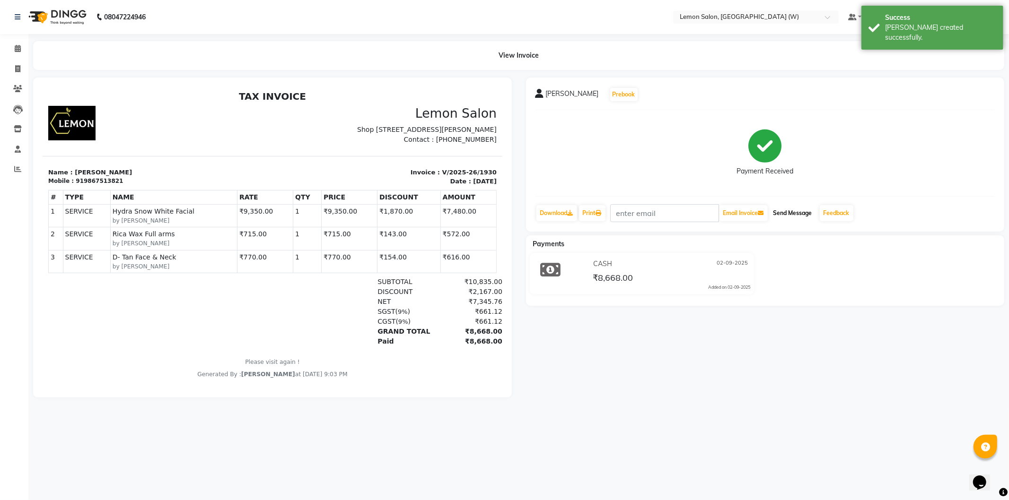
click at [796, 211] on button "Send Message" at bounding box center [792, 213] width 46 height 16
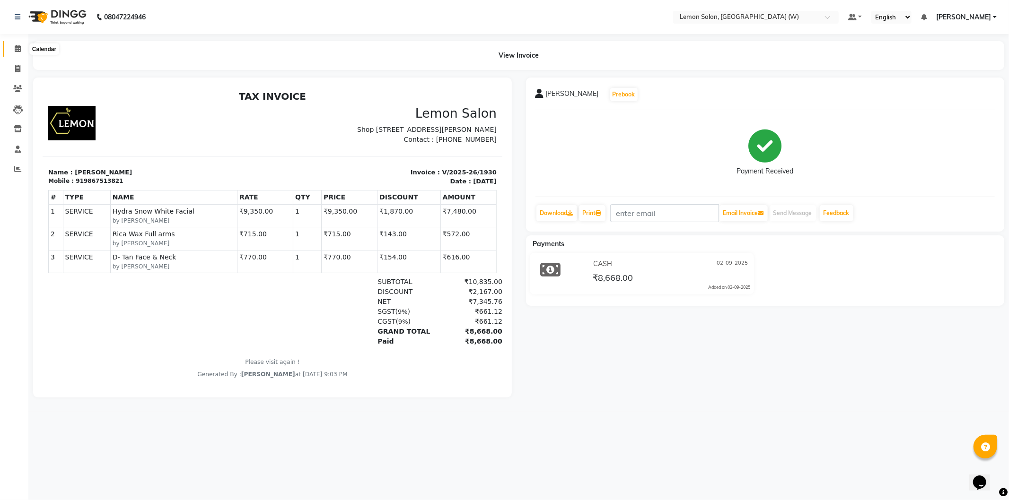
click at [21, 46] on span at bounding box center [17, 49] width 17 height 11
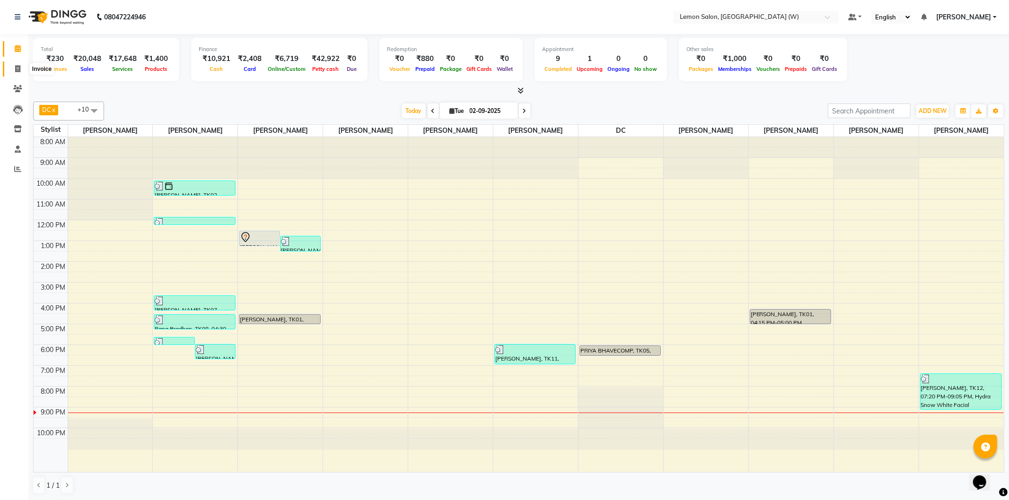
click at [12, 68] on span at bounding box center [17, 69] width 17 height 11
select select "8053"
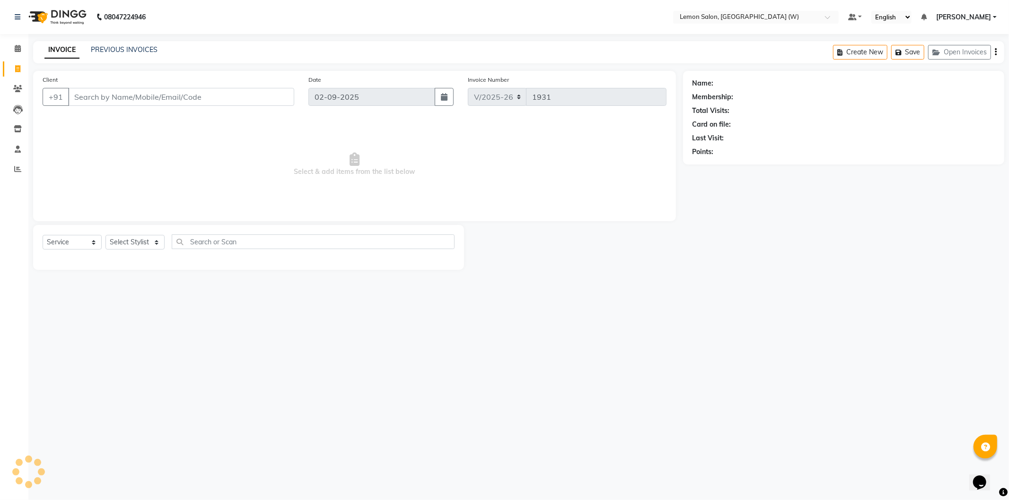
click at [124, 96] on input "Client" at bounding box center [181, 97] width 226 height 18
select select "membership"
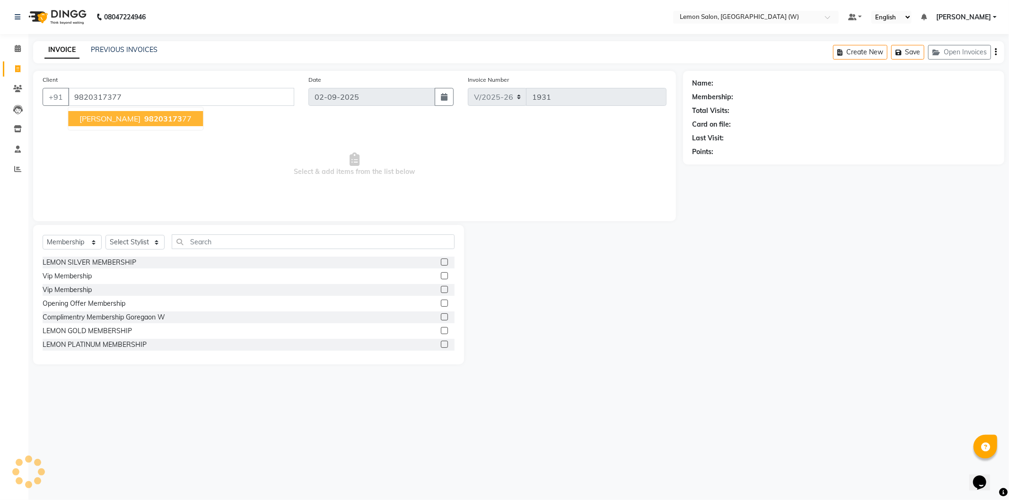
type input "9820317377"
select select "1: Object"
click at [178, 123] on button "[PERSON_NAME] 98203173 77" at bounding box center [135, 118] width 135 height 15
select select "1: Object"
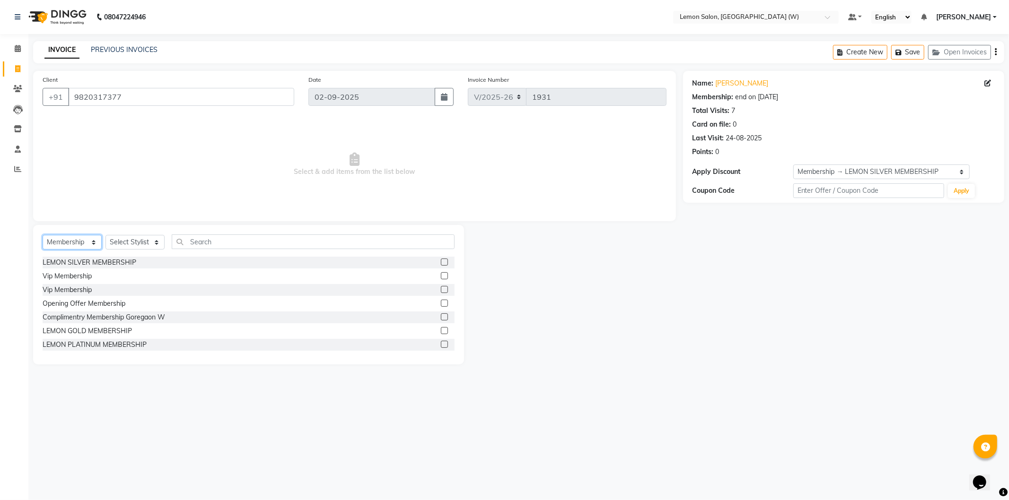
click at [84, 240] on select "Select Service Product Membership Package Voucher Prepaid Gift Card" at bounding box center [72, 242] width 59 height 15
select select "service"
click at [43, 235] on select "Select Service Product Membership Package Voucher Prepaid Gift Card" at bounding box center [72, 242] width 59 height 15
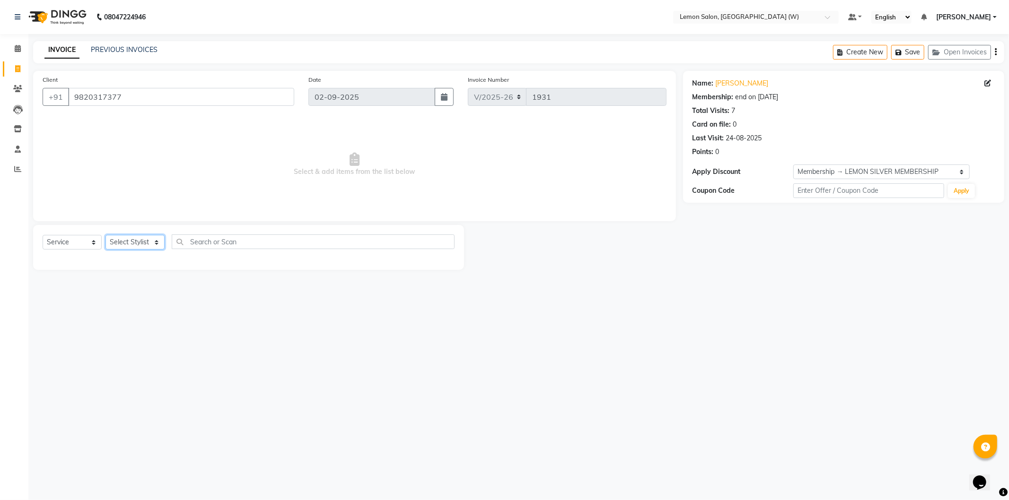
click at [142, 244] on select "Select Stylist [PERSON_NAME] DC [PERSON_NAME] [PERSON_NAME] [PERSON_NAME] [PERS…" at bounding box center [134, 242] width 59 height 15
select select "49872"
click at [105, 235] on select "Select Stylist [PERSON_NAME] DC [PERSON_NAME] [PERSON_NAME] [PERSON_NAME] [PERS…" at bounding box center [134, 242] width 59 height 15
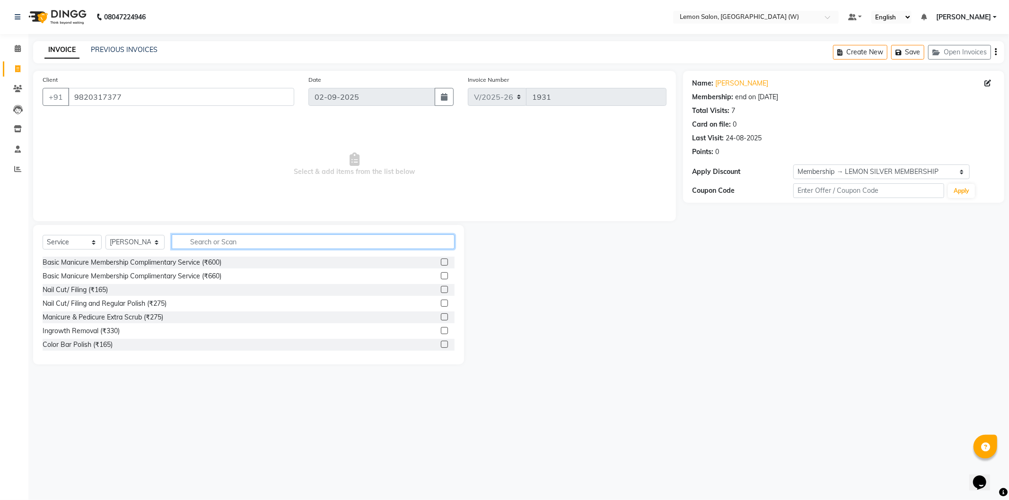
click at [237, 243] on input "text" at bounding box center [313, 242] width 283 height 15
type input "cut"
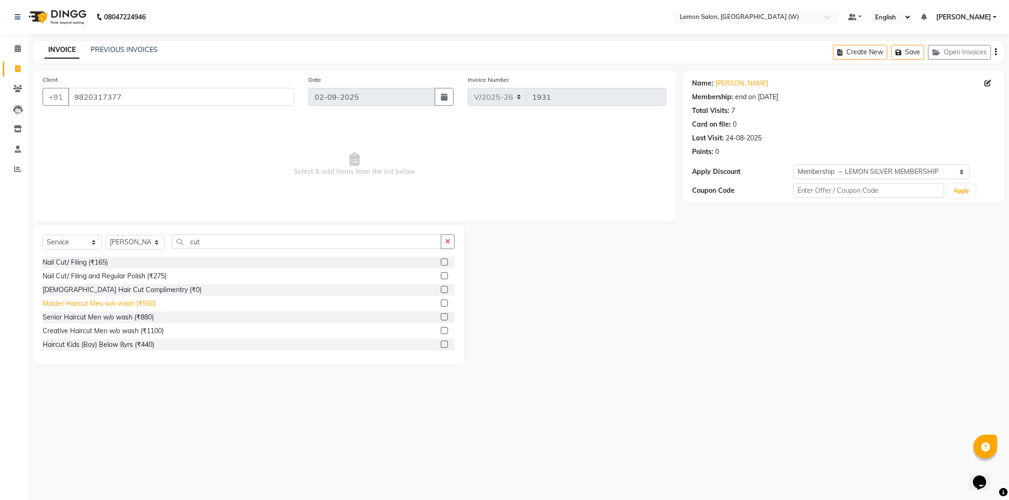
click at [133, 303] on div "Master Haircut Men w/o wash (₹550)" at bounding box center [99, 304] width 113 height 10
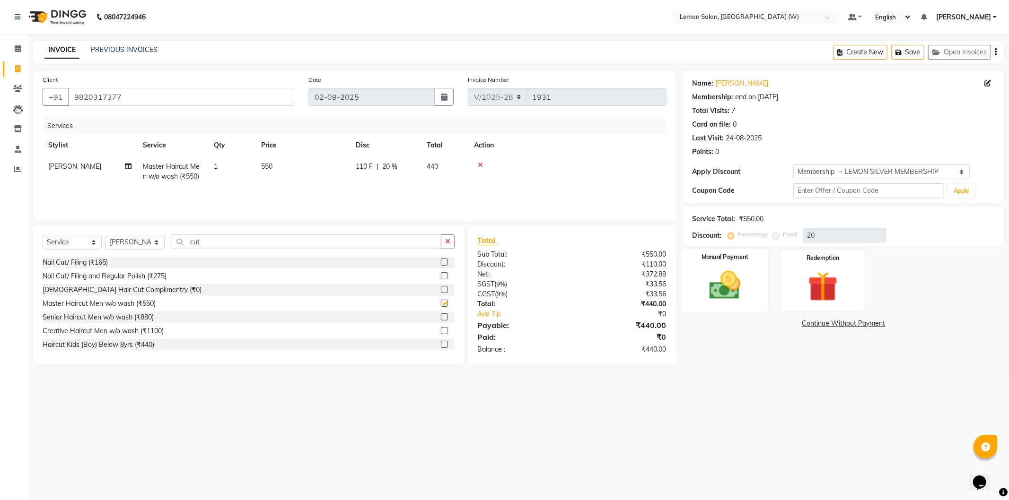
checkbox input "false"
drag, startPoint x: 730, startPoint y: 274, endPoint x: 741, endPoint y: 276, distance: 11.4
click at [731, 274] on img at bounding box center [724, 286] width 51 height 36
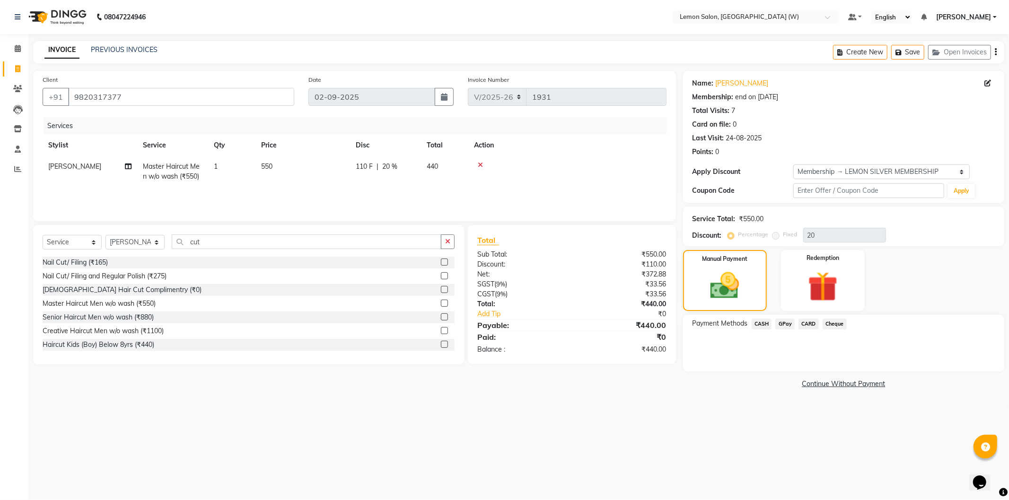
click at [781, 325] on span "GPay" at bounding box center [784, 324] width 19 height 11
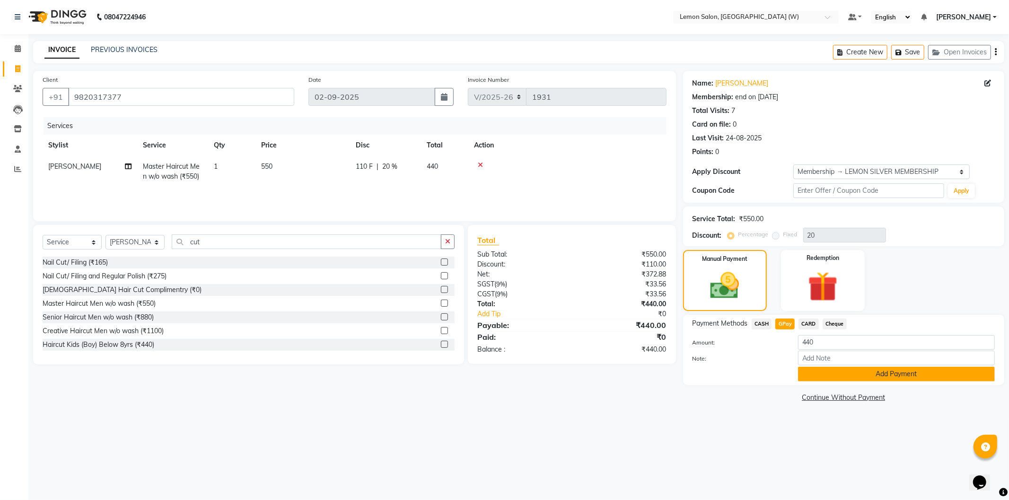
click at [820, 372] on button "Add Payment" at bounding box center [896, 374] width 197 height 15
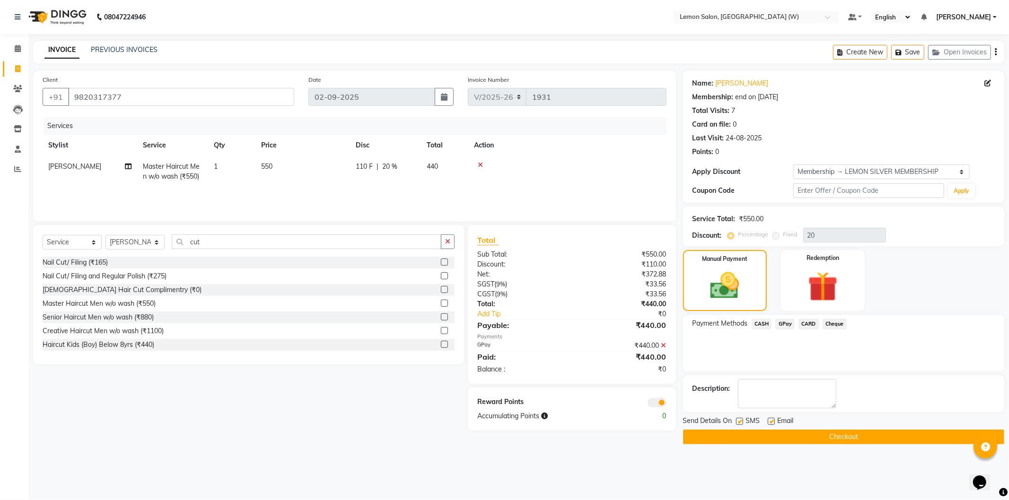
click at [737, 421] on label at bounding box center [739, 421] width 7 height 7
click at [737, 421] on input "checkbox" at bounding box center [739, 422] width 6 height 6
checkbox input "false"
click at [769, 421] on label at bounding box center [770, 421] width 7 height 7
click at [769, 421] on input "checkbox" at bounding box center [770, 422] width 6 height 6
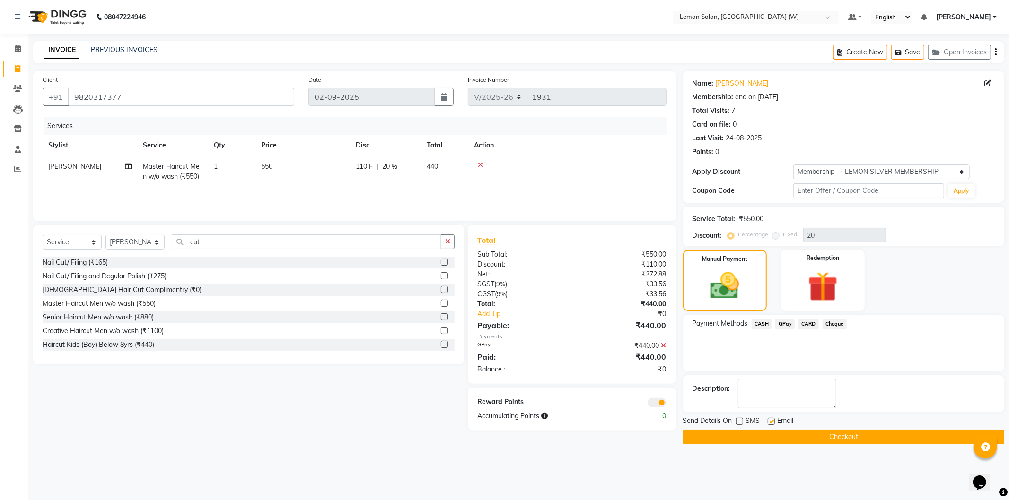
checkbox input "false"
drag, startPoint x: 765, startPoint y: 438, endPoint x: 753, endPoint y: 427, distance: 16.4
click at [765, 437] on button "Checkout" at bounding box center [843, 437] width 321 height 15
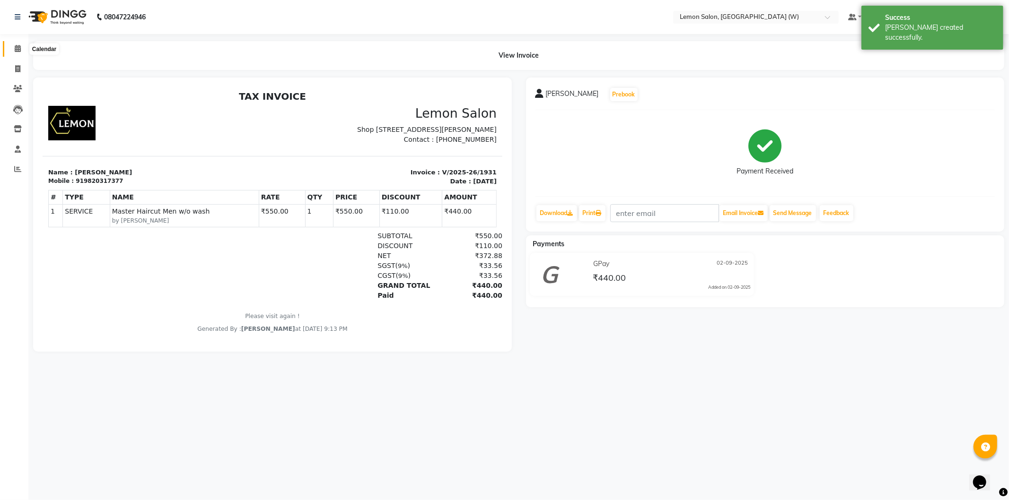
drag, startPoint x: 20, startPoint y: 48, endPoint x: 7, endPoint y: 53, distance: 14.2
click at [20, 49] on span at bounding box center [17, 49] width 17 height 11
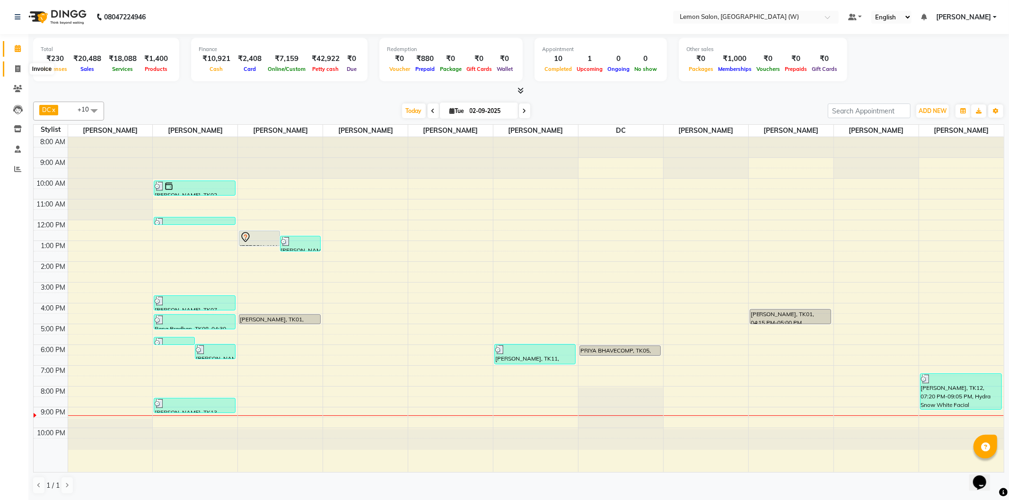
click at [16, 69] on icon at bounding box center [17, 68] width 5 height 7
select select "8053"
select select "service"
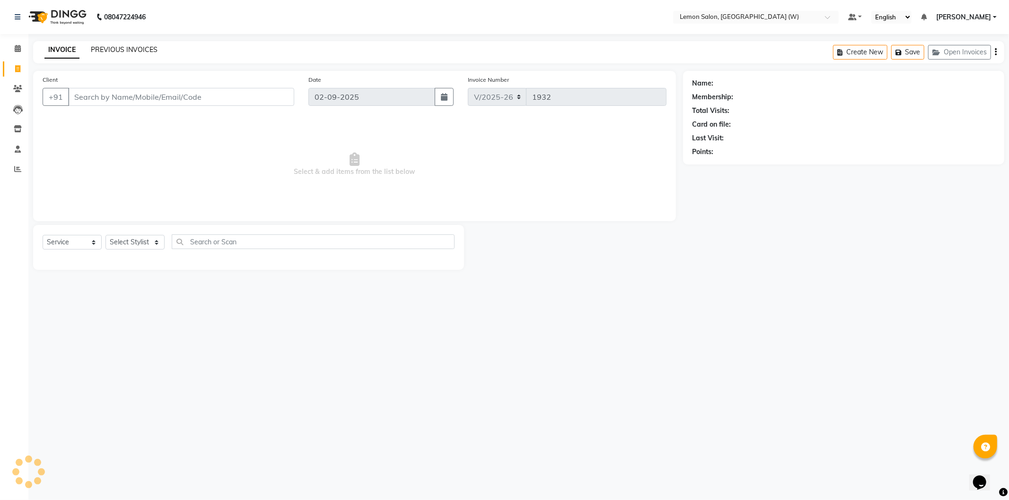
click at [115, 46] on link "PREVIOUS INVOICES" at bounding box center [124, 49] width 67 height 9
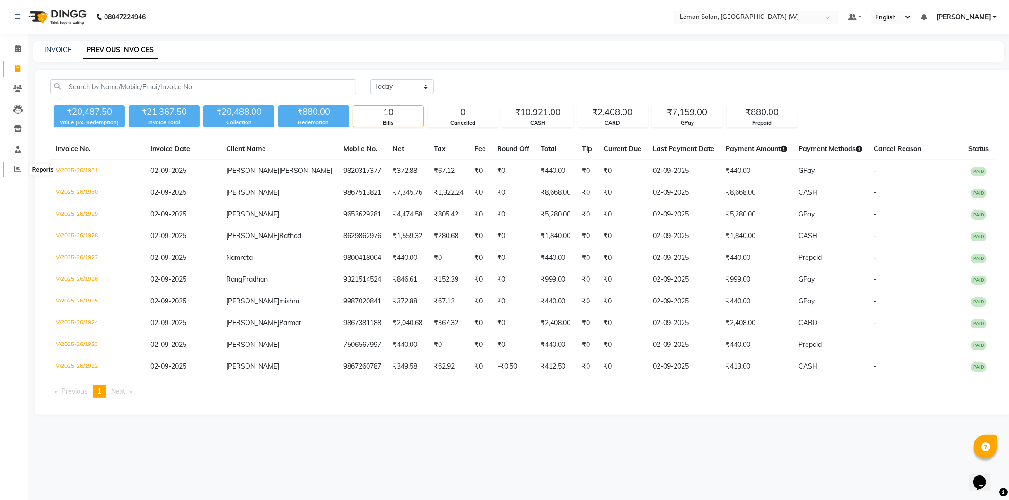
click at [15, 171] on icon at bounding box center [17, 169] width 7 height 7
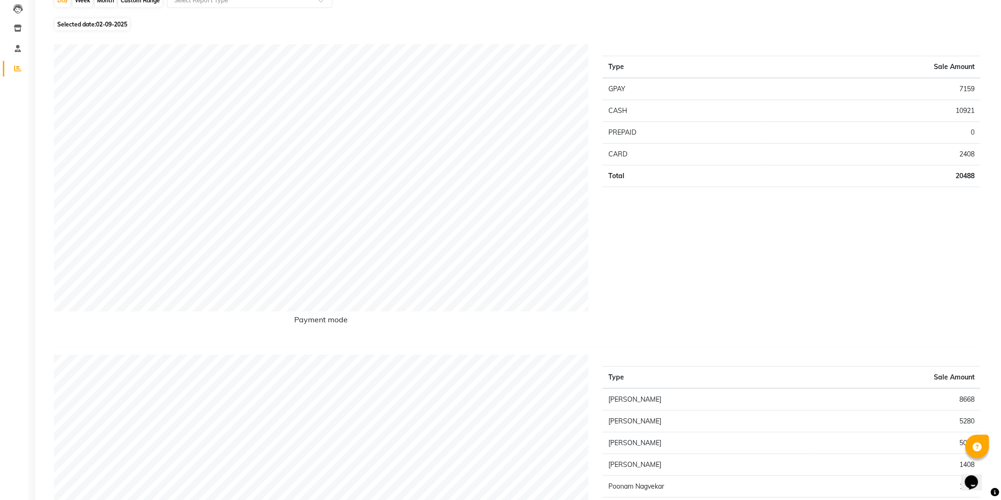
scroll to position [105, 0]
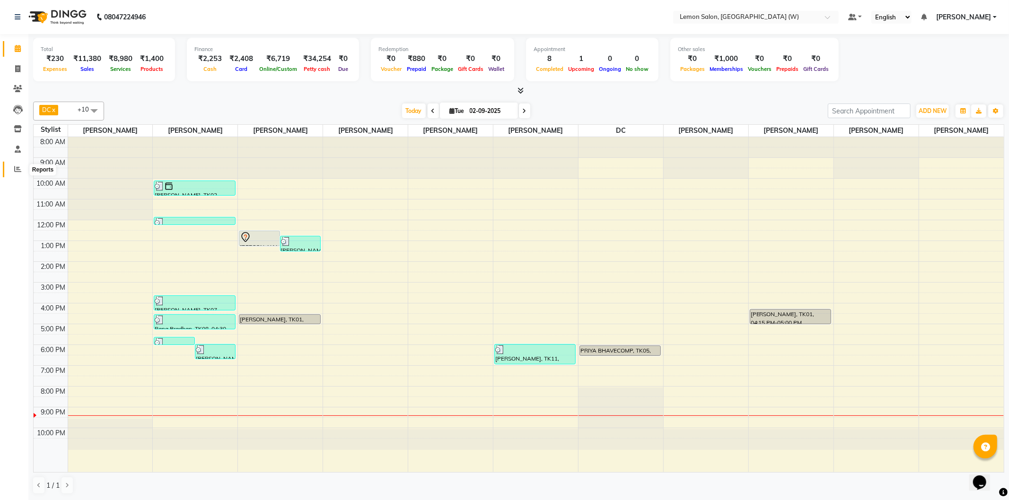
drag, startPoint x: 17, startPoint y: 169, endPoint x: 27, endPoint y: 166, distance: 10.6
click at [17, 169] on icon at bounding box center [17, 169] width 7 height 7
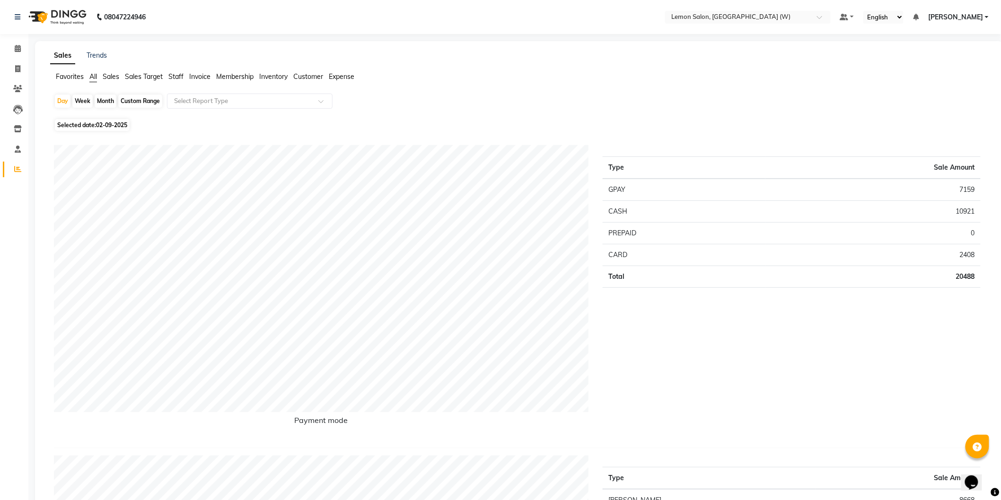
click at [350, 77] on span "Expense" at bounding box center [342, 76] width 26 height 9
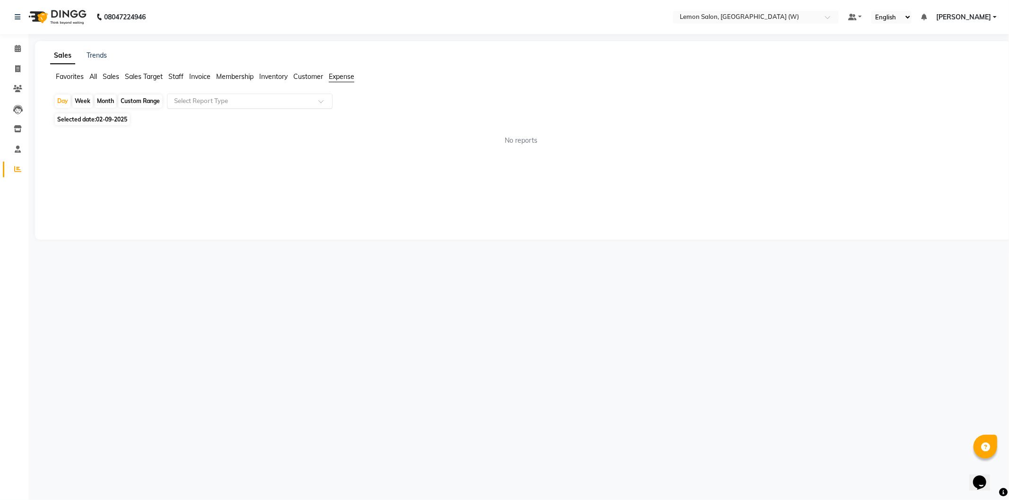
click at [285, 105] on input "text" at bounding box center [240, 100] width 136 height 9
click at [286, 131] on div "Expense" at bounding box center [249, 137] width 165 height 19
select select "csv"
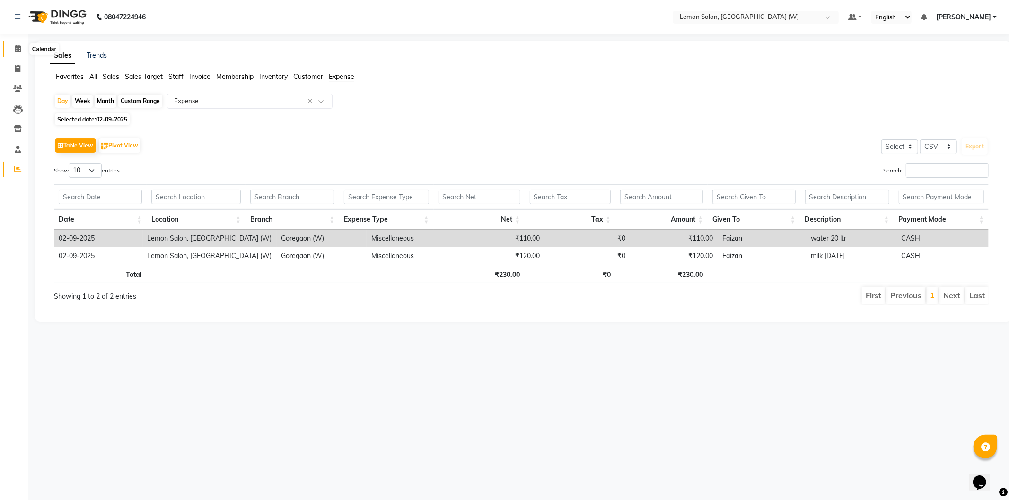
click at [15, 47] on icon at bounding box center [18, 48] width 6 height 7
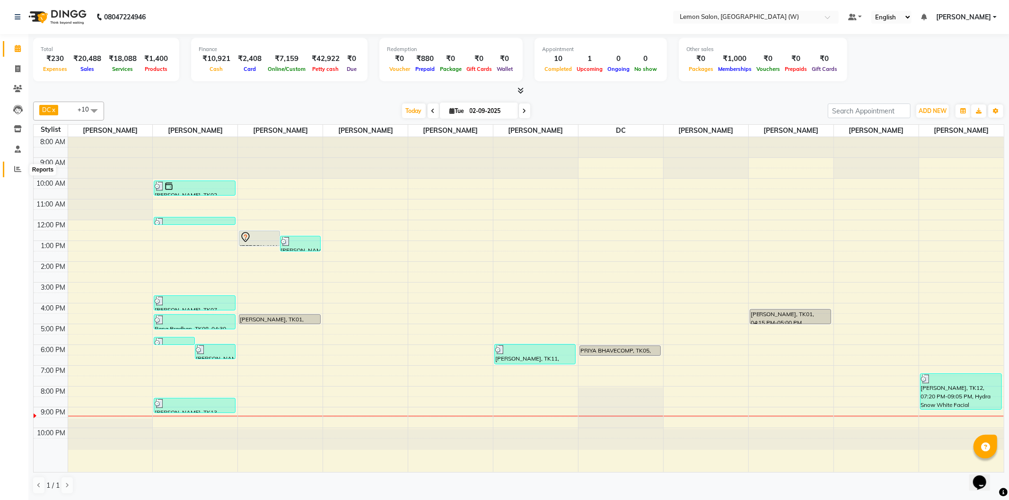
click at [17, 173] on icon at bounding box center [17, 169] width 7 height 7
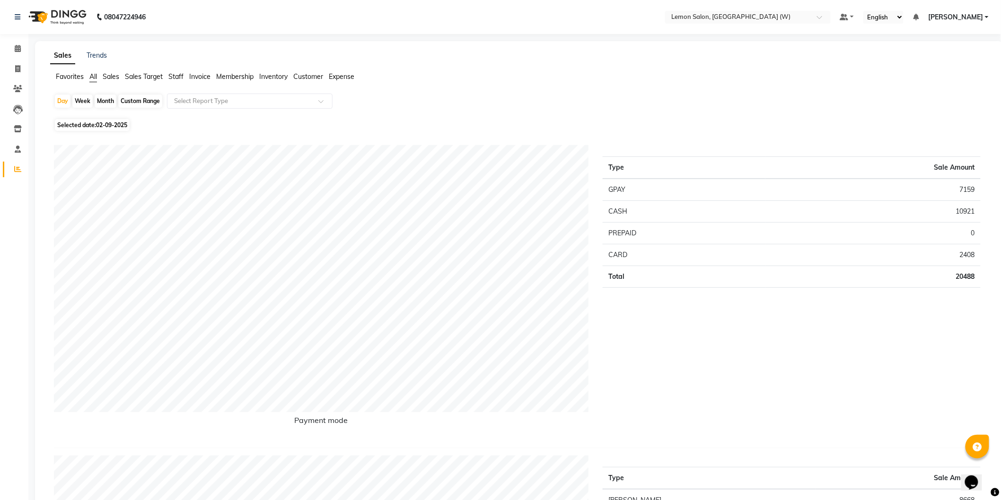
click at [103, 98] on div "Month" at bounding box center [106, 101] width 22 height 13
select select "9"
select select "2025"
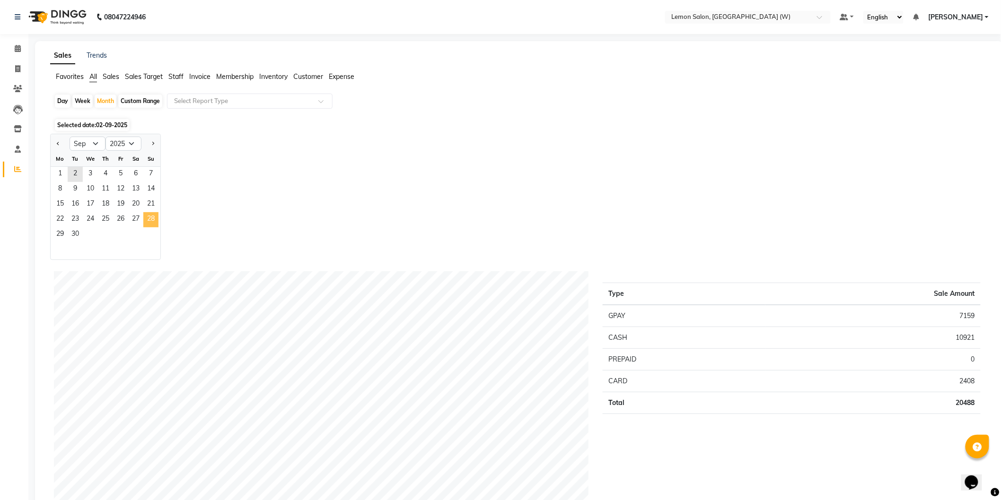
click at [146, 221] on span "28" at bounding box center [150, 219] width 15 height 15
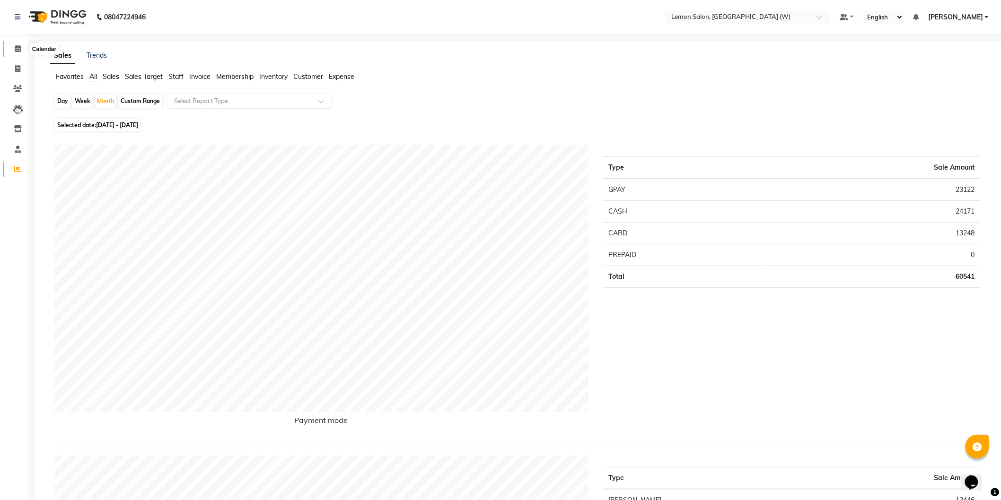
click at [20, 48] on span at bounding box center [17, 49] width 17 height 11
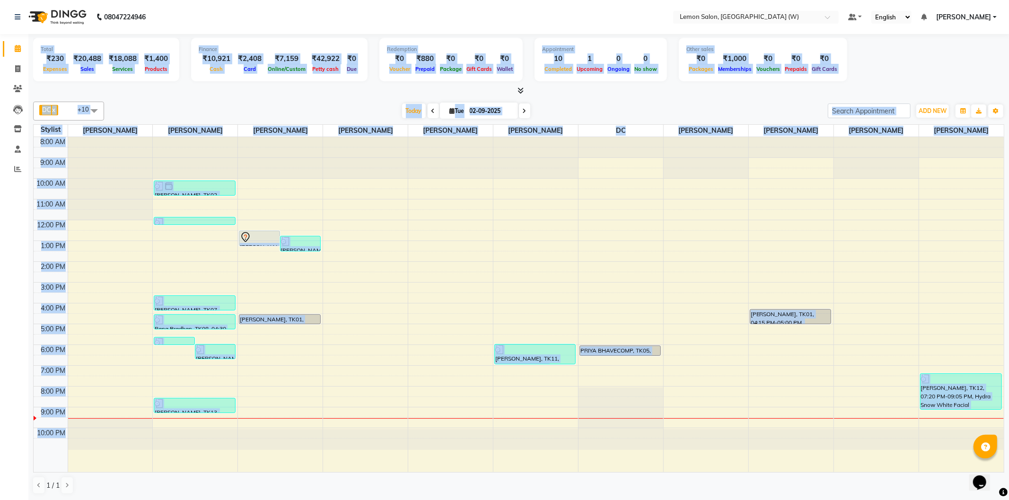
drag, startPoint x: 0, startPoint y: 433, endPoint x: 0, endPoint y: 521, distance: 88.0
click at [0, 500] on html "08047224946 Select Location × Lemon Salon, Goregaon (W) Default Panel My Panel …" at bounding box center [504, 250] width 1009 height 500
